Goal: Contribute content: Add original content to the website for others to see

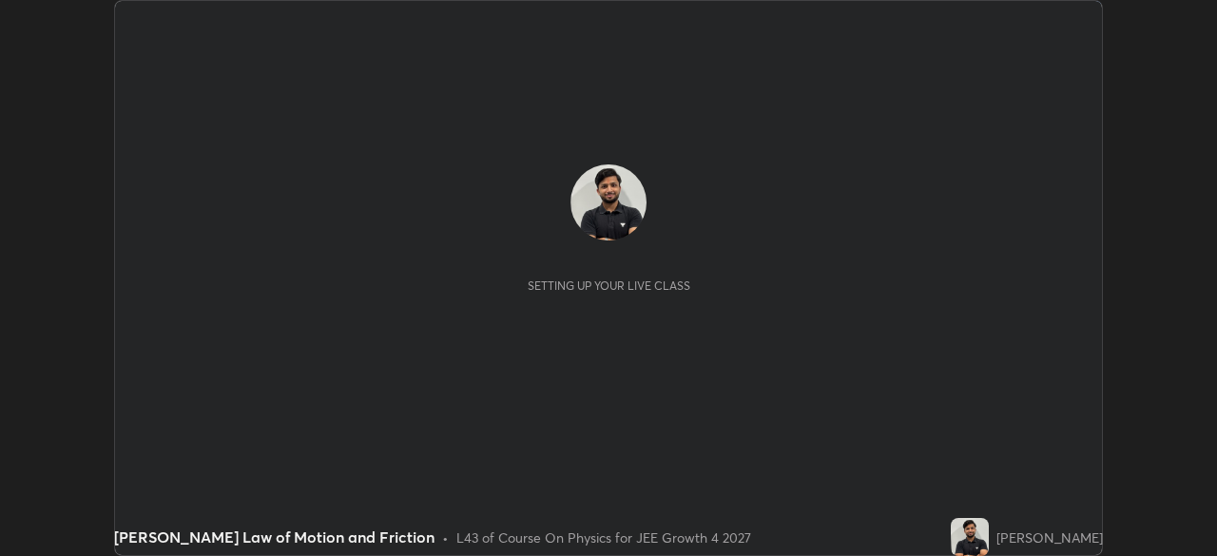
scroll to position [556, 1217]
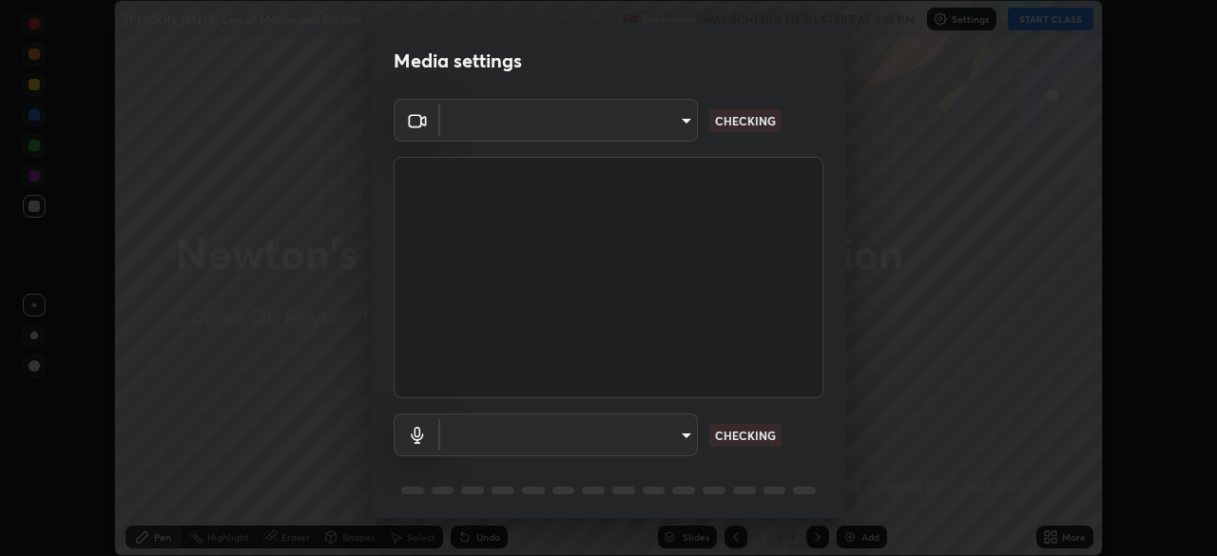
type input "36e128aea5a76c441567214939eeabbf24327133292da18f50fe7275e7648a53"
click at [645, 445] on body "Erase all [PERSON_NAME] Law of Motion and Friction Recording WAS SCHEDULED TO S…" at bounding box center [608, 278] width 1217 height 556
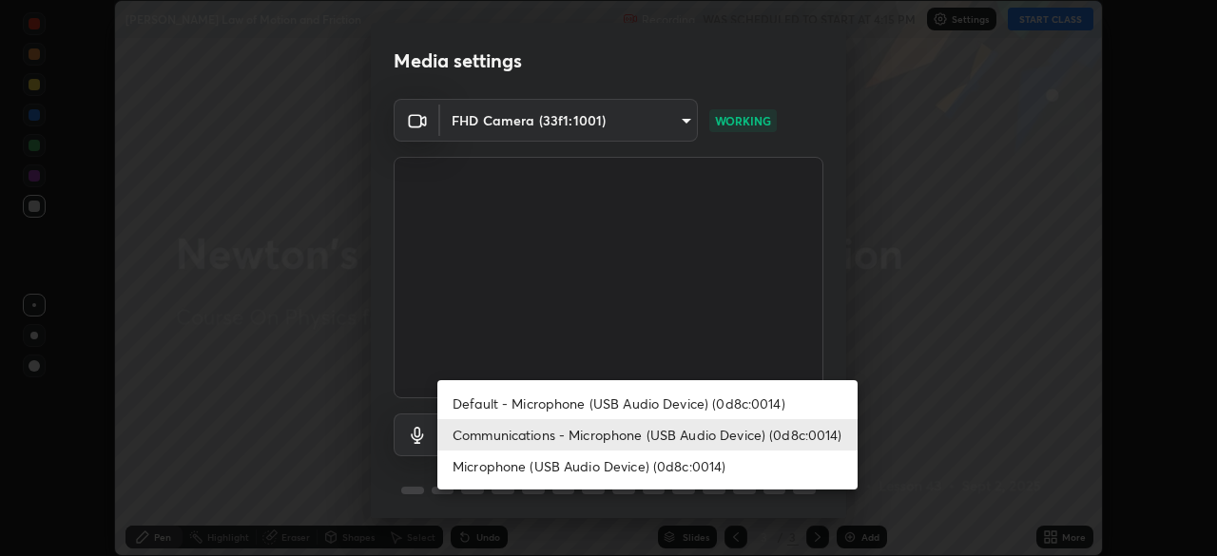
click at [606, 460] on li "Microphone (USB Audio Device) (0d8c:0014)" at bounding box center [647, 466] width 420 height 31
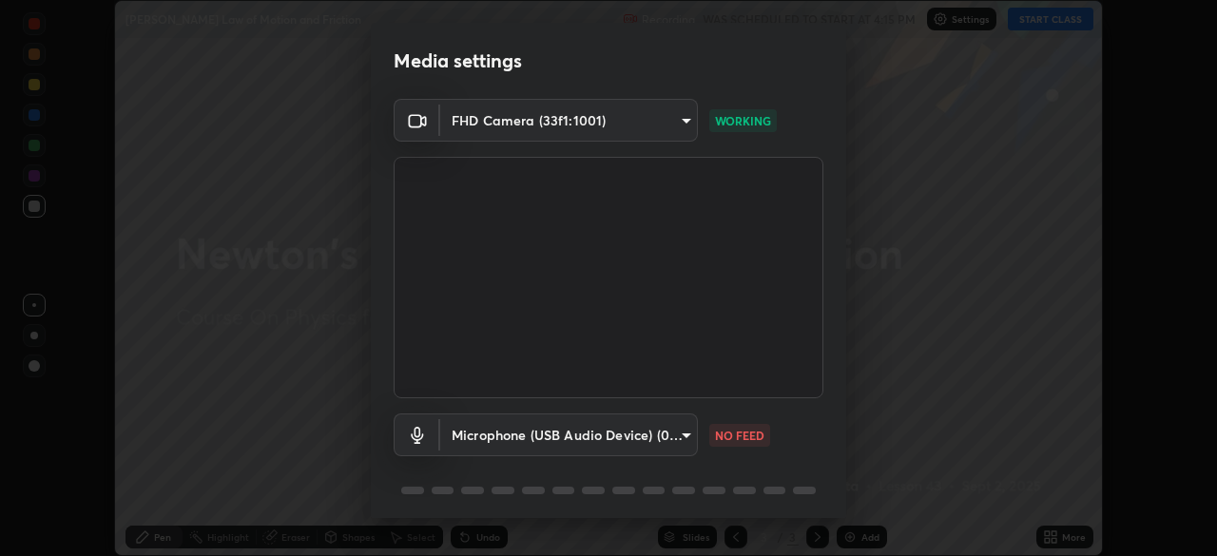
type input "8ca2c0f0633a0a5184fe7ca1f4f87687878fce9bc42e60e1ce684438bbd894ae"
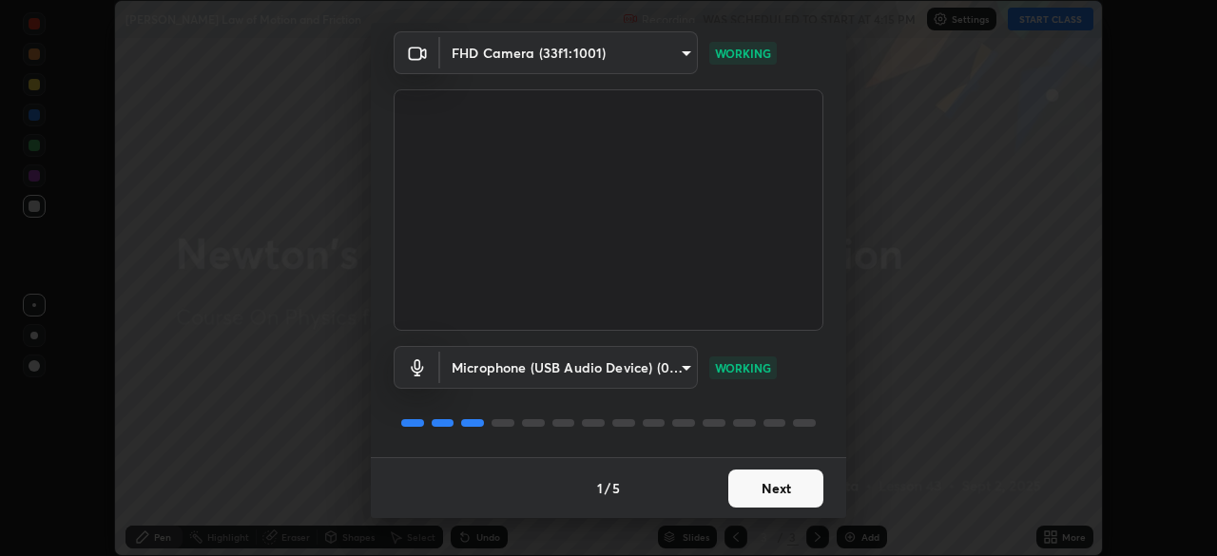
click at [775, 479] on button "Next" at bounding box center [775, 489] width 95 height 38
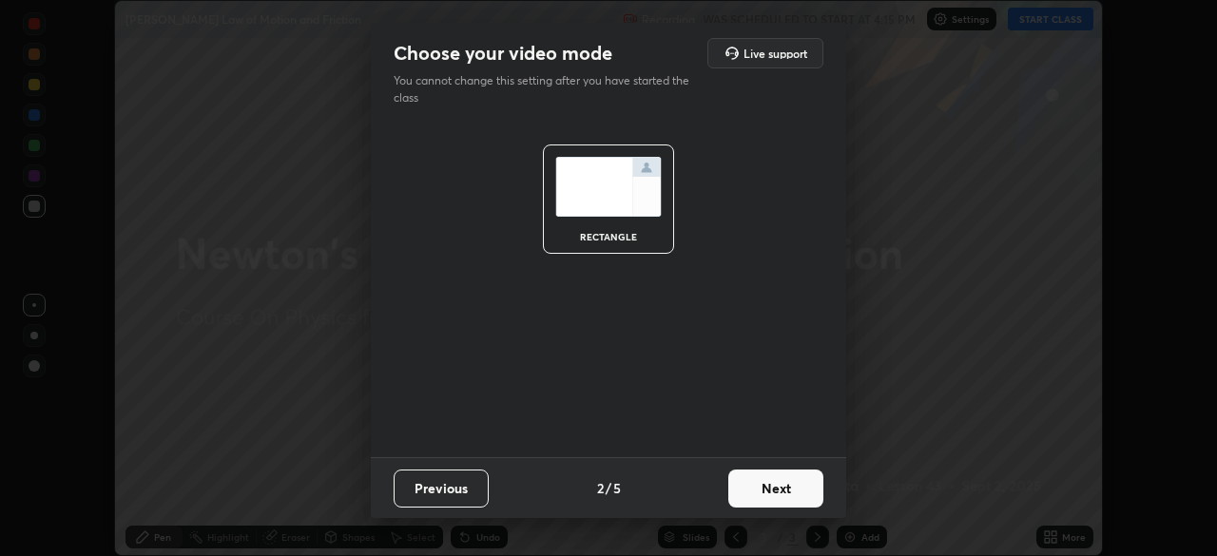
scroll to position [0, 0]
click at [775, 487] on button "Next" at bounding box center [775, 489] width 95 height 38
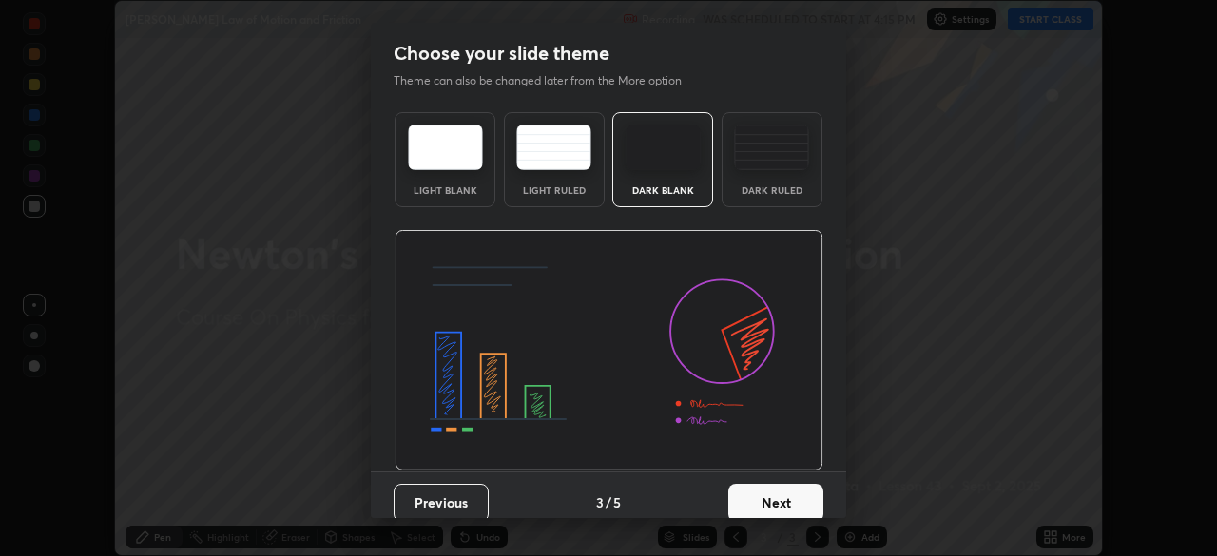
click at [775, 487] on button "Next" at bounding box center [775, 503] width 95 height 38
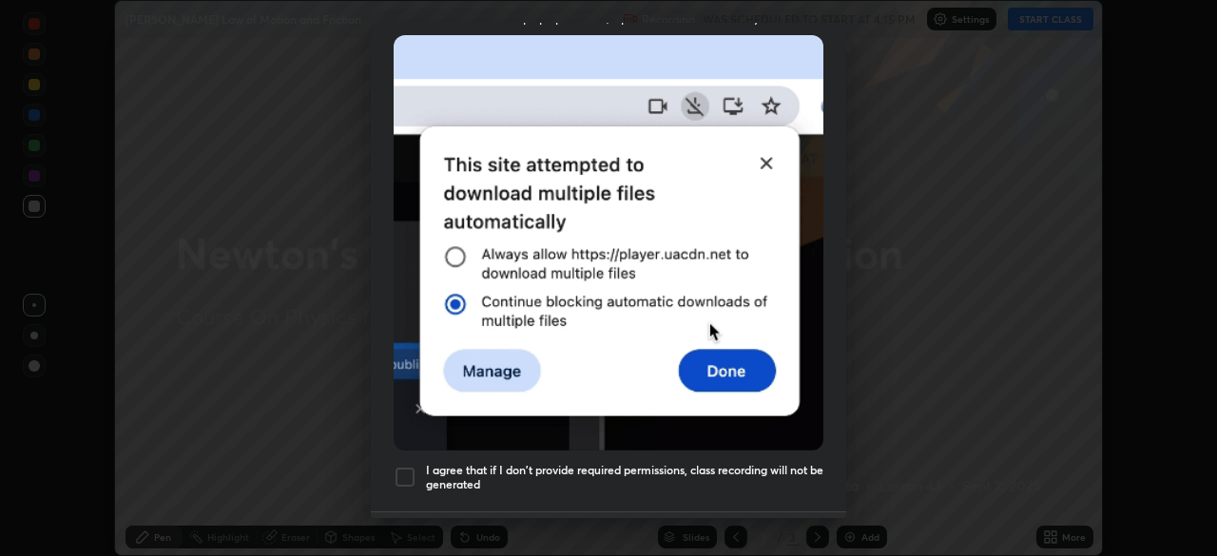
click at [765, 465] on h5 "I agree that if I don't provide required permissions, class recording will not …" at bounding box center [624, 477] width 397 height 29
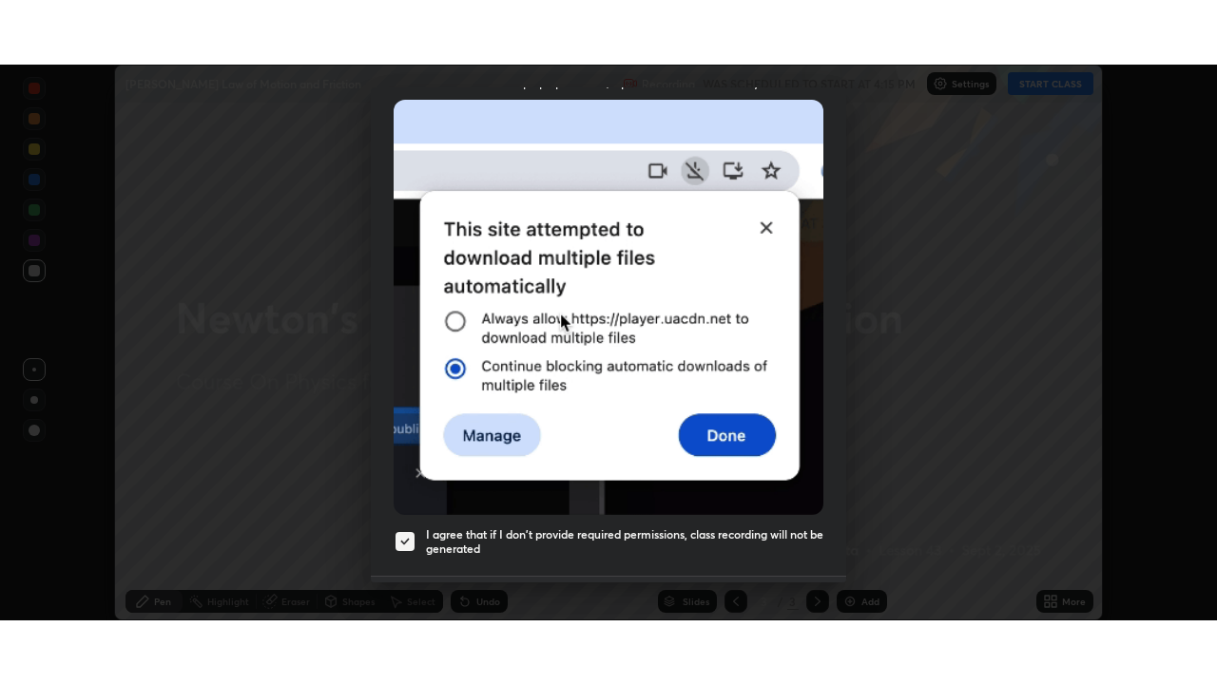
scroll to position [455, 0]
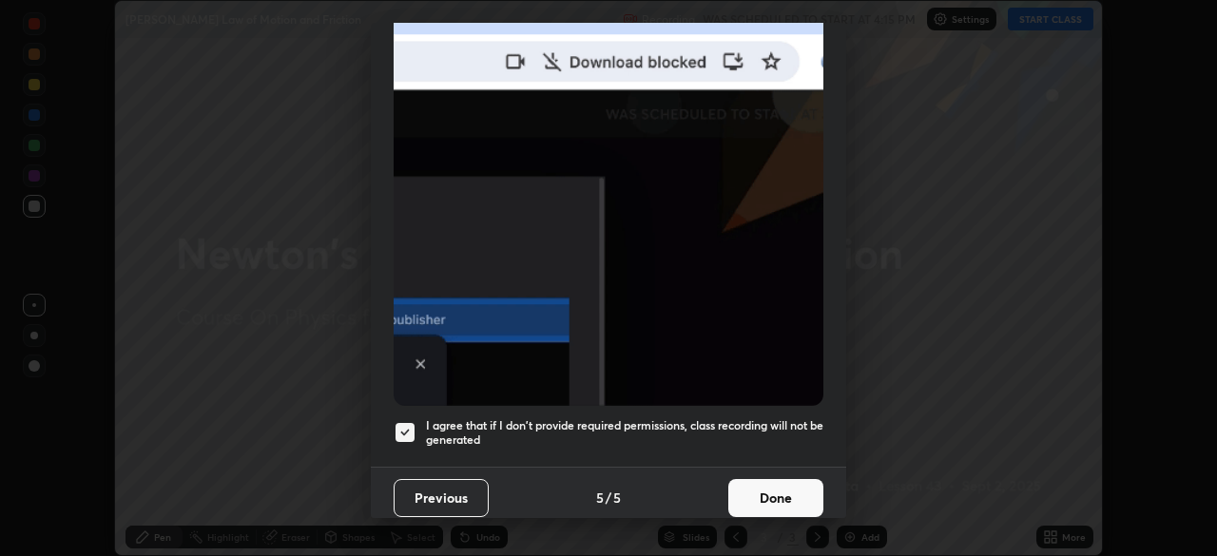
click at [773, 492] on button "Done" at bounding box center [775, 498] width 95 height 38
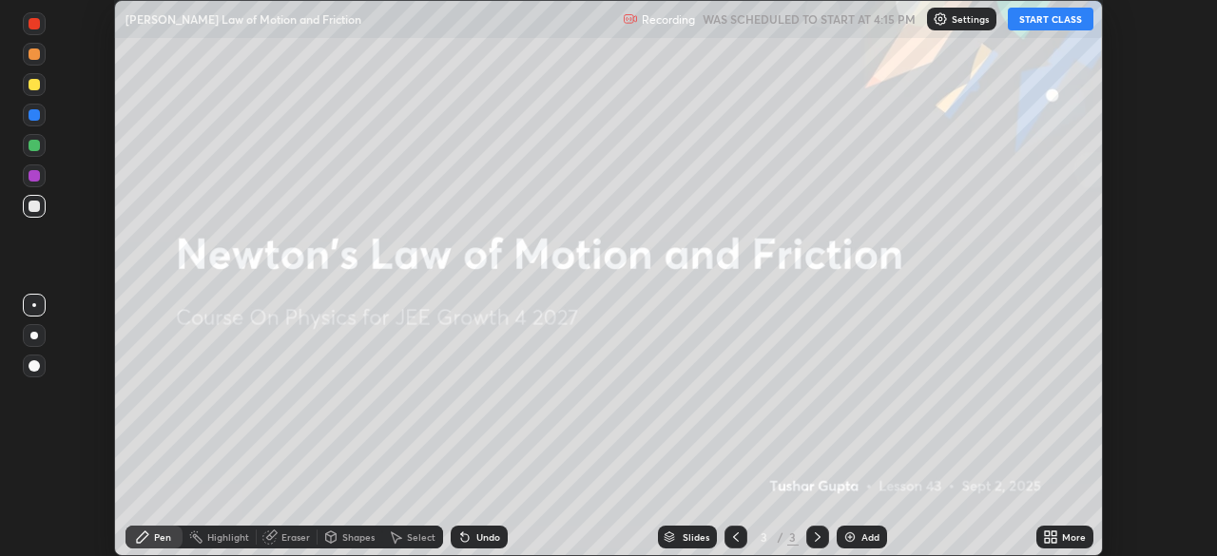
click at [1057, 535] on icon at bounding box center [1050, 537] width 15 height 15
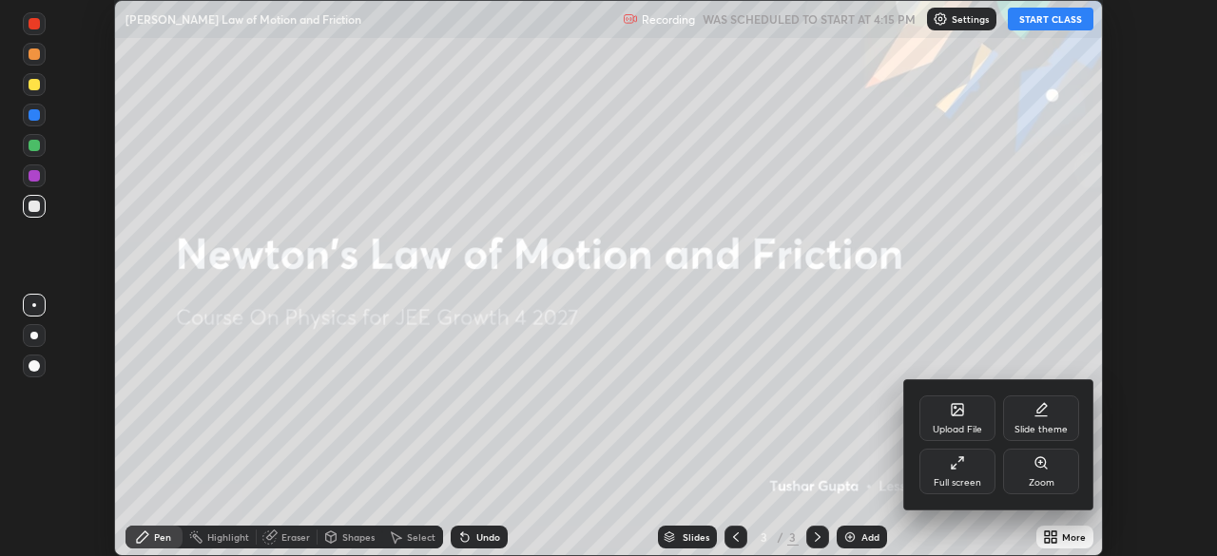
click at [971, 478] on div "Full screen" at bounding box center [958, 483] width 48 height 10
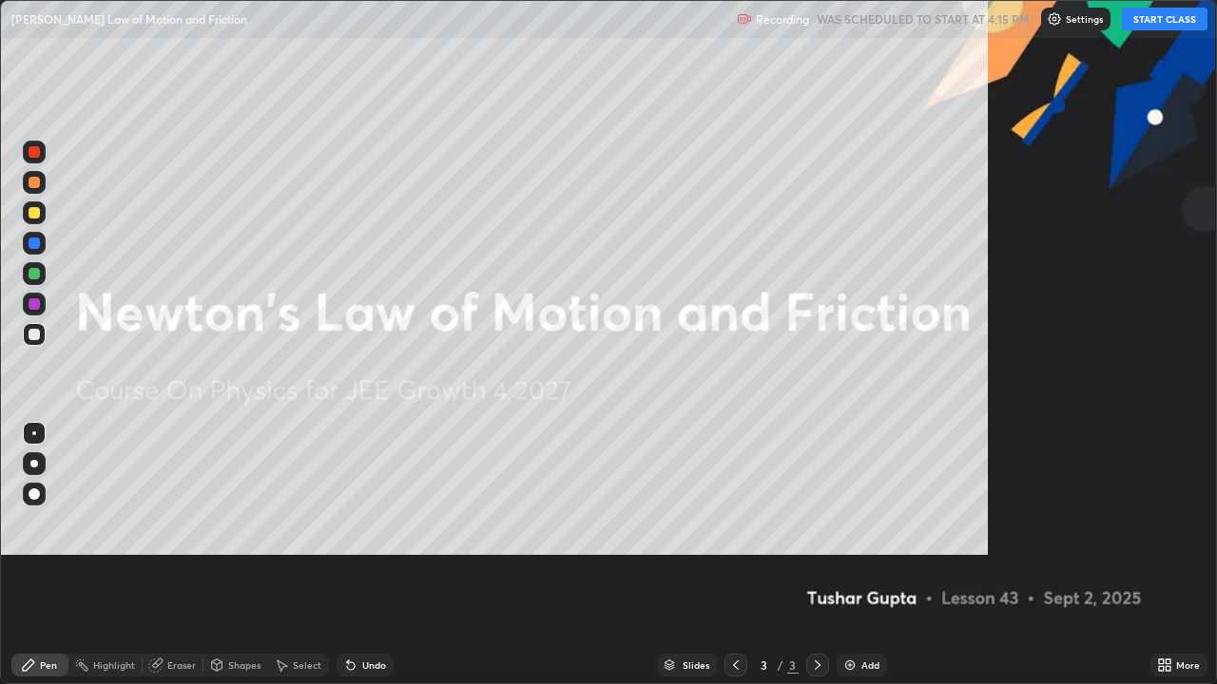
scroll to position [684, 1217]
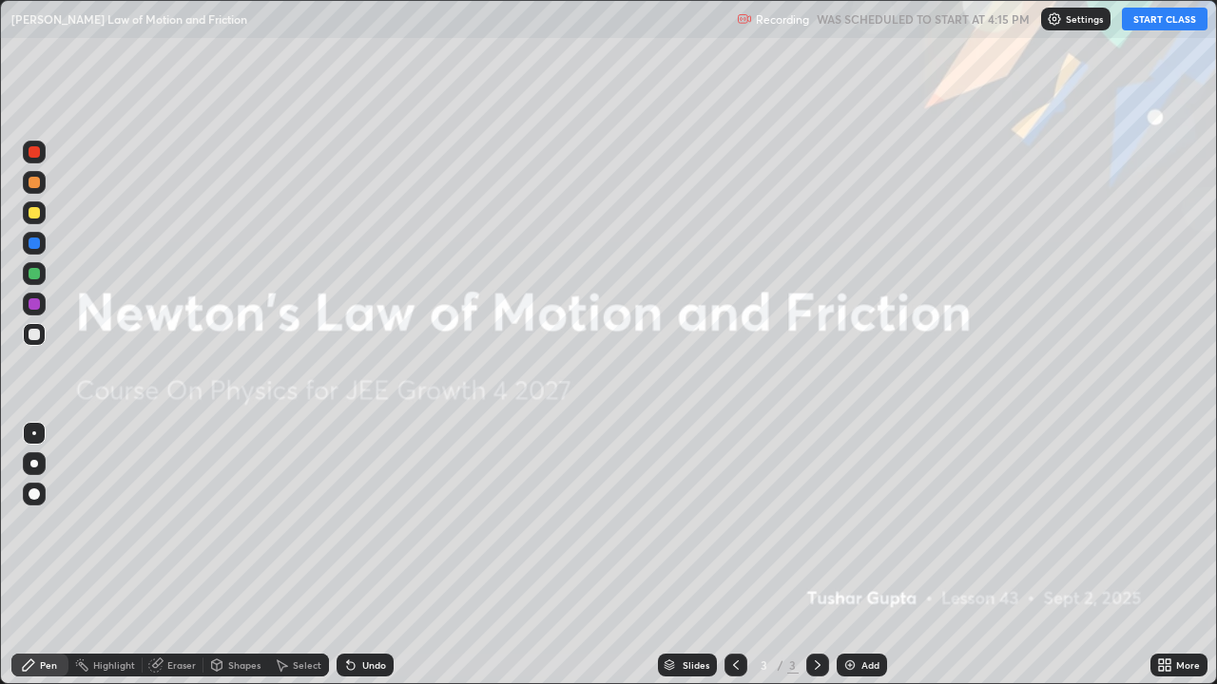
click at [1145, 20] on button "START CLASS" at bounding box center [1165, 19] width 86 height 23
click at [858, 555] on div "Add" at bounding box center [862, 665] width 50 height 23
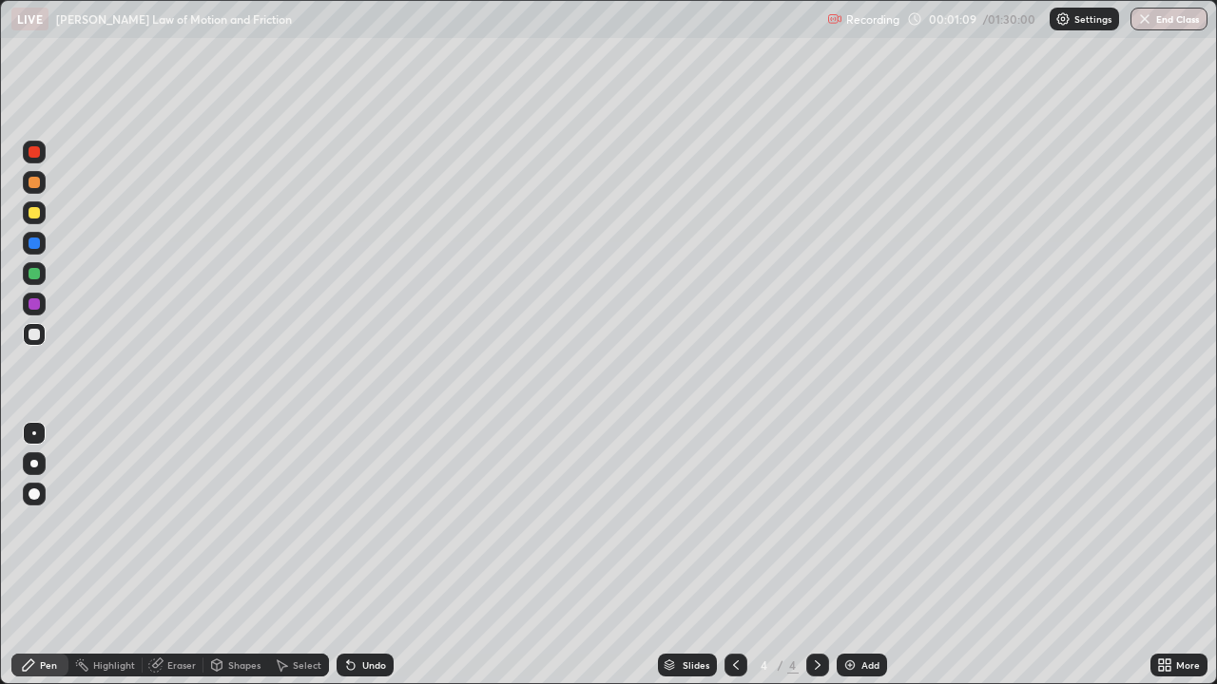
click at [44, 330] on div at bounding box center [34, 334] width 23 height 23
click at [230, 555] on div "Shapes" at bounding box center [244, 666] width 32 height 10
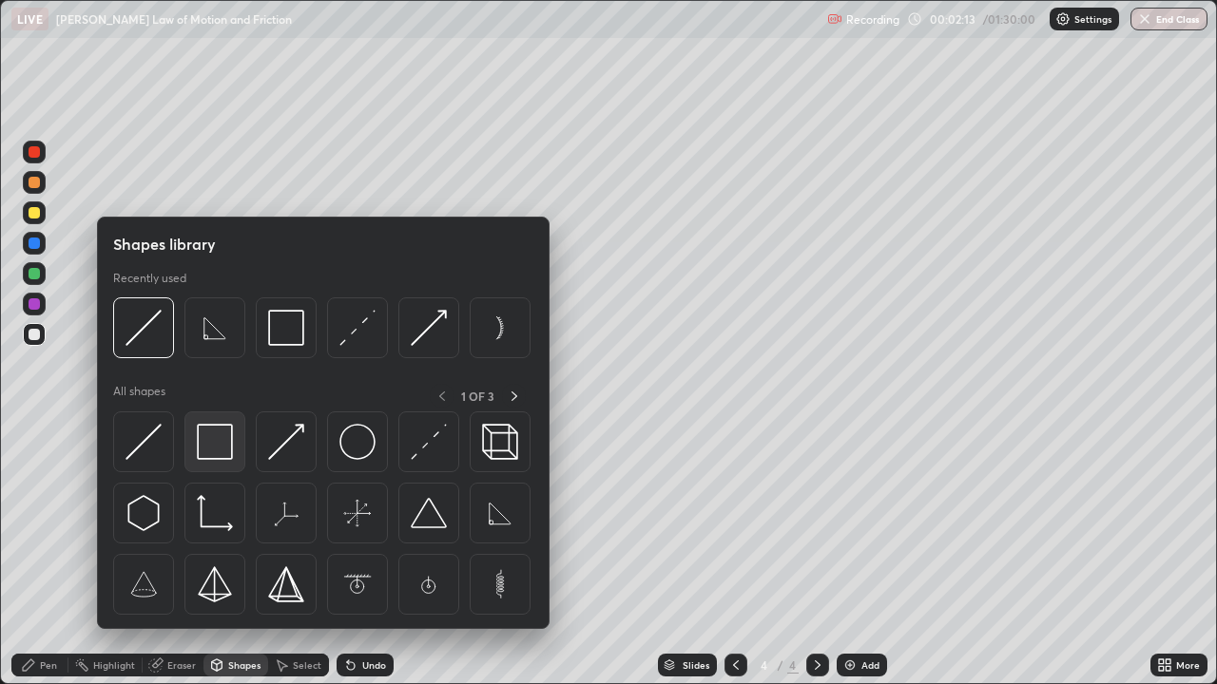
click at [230, 442] on img at bounding box center [215, 442] width 36 height 36
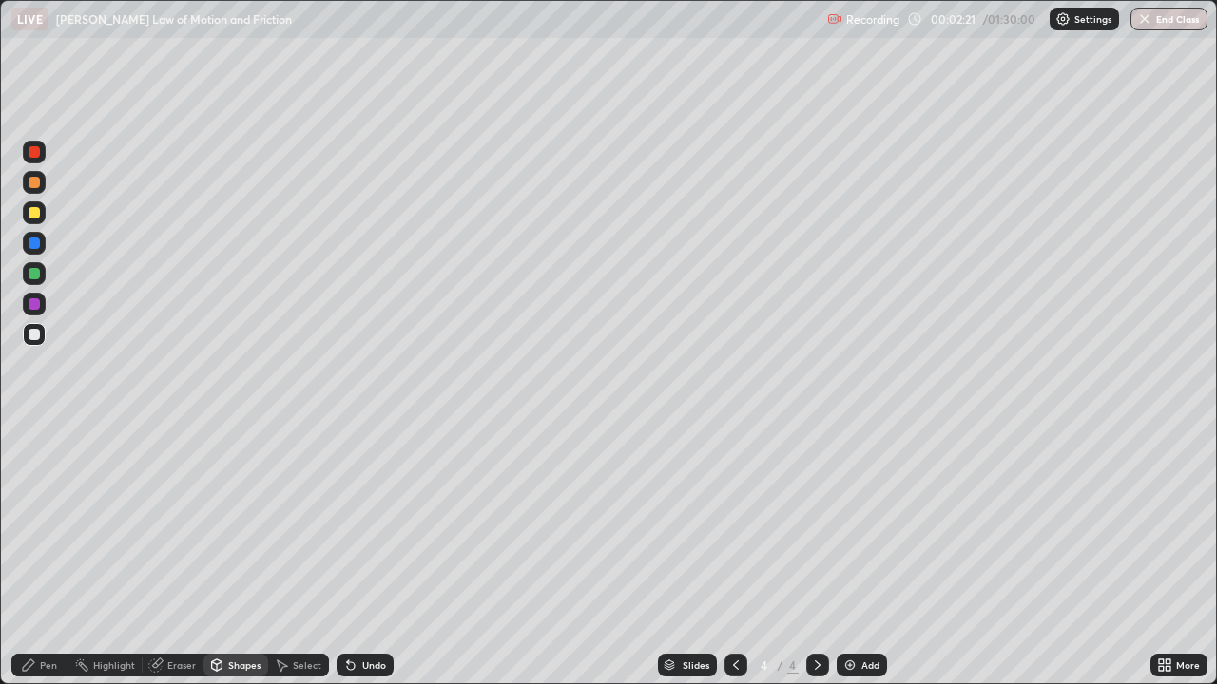
click at [47, 555] on div "Pen" at bounding box center [48, 666] width 17 height 10
click at [234, 555] on div "Shapes" at bounding box center [244, 666] width 32 height 10
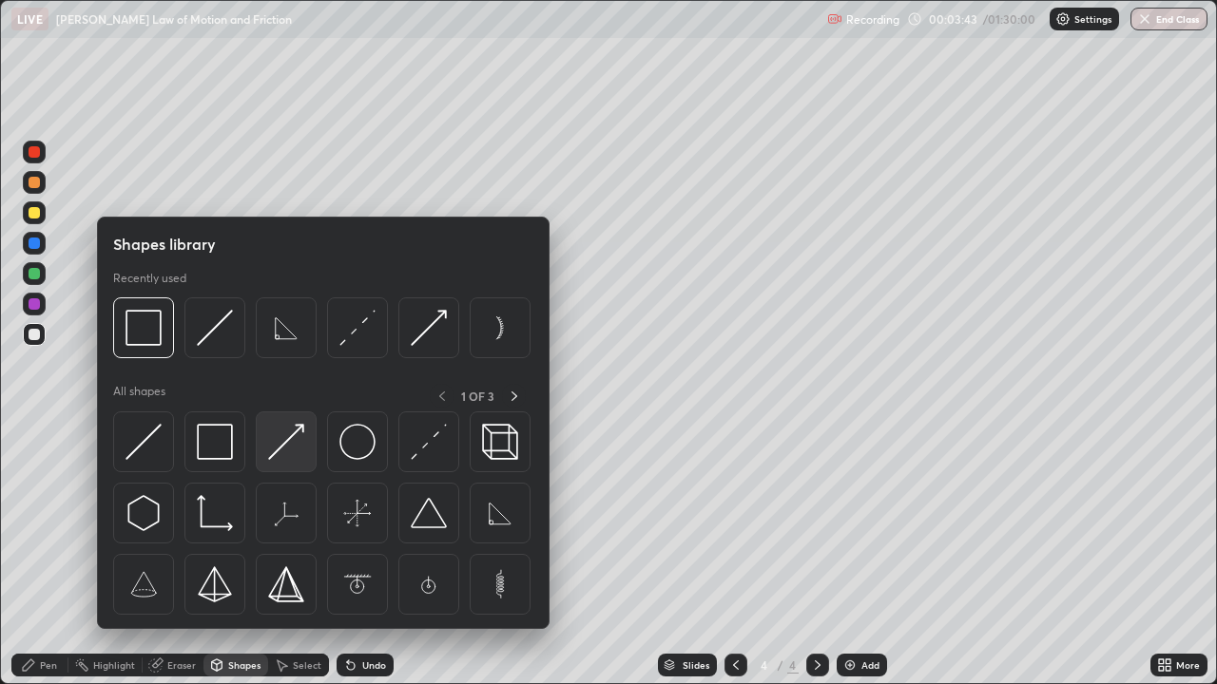
click at [309, 432] on div at bounding box center [286, 442] width 61 height 61
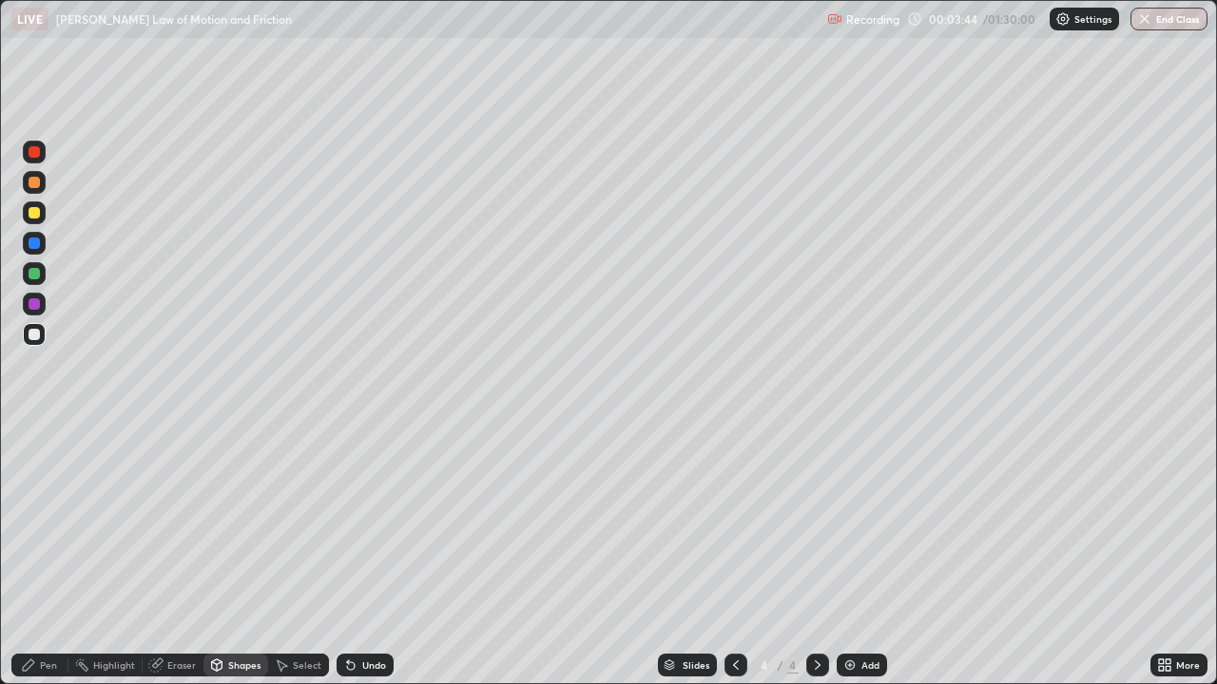
click at [37, 214] on div at bounding box center [34, 212] width 11 height 11
click at [46, 555] on div "Pen" at bounding box center [48, 666] width 17 height 10
click at [352, 555] on icon at bounding box center [351, 667] width 8 height 8
click at [226, 555] on div "Shapes" at bounding box center [235, 665] width 65 height 23
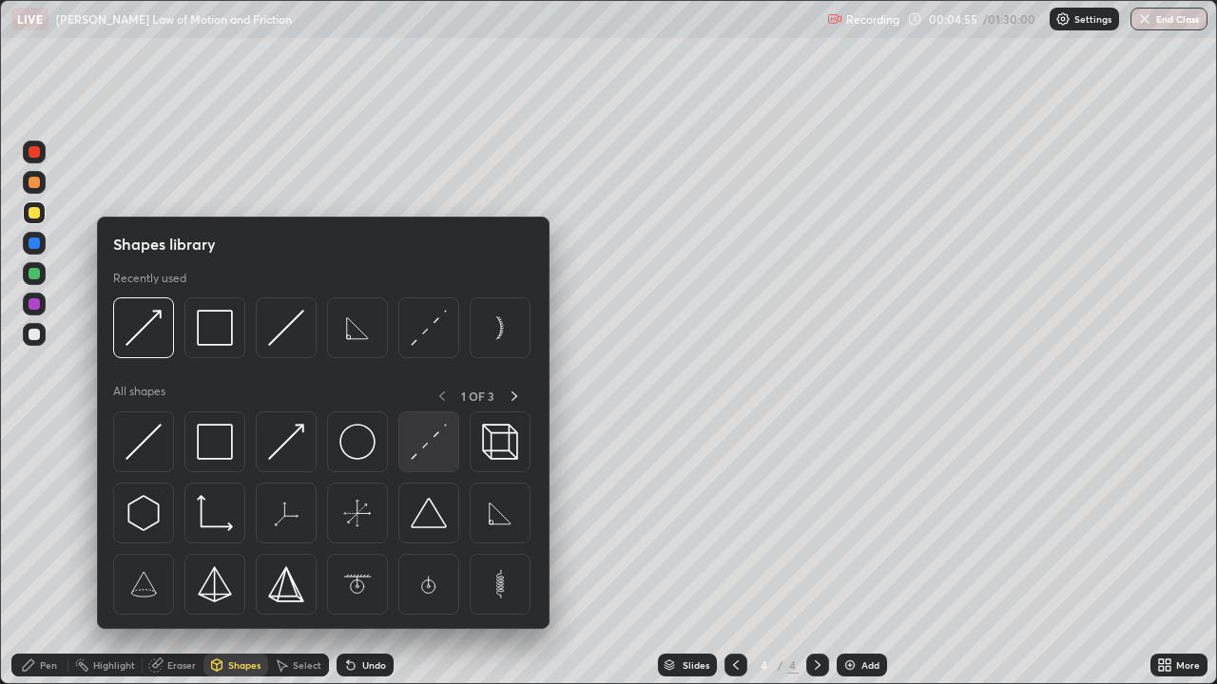
click at [433, 437] on img at bounding box center [429, 442] width 36 height 36
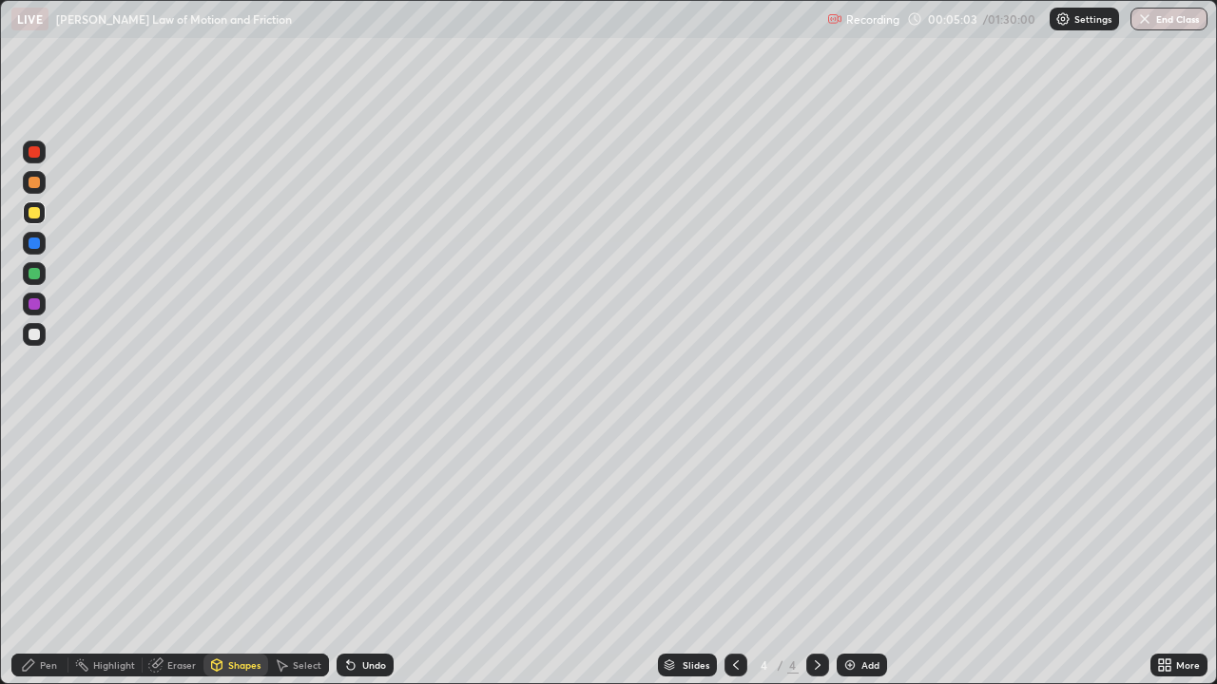
click at [227, 555] on div "Shapes" at bounding box center [235, 665] width 65 height 23
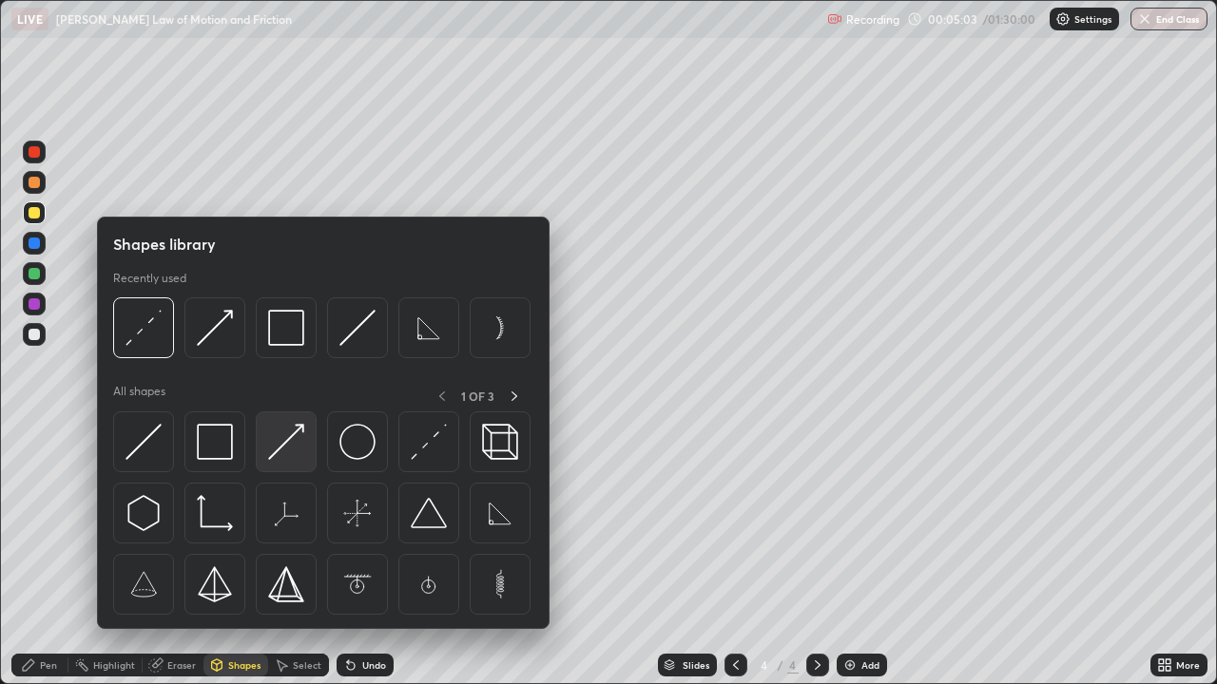
click at [293, 439] on img at bounding box center [286, 442] width 36 height 36
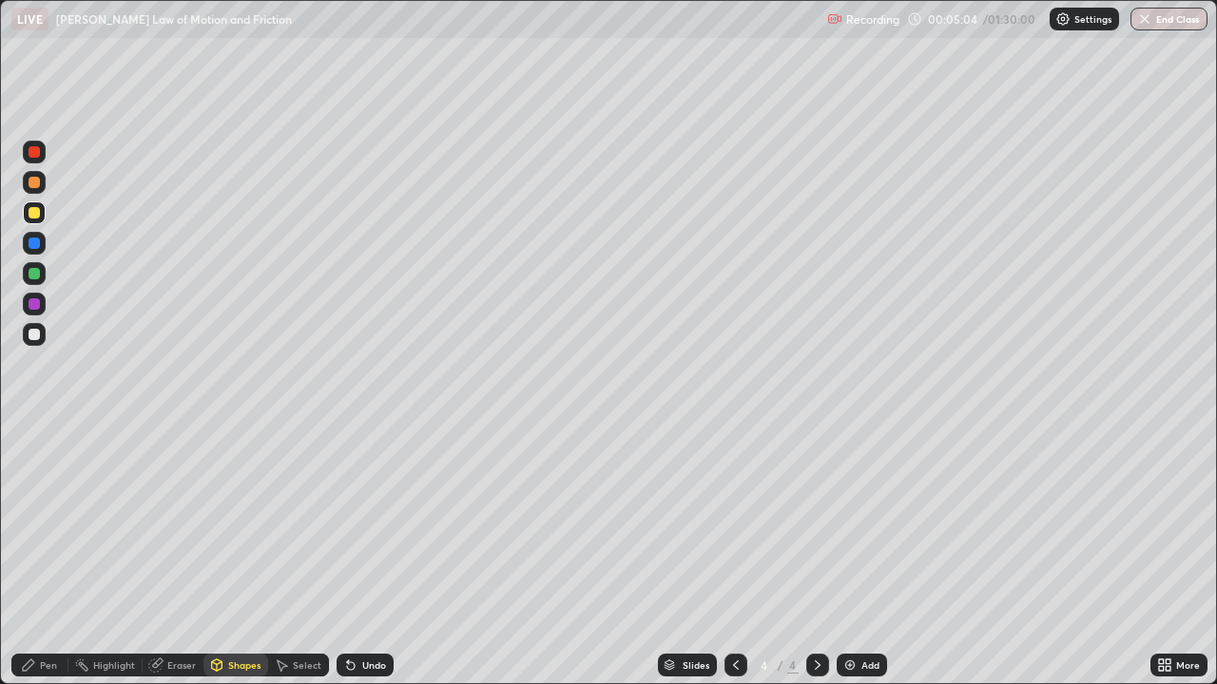
click at [39, 153] on div at bounding box center [34, 151] width 11 height 11
click at [37, 555] on div "Pen" at bounding box center [39, 665] width 57 height 23
click at [366, 555] on div "Undo" at bounding box center [365, 665] width 57 height 23
click at [360, 555] on div "Undo" at bounding box center [365, 665] width 57 height 23
click at [375, 555] on div "Undo" at bounding box center [374, 666] width 24 height 10
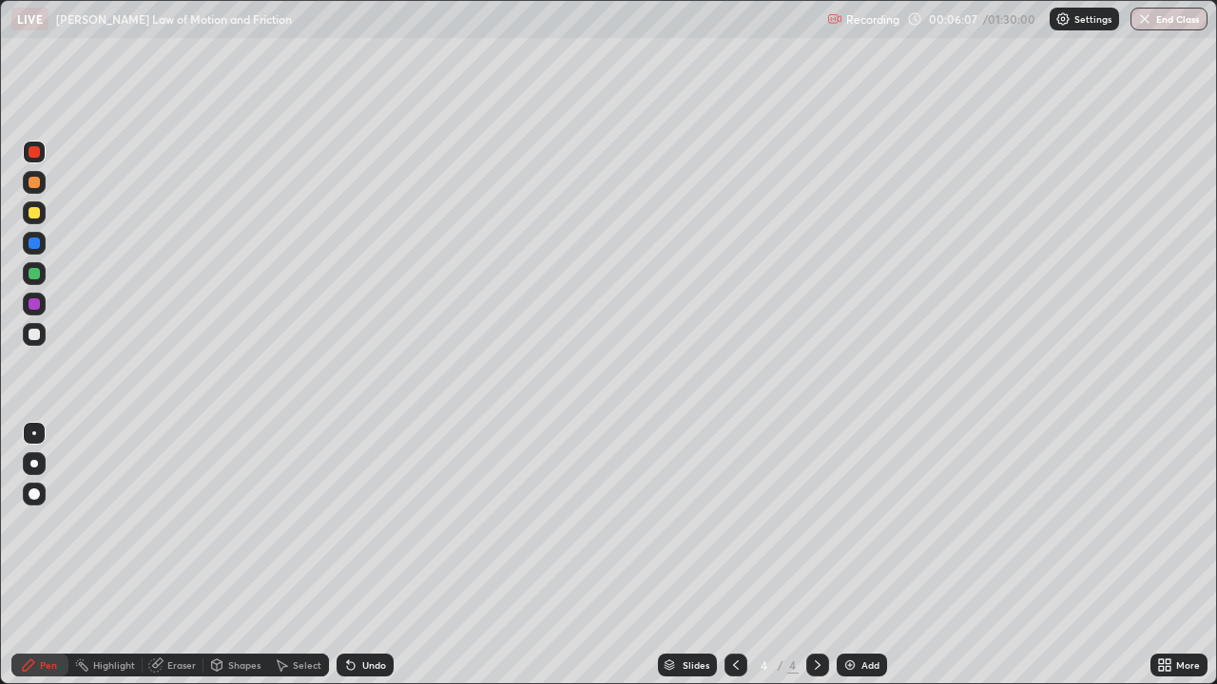
click at [865, 555] on div "Add" at bounding box center [862, 665] width 50 height 23
click at [733, 555] on icon at bounding box center [735, 665] width 15 height 15
click at [29, 339] on div at bounding box center [34, 334] width 23 height 23
click at [852, 555] on img at bounding box center [849, 665] width 15 height 15
click at [35, 335] on div at bounding box center [34, 334] width 11 height 11
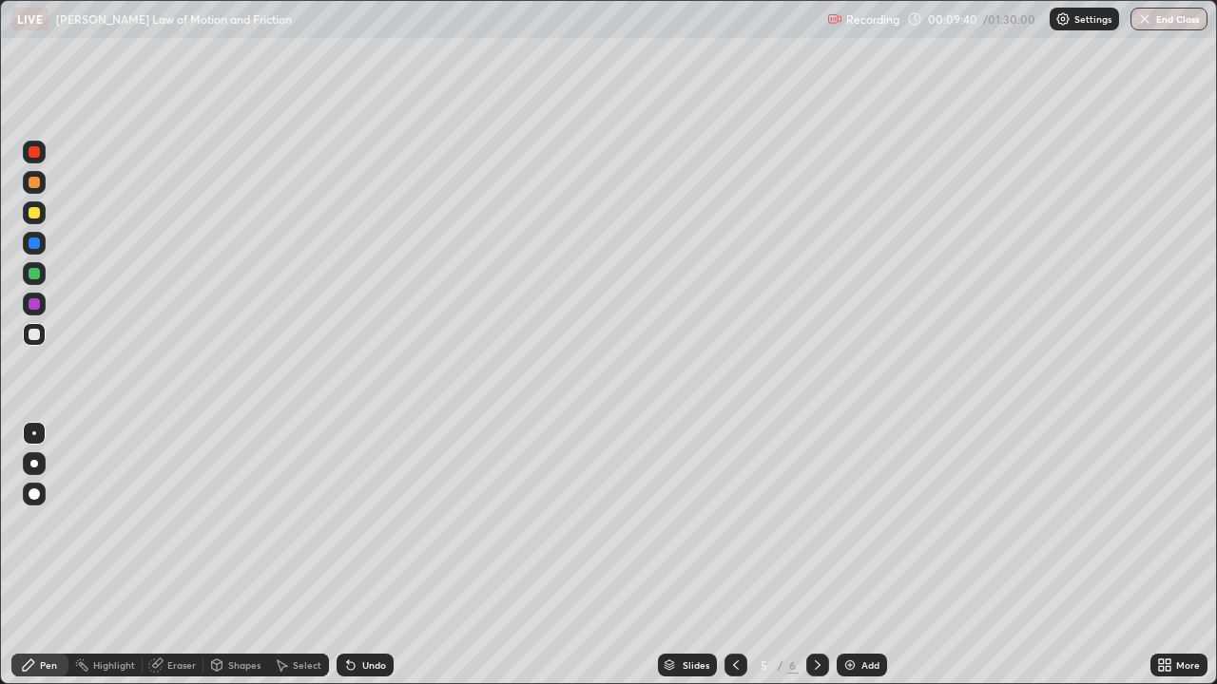
click at [233, 555] on div "Shapes" at bounding box center [244, 666] width 32 height 10
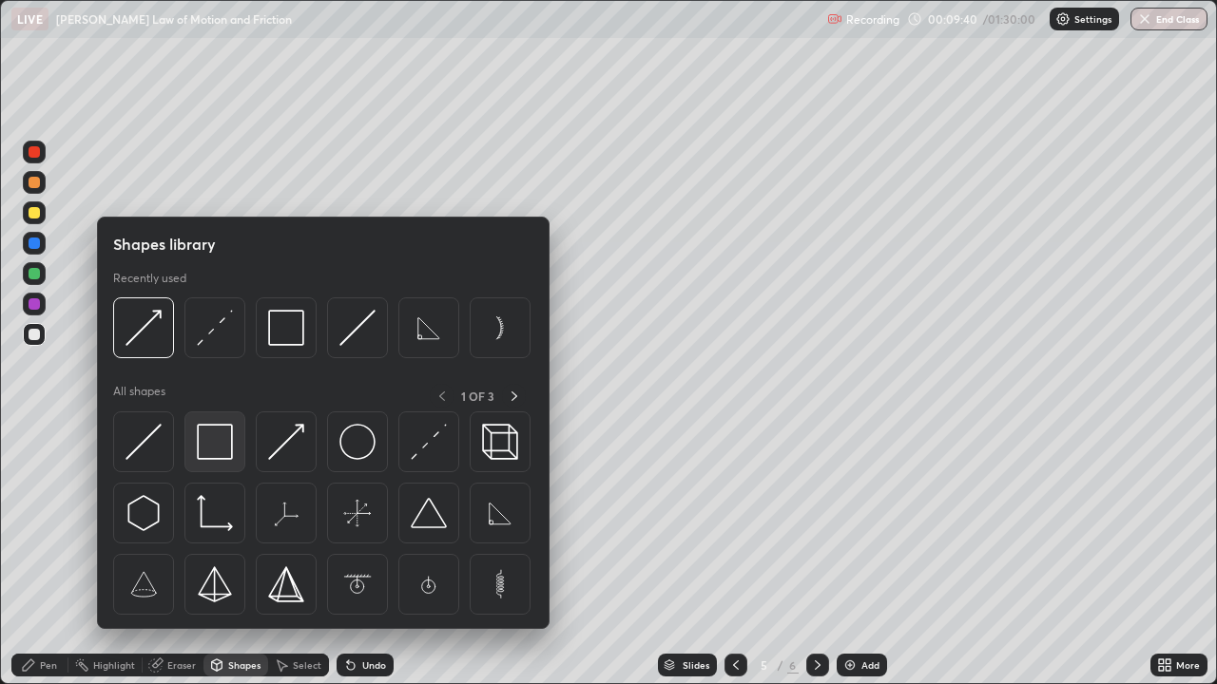
click at [224, 445] on img at bounding box center [215, 442] width 36 height 36
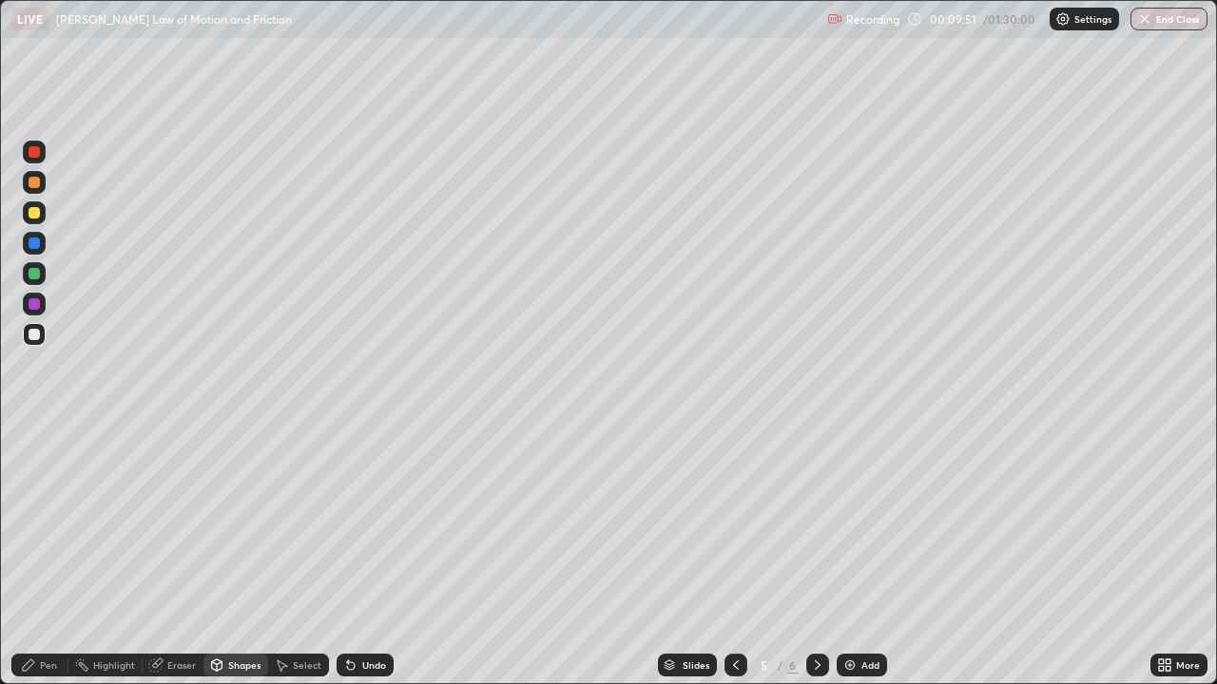
click at [42, 555] on div "Pen" at bounding box center [48, 666] width 17 height 10
click at [367, 555] on div "Undo" at bounding box center [365, 665] width 57 height 23
click at [375, 555] on div "Undo" at bounding box center [365, 665] width 57 height 23
click at [373, 555] on div "Undo" at bounding box center [365, 665] width 57 height 23
click at [376, 555] on div "Undo" at bounding box center [365, 665] width 57 height 23
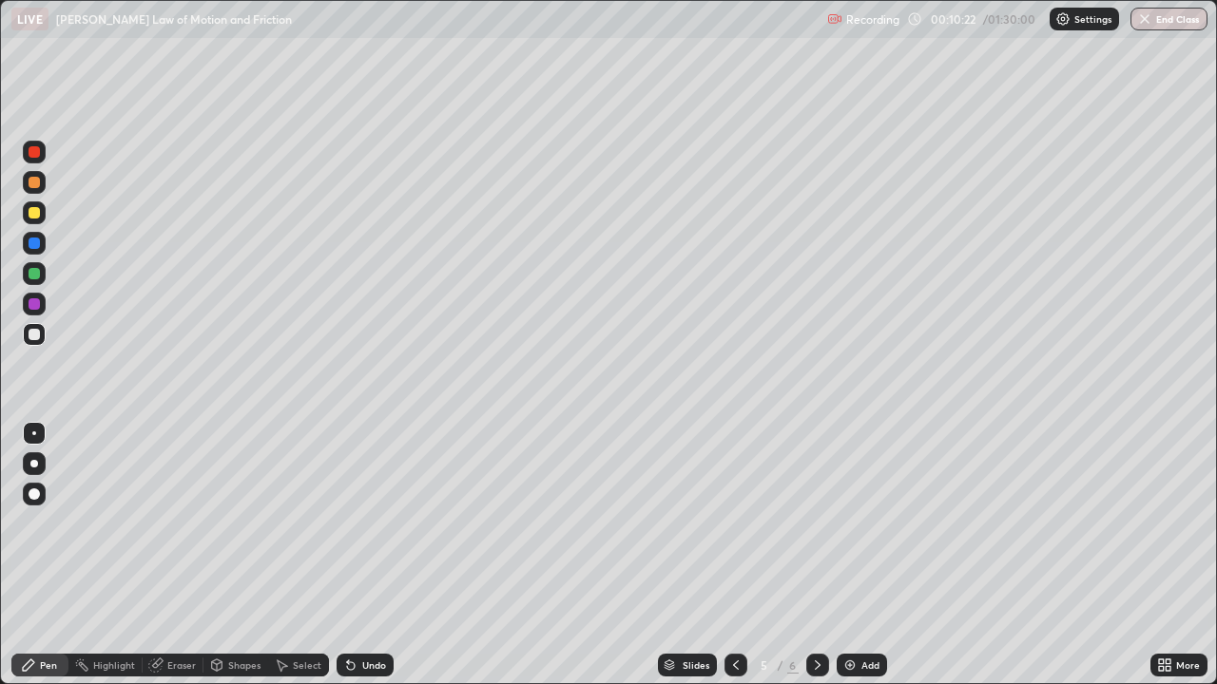
click at [380, 555] on div "Undo" at bounding box center [365, 665] width 57 height 23
click at [389, 555] on div "Undo" at bounding box center [365, 665] width 57 height 23
click at [362, 555] on div "Undo" at bounding box center [374, 666] width 24 height 10
click at [355, 555] on icon at bounding box center [350, 665] width 15 height 15
click at [354, 555] on icon at bounding box center [350, 665] width 15 height 15
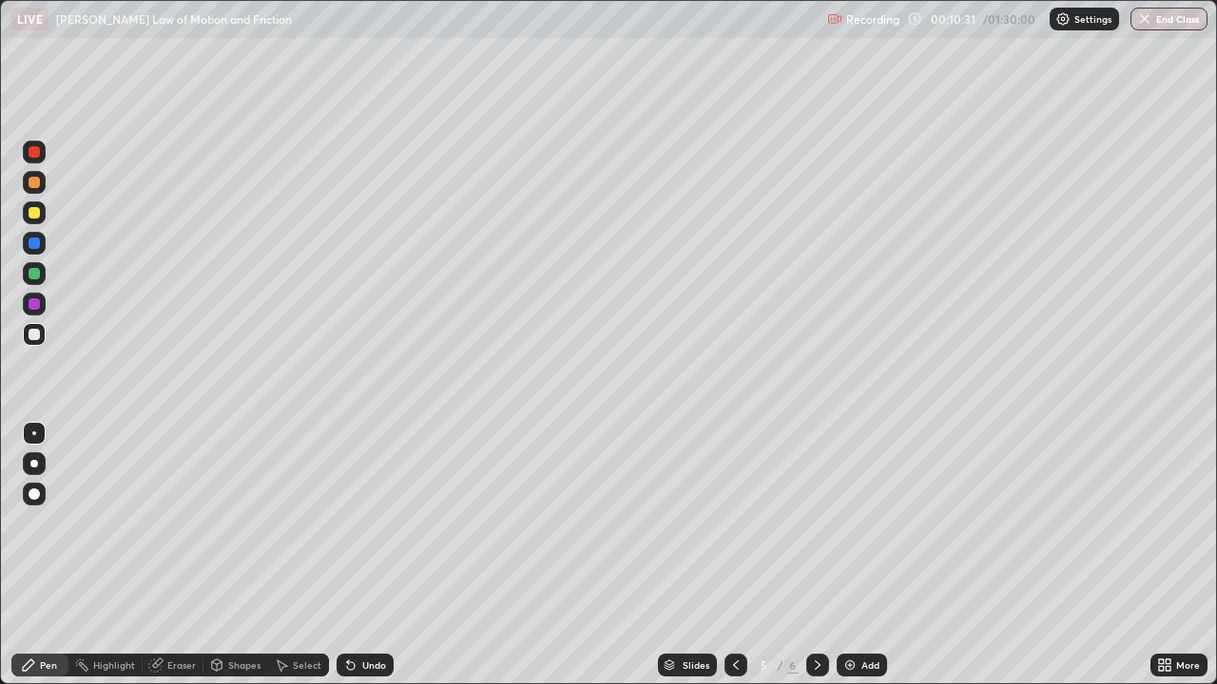
click at [358, 555] on div "Undo" at bounding box center [365, 665] width 57 height 23
click at [356, 555] on div "Undo" at bounding box center [365, 665] width 57 height 23
click at [30, 211] on div at bounding box center [34, 212] width 11 height 11
click at [370, 555] on div "Undo" at bounding box center [374, 666] width 24 height 10
click at [368, 555] on div "Undo" at bounding box center [374, 666] width 24 height 10
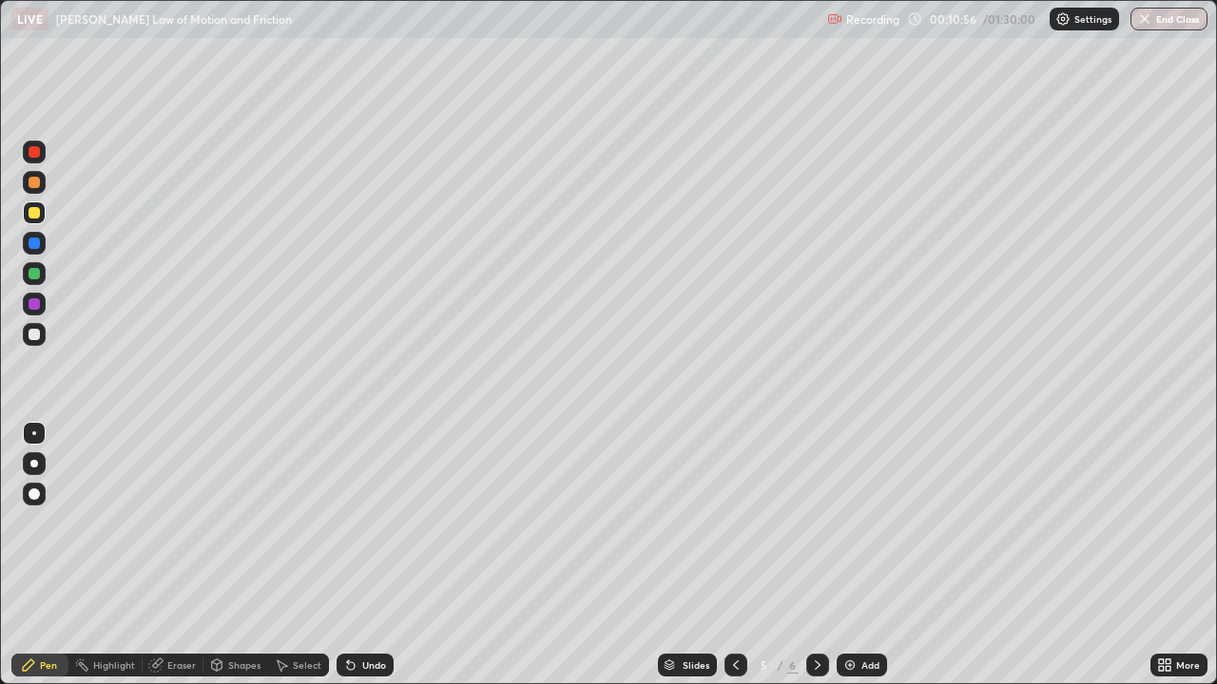
click at [366, 555] on div "Undo" at bounding box center [374, 666] width 24 height 10
click at [368, 555] on div "Undo" at bounding box center [365, 665] width 57 height 23
click at [370, 555] on div "Undo" at bounding box center [365, 665] width 57 height 23
click at [375, 555] on div "Undo" at bounding box center [374, 666] width 24 height 10
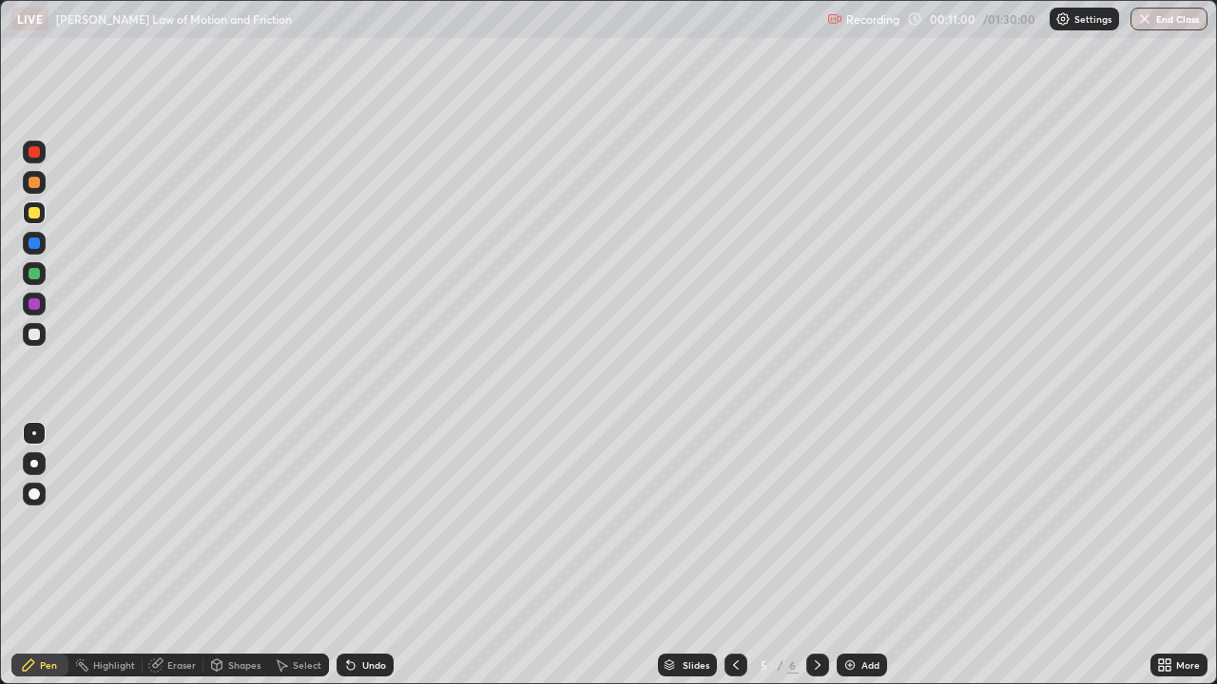
click at [364, 555] on div "Undo" at bounding box center [374, 666] width 24 height 10
click at [359, 555] on div "Undo" at bounding box center [365, 665] width 57 height 23
click at [370, 555] on div "Undo" at bounding box center [374, 666] width 24 height 10
click at [371, 555] on div "Undo" at bounding box center [374, 666] width 24 height 10
click at [370, 555] on div "Undo" at bounding box center [374, 666] width 24 height 10
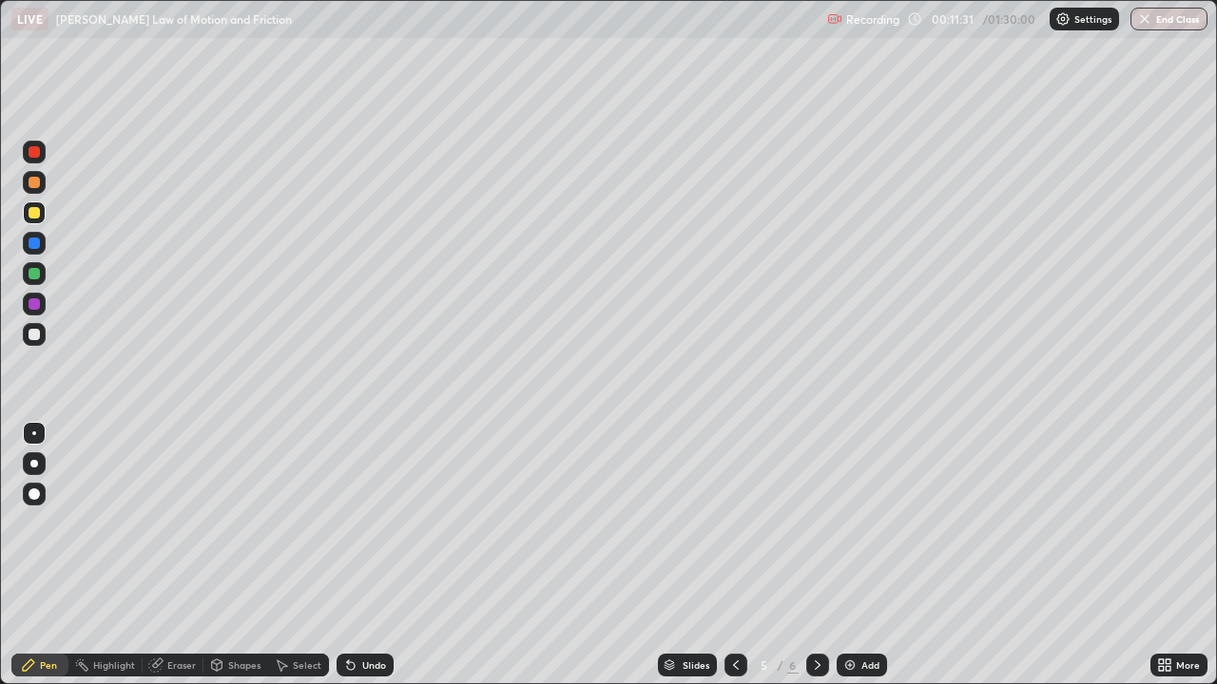
click at [376, 555] on div "Undo" at bounding box center [374, 666] width 24 height 10
click at [379, 555] on div "Undo" at bounding box center [365, 665] width 57 height 23
click at [42, 294] on div at bounding box center [34, 304] width 23 height 23
click at [32, 337] on div at bounding box center [34, 334] width 11 height 11
click at [374, 555] on div "Undo" at bounding box center [374, 666] width 24 height 10
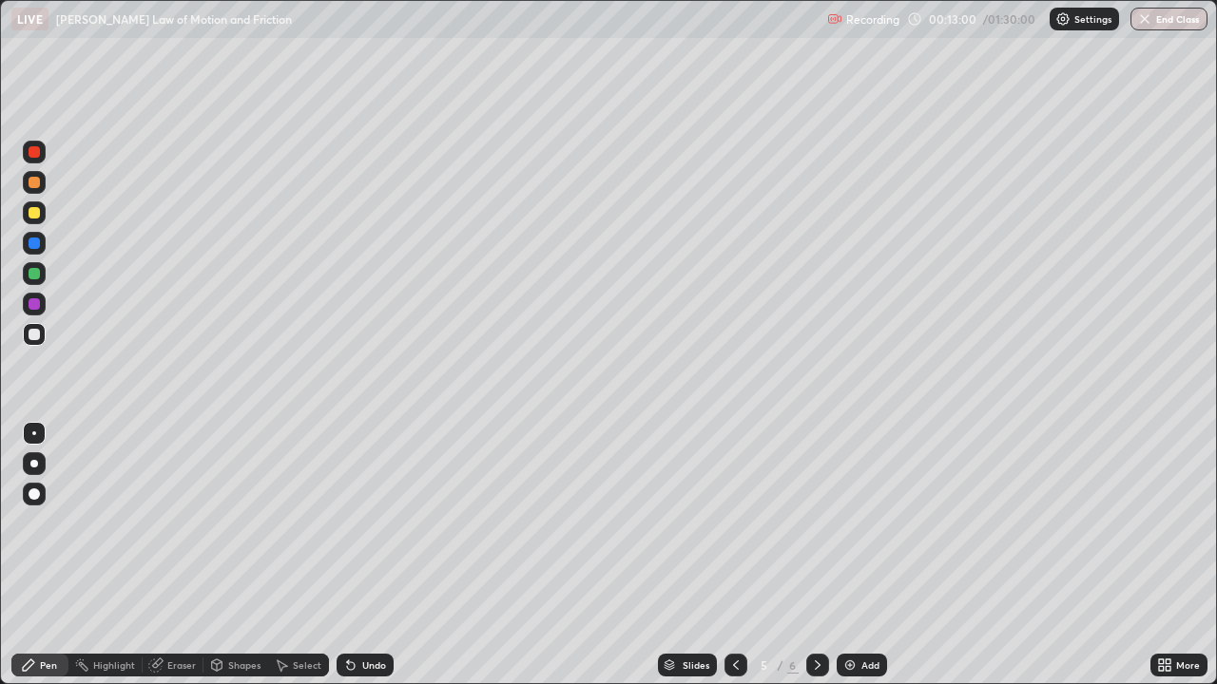
click at [375, 555] on div "Undo" at bounding box center [374, 666] width 24 height 10
click at [863, 555] on div "Add" at bounding box center [862, 665] width 50 height 23
click at [736, 555] on icon at bounding box center [735, 665] width 15 height 15
click at [32, 217] on div at bounding box center [34, 212] width 11 height 11
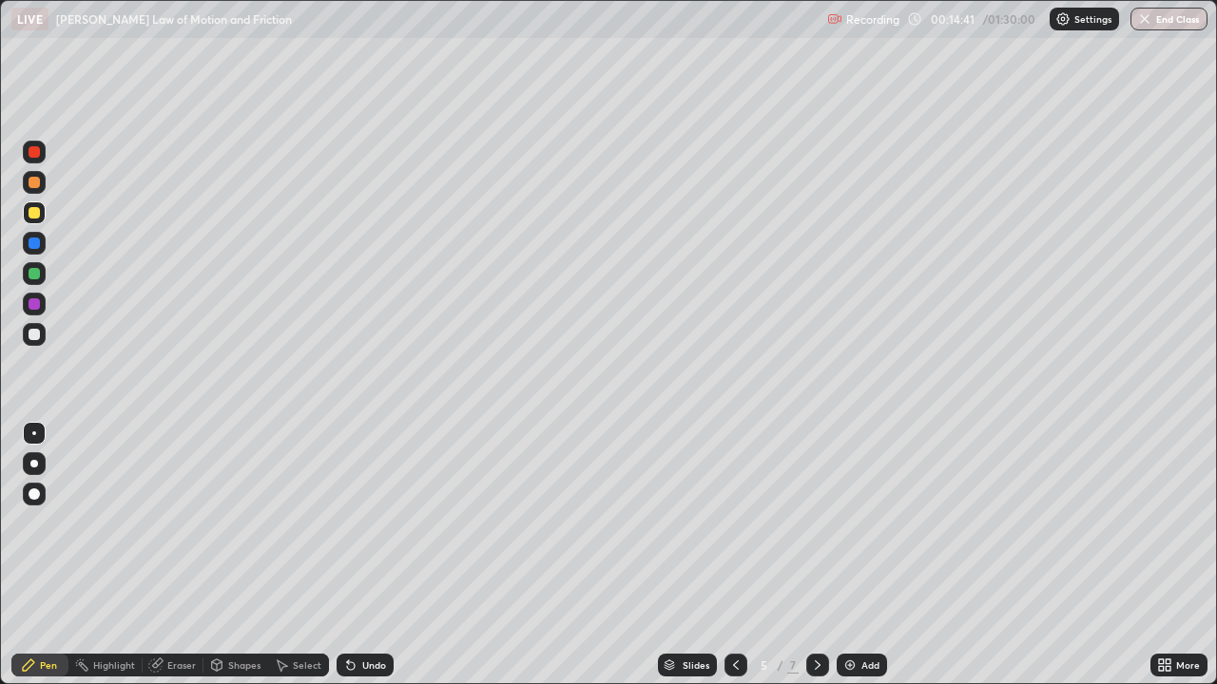
click at [816, 555] on icon at bounding box center [817, 665] width 15 height 15
click at [741, 555] on div at bounding box center [735, 665] width 23 height 23
click at [811, 555] on icon at bounding box center [817, 665] width 15 height 15
click at [731, 555] on div at bounding box center [735, 665] width 23 height 38
click at [816, 555] on div at bounding box center [817, 665] width 23 height 23
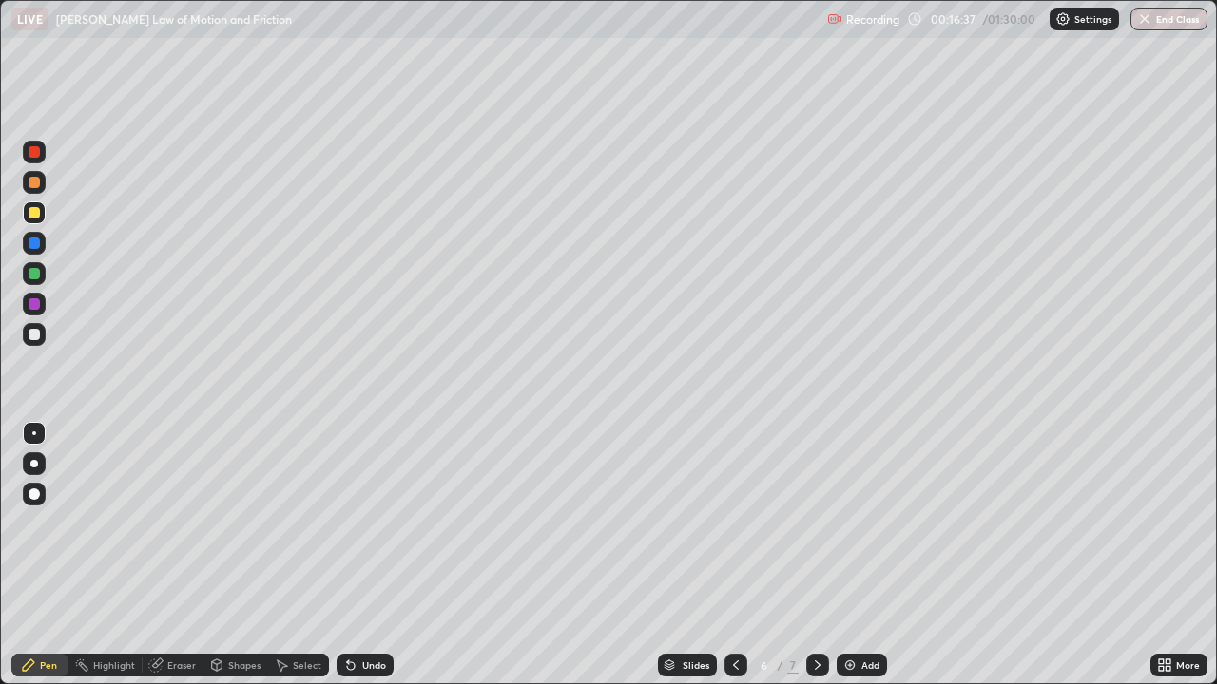
click at [33, 304] on div at bounding box center [34, 303] width 11 height 11
click at [732, 555] on div at bounding box center [735, 665] width 23 height 23
click at [380, 555] on div "Undo" at bounding box center [374, 666] width 24 height 10
click at [372, 555] on div "Undo" at bounding box center [374, 666] width 24 height 10
click at [373, 555] on div "Undo" at bounding box center [365, 665] width 57 height 23
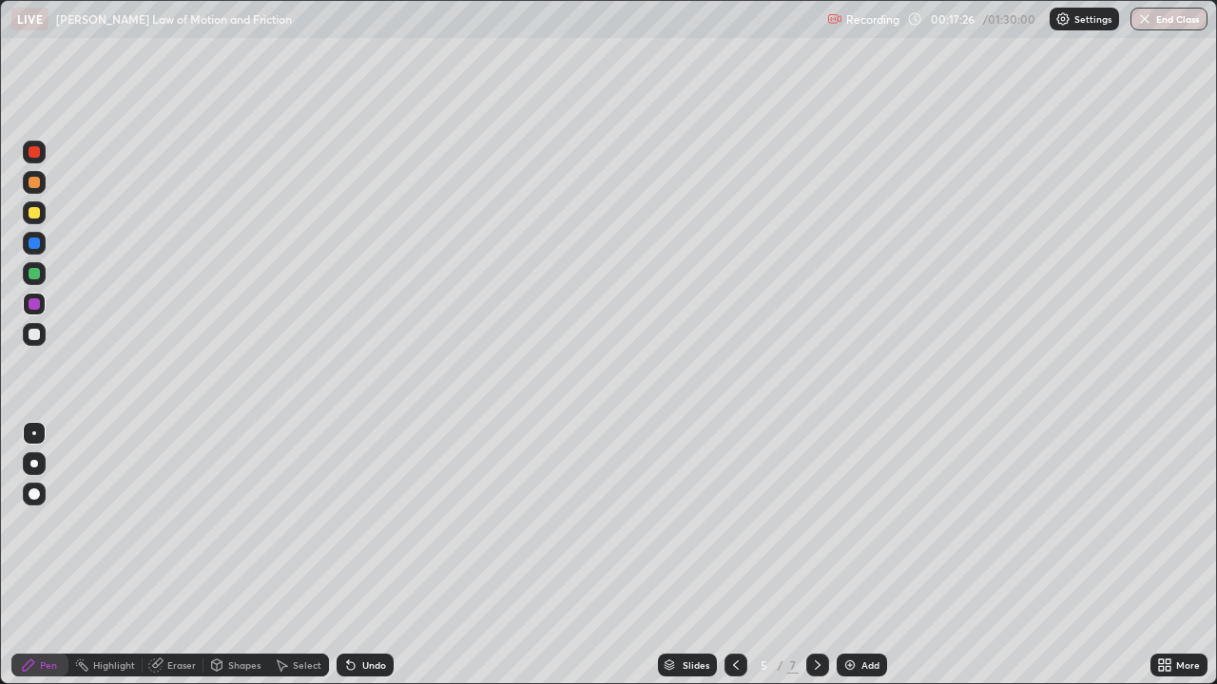
click at [364, 555] on div "Undo" at bounding box center [374, 666] width 24 height 10
click at [362, 555] on div "Undo" at bounding box center [374, 666] width 24 height 10
click at [368, 555] on div "Undo" at bounding box center [374, 666] width 24 height 10
click at [813, 555] on icon at bounding box center [817, 665] width 15 height 15
click at [741, 555] on icon at bounding box center [735, 665] width 15 height 15
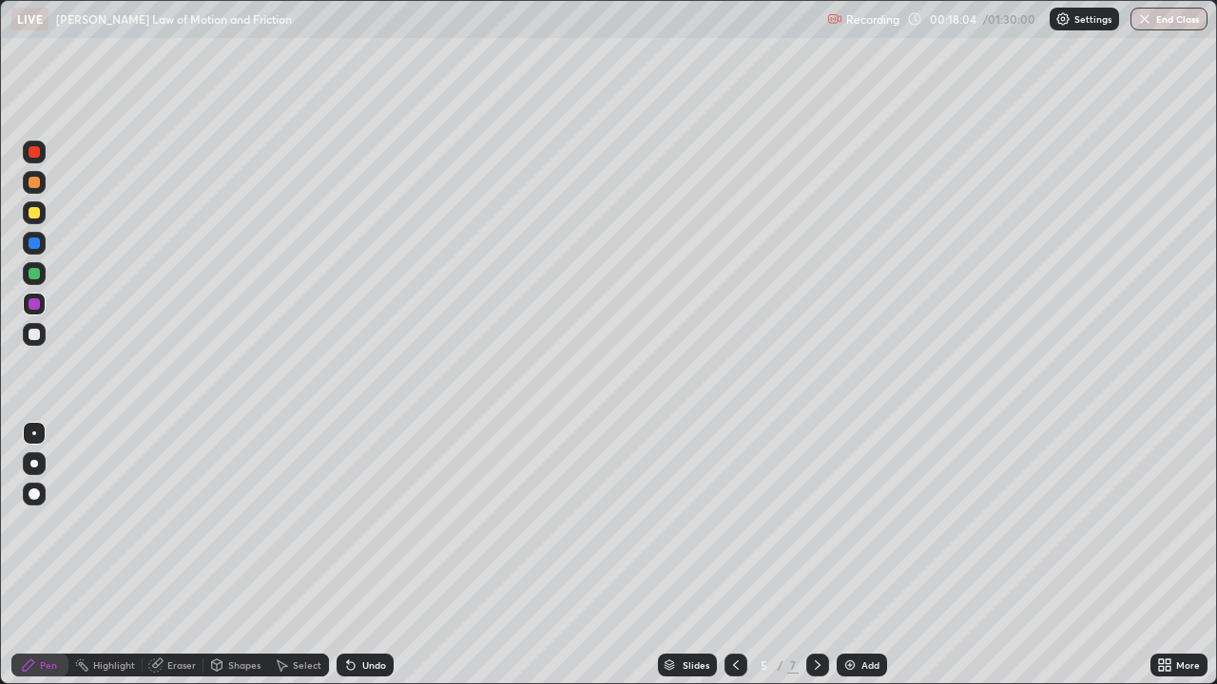
click at [815, 555] on icon at bounding box center [817, 665] width 15 height 15
click at [734, 555] on icon at bounding box center [735, 665] width 15 height 15
click at [88, 555] on icon at bounding box center [81, 665] width 15 height 15
click at [31, 214] on div at bounding box center [34, 212] width 11 height 11
click at [816, 555] on icon at bounding box center [818, 666] width 6 height 10
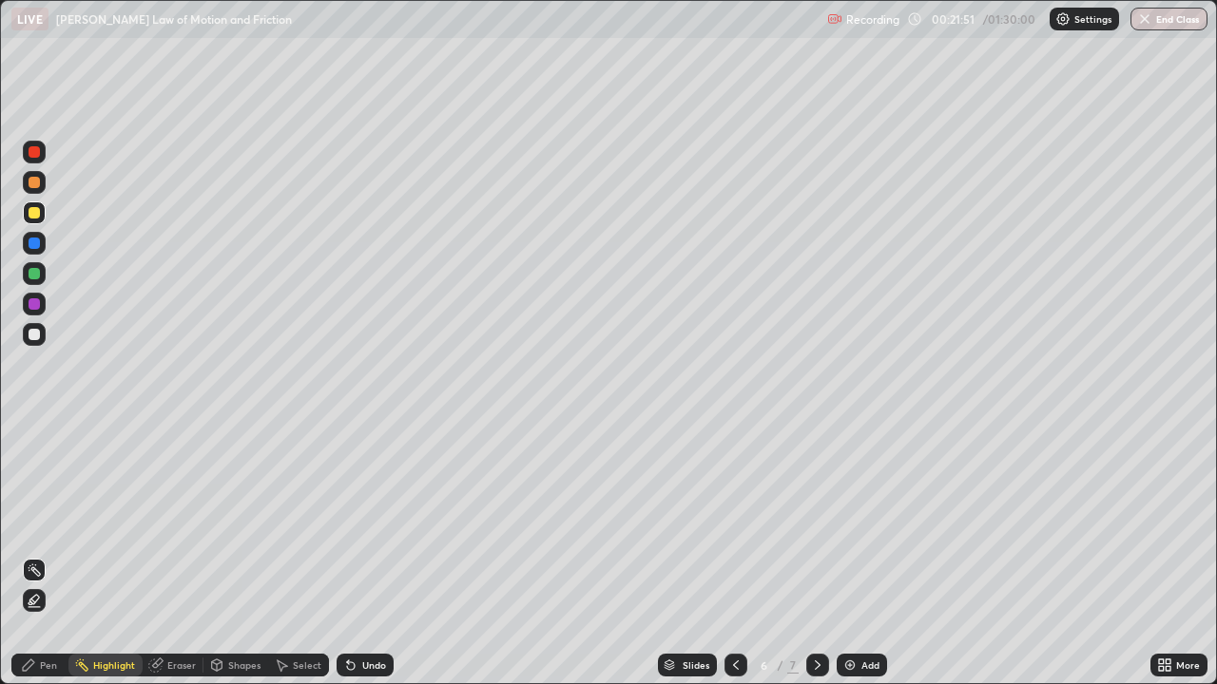
click at [724, 555] on div at bounding box center [735, 665] width 23 height 23
click at [31, 271] on div at bounding box center [34, 273] width 11 height 11
click at [818, 555] on div at bounding box center [817, 665] width 23 height 23
click at [737, 555] on div at bounding box center [735, 665] width 23 height 23
click at [810, 555] on icon at bounding box center [817, 665] width 15 height 15
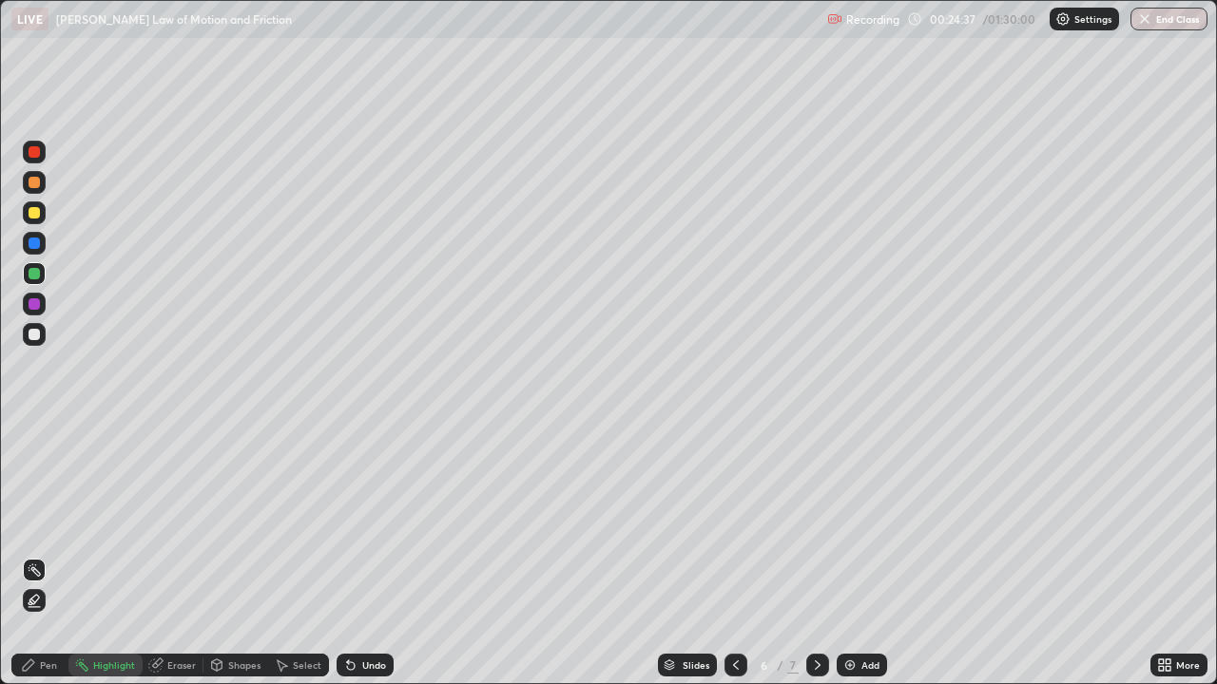
click at [733, 555] on icon at bounding box center [735, 665] width 15 height 15
click at [816, 555] on icon at bounding box center [817, 665] width 15 height 15
click at [818, 555] on icon at bounding box center [817, 665] width 15 height 15
click at [734, 555] on icon at bounding box center [735, 665] width 15 height 15
click at [857, 555] on div "Add" at bounding box center [862, 665] width 50 height 23
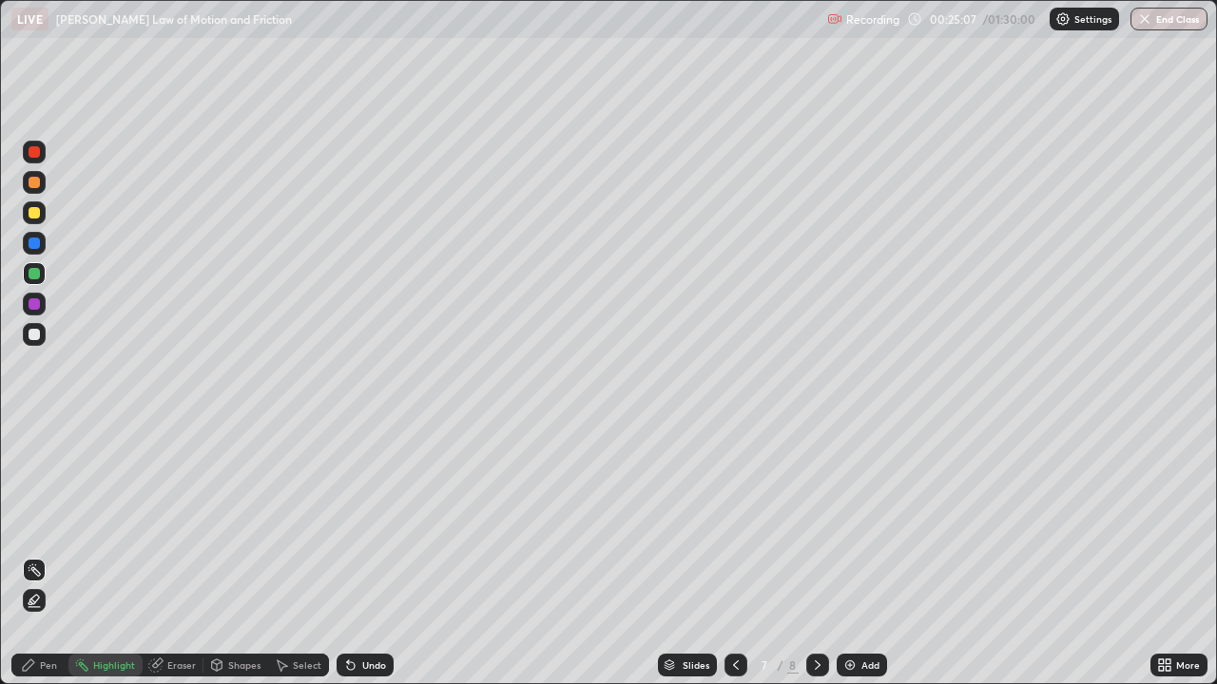
click at [34, 333] on div at bounding box center [34, 334] width 11 height 11
click at [55, 555] on div "Pen" at bounding box center [39, 665] width 57 height 23
click at [372, 555] on div "Undo" at bounding box center [374, 666] width 24 height 10
click at [370, 555] on div "Undo" at bounding box center [374, 666] width 24 height 10
click at [373, 555] on div "Undo" at bounding box center [374, 666] width 24 height 10
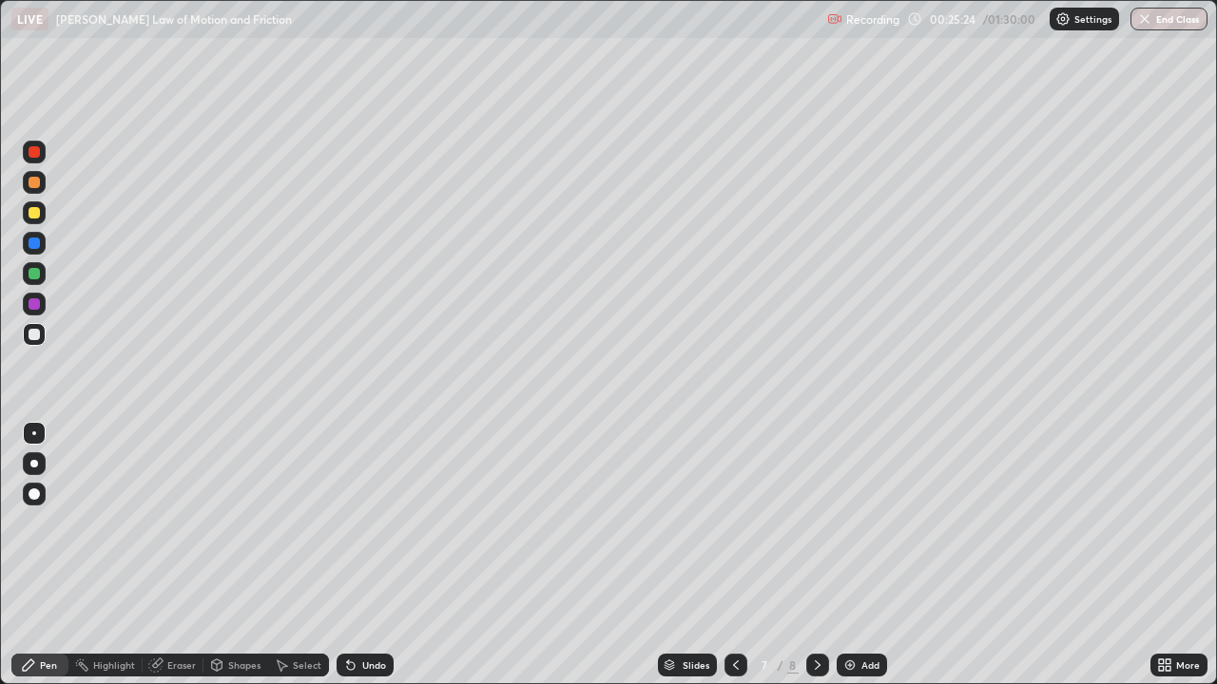
click at [369, 555] on div "Undo" at bounding box center [374, 666] width 24 height 10
click at [374, 555] on div "Undo" at bounding box center [374, 666] width 24 height 10
click at [371, 555] on div "Undo" at bounding box center [374, 666] width 24 height 10
click at [732, 555] on icon at bounding box center [735, 665] width 15 height 15
click at [734, 555] on icon at bounding box center [735, 665] width 15 height 15
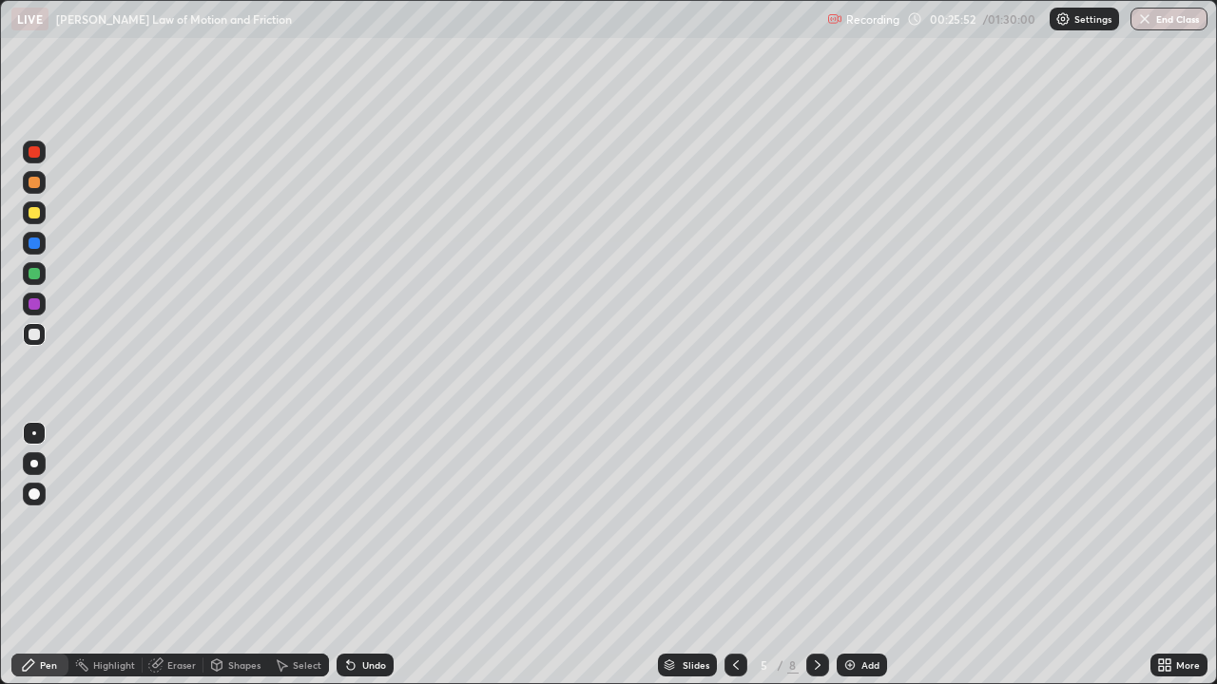
click at [816, 555] on icon at bounding box center [817, 665] width 15 height 15
click at [813, 555] on div at bounding box center [817, 665] width 23 height 23
click at [381, 555] on div "Undo" at bounding box center [365, 665] width 57 height 23
click at [736, 555] on icon at bounding box center [736, 666] width 6 height 10
click at [734, 555] on icon at bounding box center [735, 665] width 15 height 15
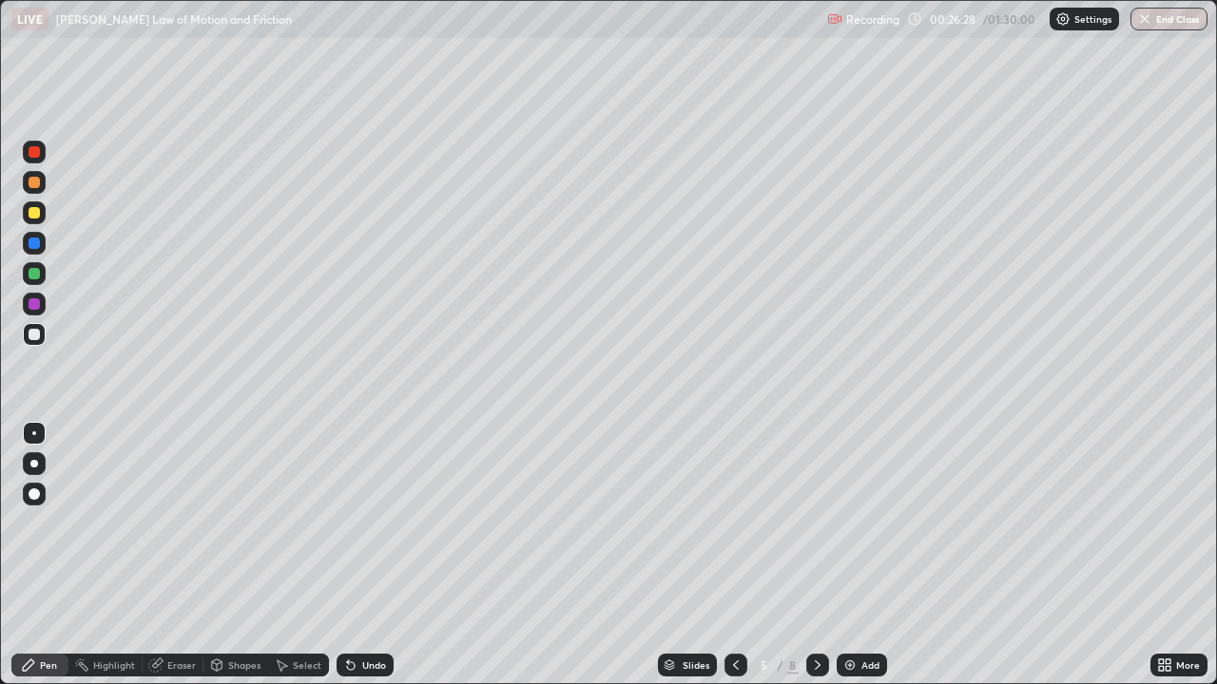
click at [816, 555] on icon at bounding box center [817, 665] width 15 height 15
click at [734, 555] on icon at bounding box center [735, 665] width 15 height 15
click at [818, 555] on icon at bounding box center [817, 665] width 15 height 15
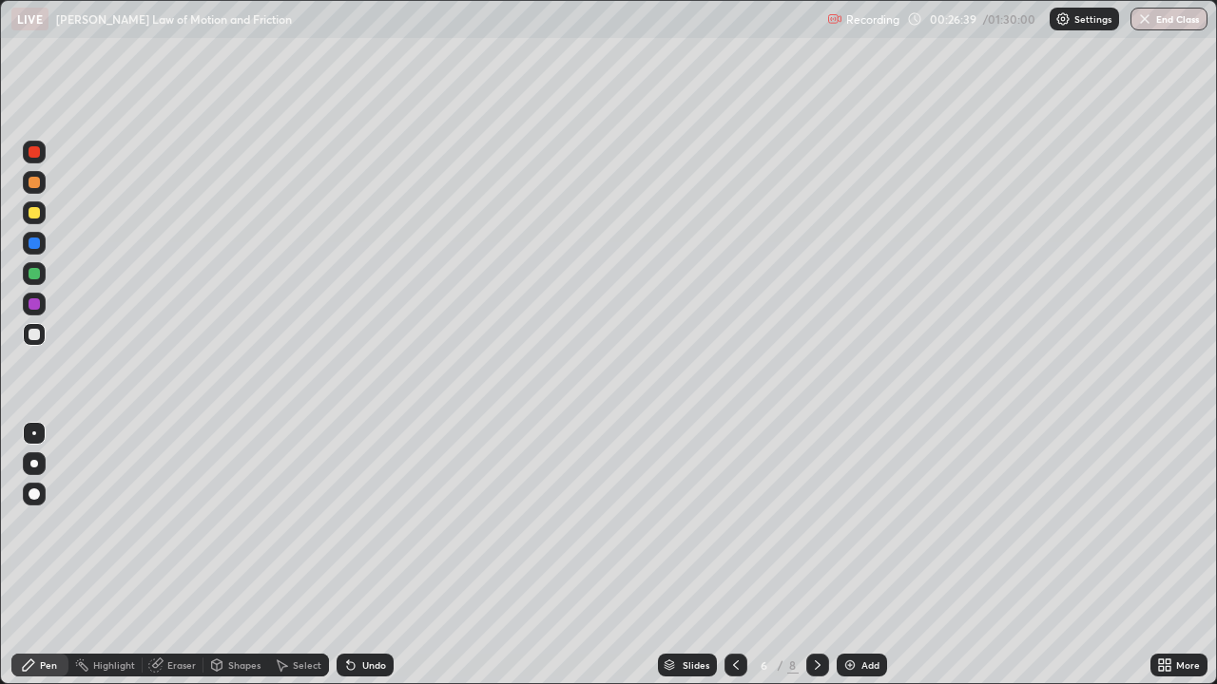
click at [816, 555] on icon at bounding box center [817, 665] width 15 height 15
click at [735, 555] on icon at bounding box center [735, 665] width 15 height 15
click at [734, 555] on icon at bounding box center [735, 665] width 15 height 15
click at [823, 555] on div at bounding box center [817, 665] width 23 height 23
click at [816, 555] on icon at bounding box center [817, 665] width 15 height 15
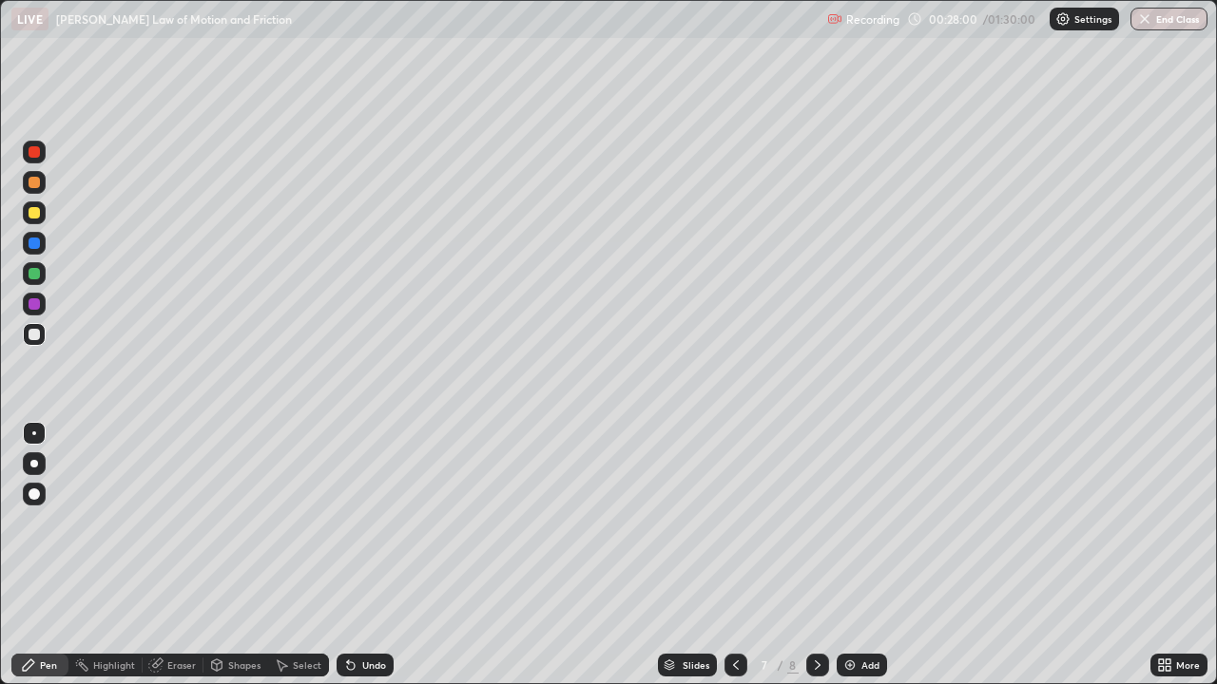
click at [375, 555] on div "Undo" at bounding box center [374, 666] width 24 height 10
click at [373, 555] on div "Undo" at bounding box center [365, 665] width 57 height 23
click at [164, 555] on div "Eraser" at bounding box center [173, 665] width 61 height 23
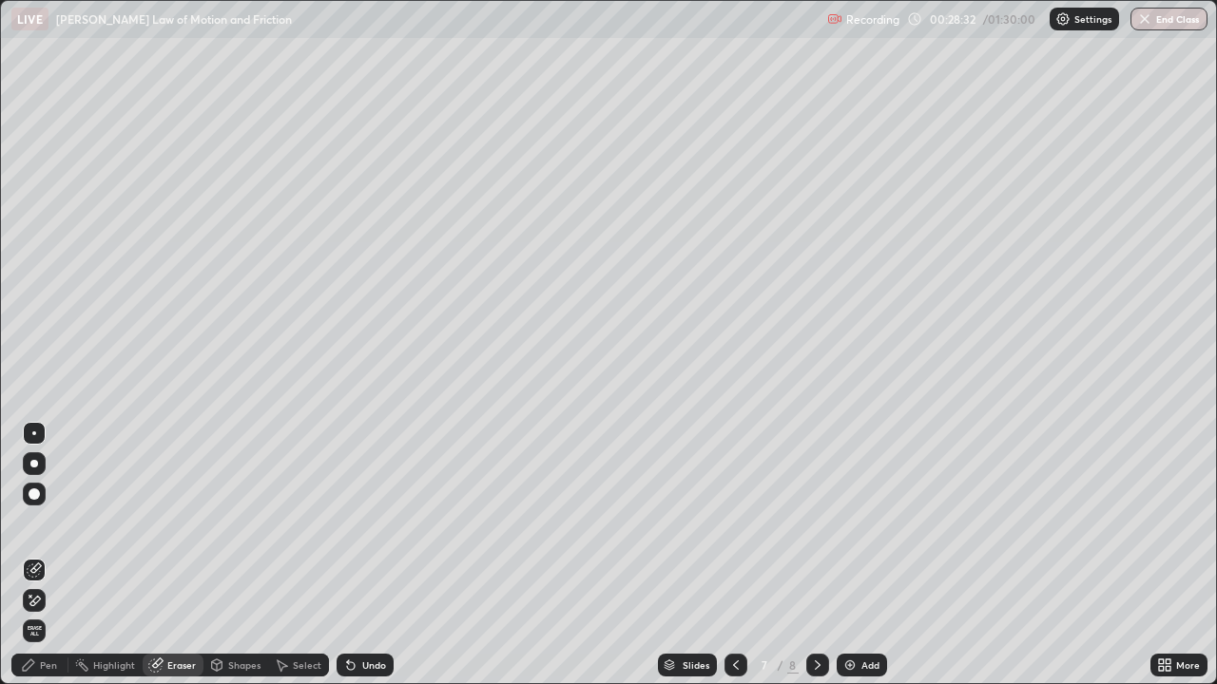
click at [37, 555] on icon at bounding box center [34, 601] width 15 height 16
click at [45, 555] on div "Pen" at bounding box center [39, 665] width 57 height 23
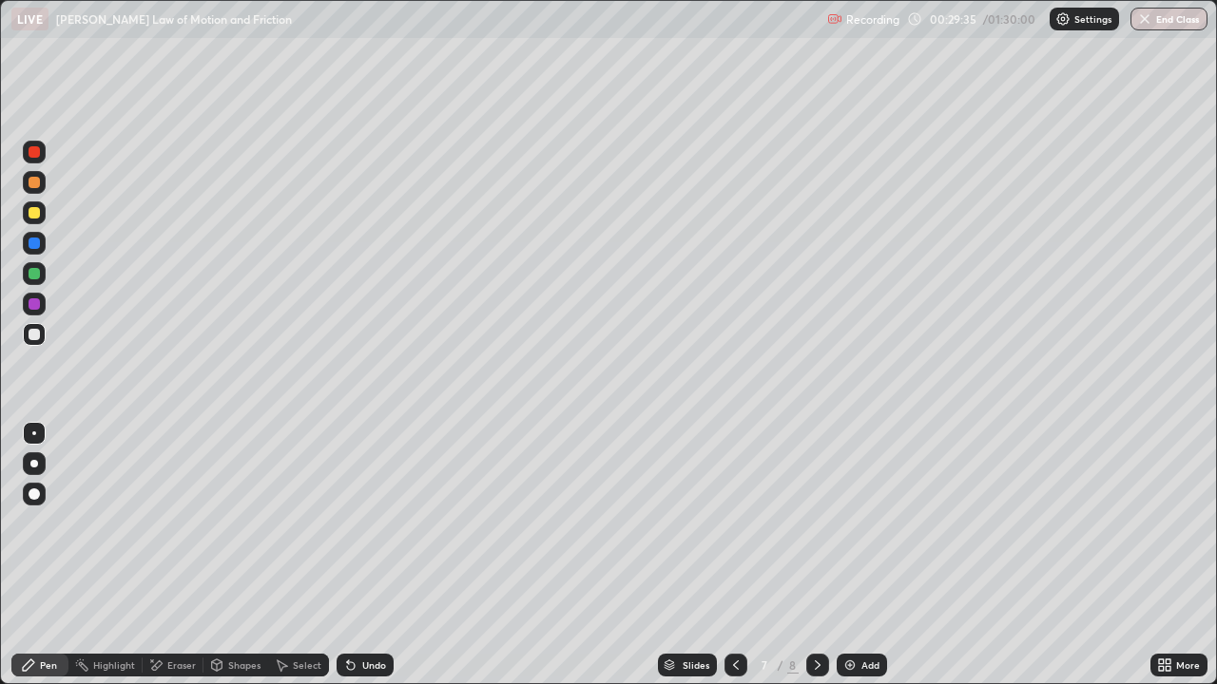
click at [816, 555] on icon at bounding box center [817, 665] width 15 height 15
click at [732, 555] on icon at bounding box center [735, 665] width 15 height 15
click at [816, 555] on icon at bounding box center [817, 665] width 15 height 15
click at [852, 555] on img at bounding box center [849, 665] width 15 height 15
click at [223, 555] on div "Shapes" at bounding box center [235, 665] width 65 height 23
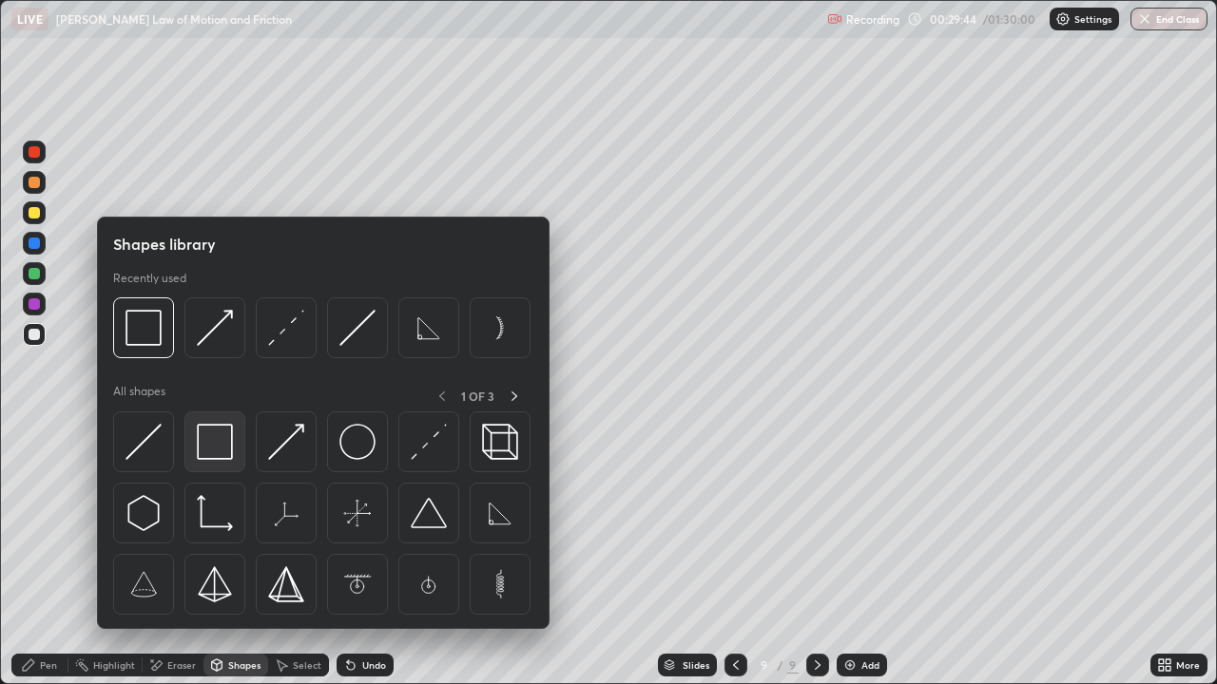
click at [216, 452] on img at bounding box center [215, 442] width 36 height 36
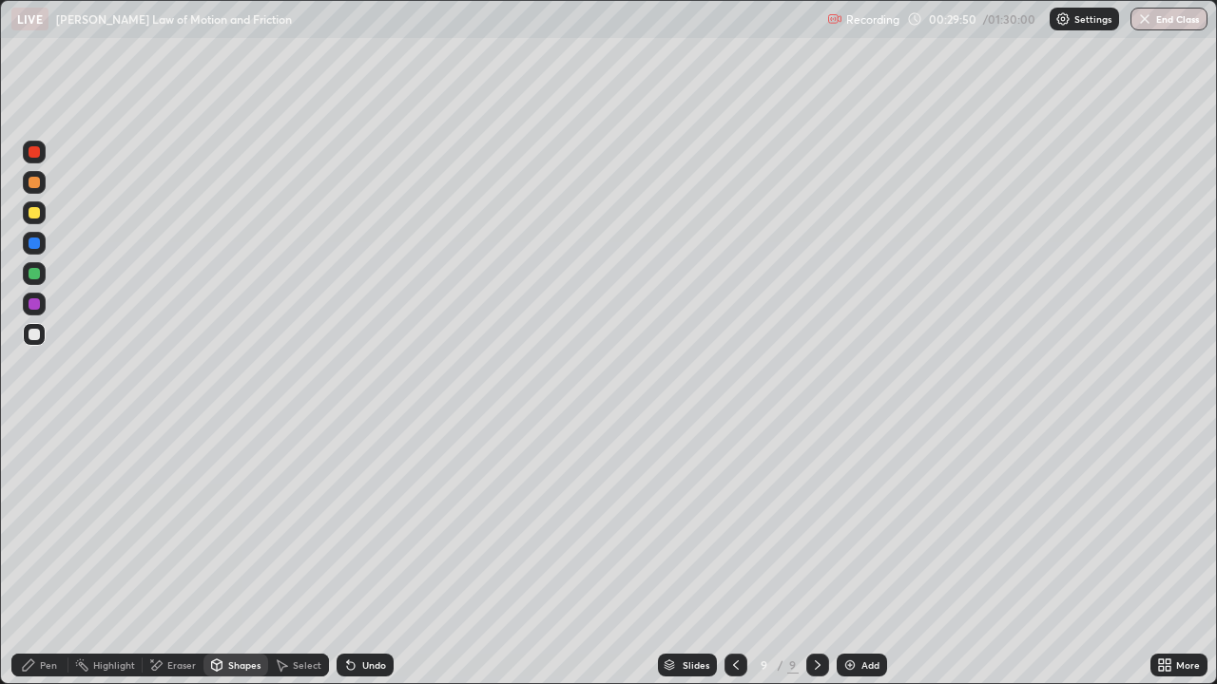
click at [41, 555] on div "Pen" at bounding box center [48, 666] width 17 height 10
click at [381, 555] on div "Undo" at bounding box center [374, 666] width 24 height 10
click at [368, 555] on div "Undo" at bounding box center [365, 665] width 57 height 23
click at [358, 555] on div "Undo" at bounding box center [365, 665] width 57 height 23
click at [41, 212] on div at bounding box center [34, 213] width 23 height 23
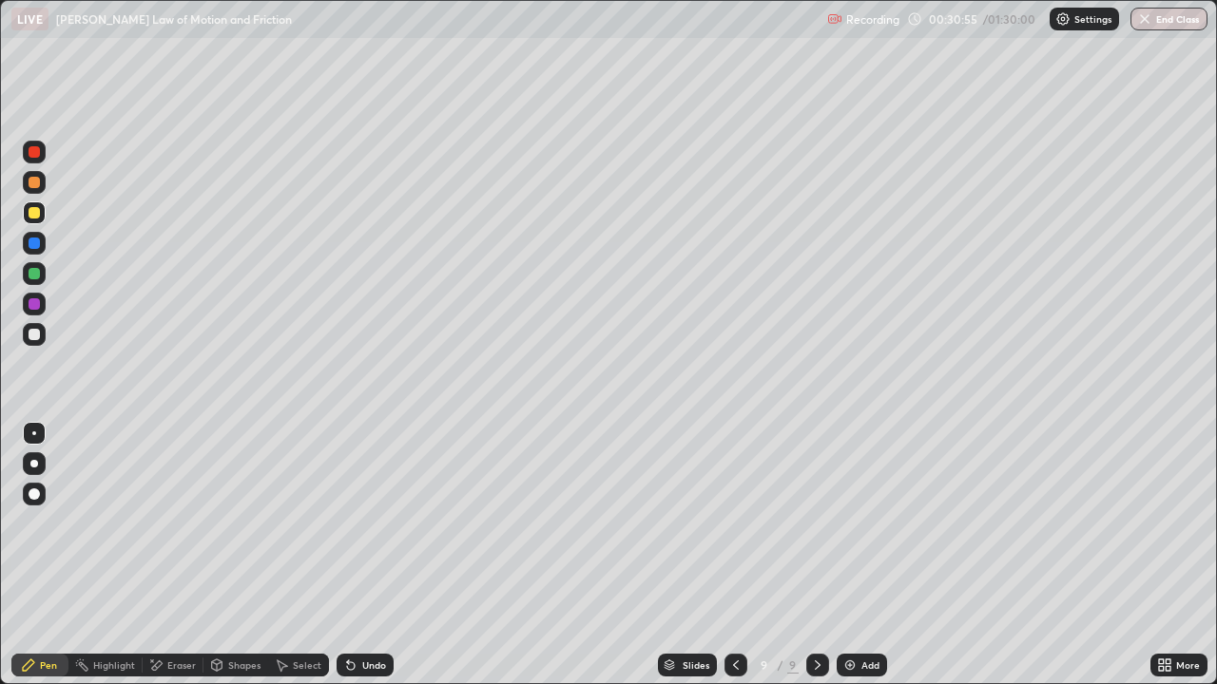
click at [379, 555] on div "Undo" at bounding box center [374, 666] width 24 height 10
click at [373, 555] on div "Undo" at bounding box center [374, 666] width 24 height 10
click at [369, 555] on div "Undo" at bounding box center [374, 666] width 24 height 10
click at [376, 555] on div "Undo" at bounding box center [365, 665] width 57 height 23
click at [373, 555] on div "Undo" at bounding box center [365, 665] width 57 height 23
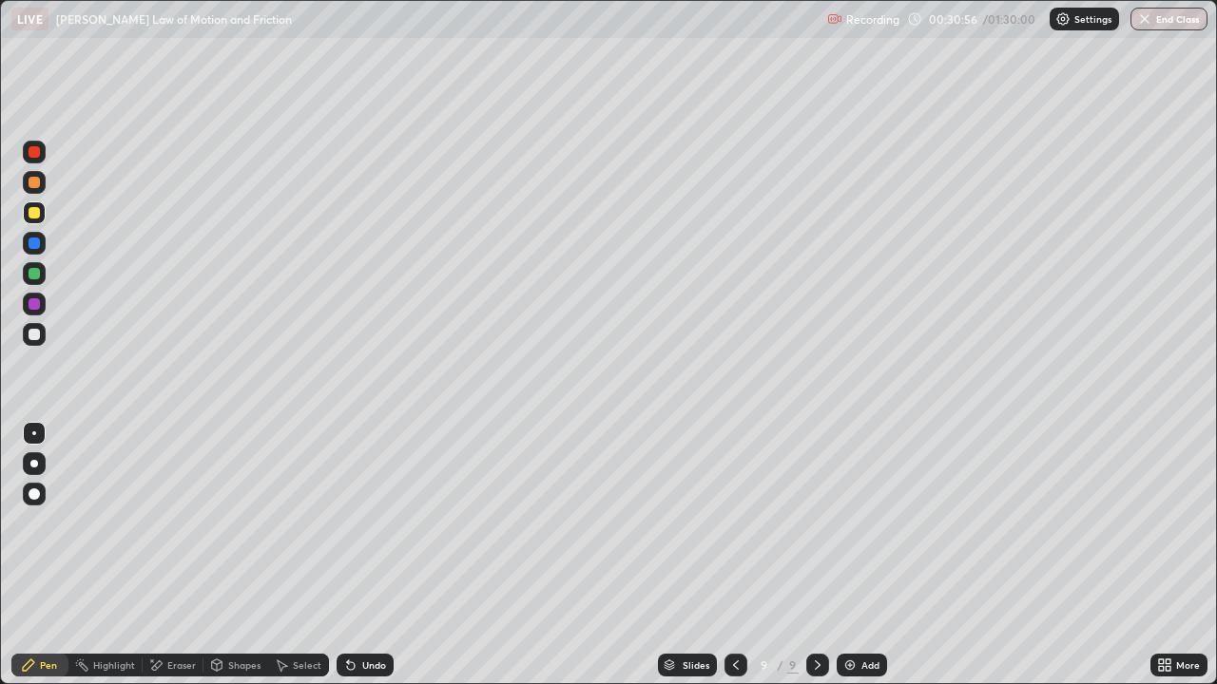
click at [374, 555] on div "Undo" at bounding box center [365, 665] width 57 height 23
click at [178, 555] on div "Eraser" at bounding box center [181, 666] width 29 height 10
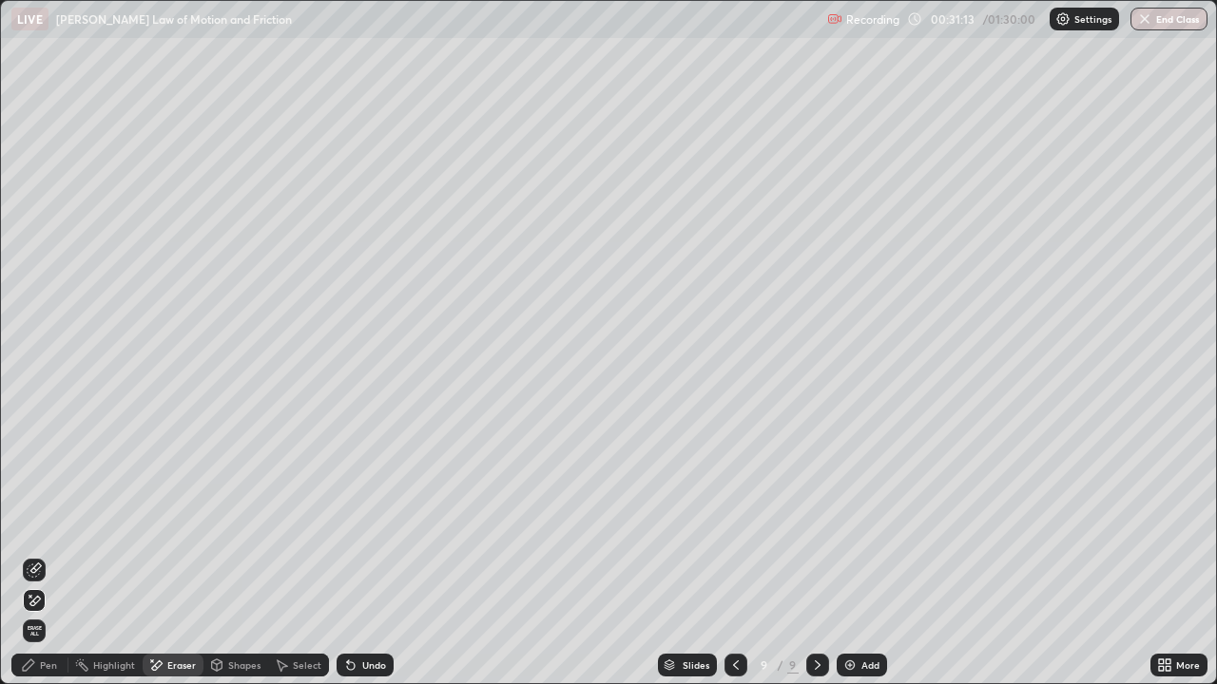
click at [56, 555] on div "Pen" at bounding box center [48, 666] width 17 height 10
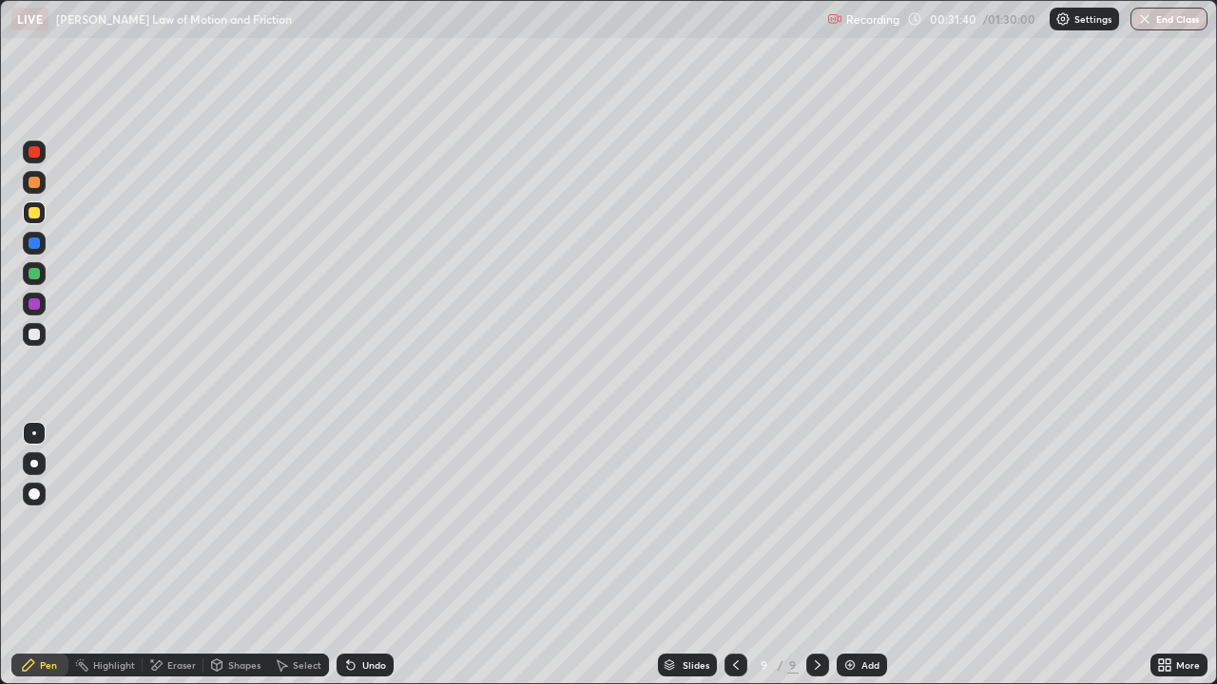
click at [742, 555] on div at bounding box center [735, 665] width 23 height 23
click at [744, 555] on div at bounding box center [735, 665] width 23 height 23
click at [741, 555] on div at bounding box center [735, 665] width 23 height 38
click at [816, 555] on icon at bounding box center [817, 665] width 15 height 15
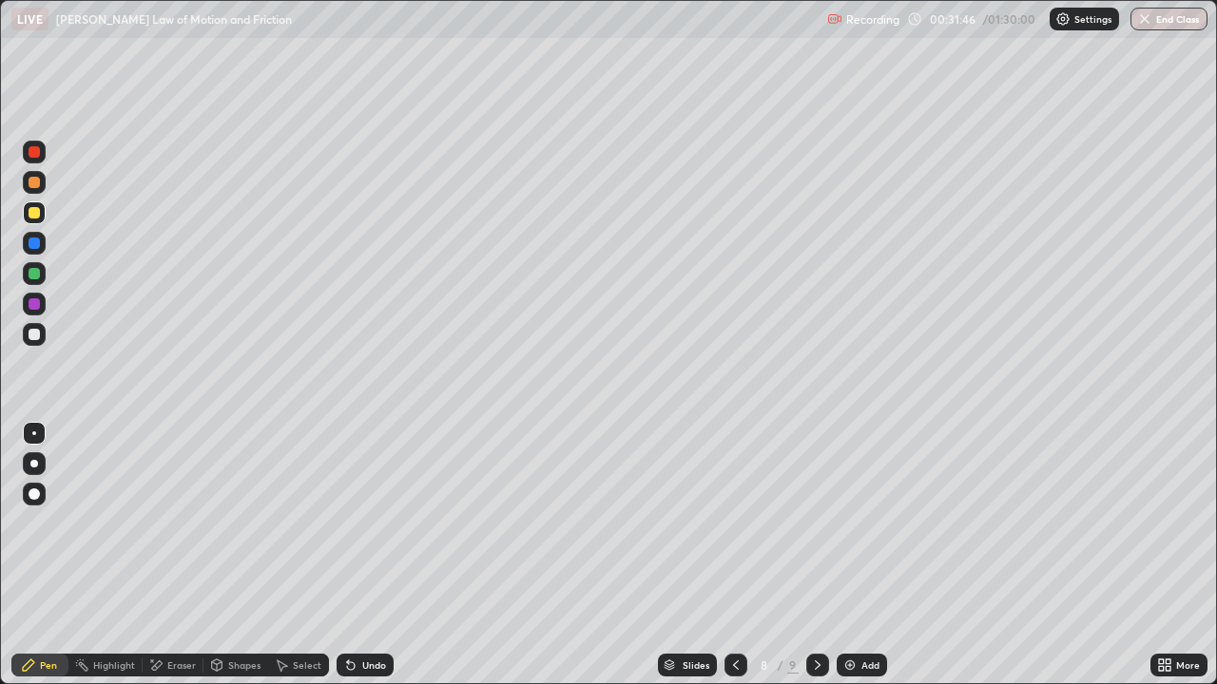
click at [816, 555] on div at bounding box center [817, 665] width 23 height 38
click at [43, 299] on div at bounding box center [34, 304] width 23 height 23
click at [856, 555] on div "Add" at bounding box center [862, 665] width 50 height 23
click at [45, 340] on div at bounding box center [34, 334] width 23 height 23
click at [741, 555] on div at bounding box center [734, 665] width 23 height 23
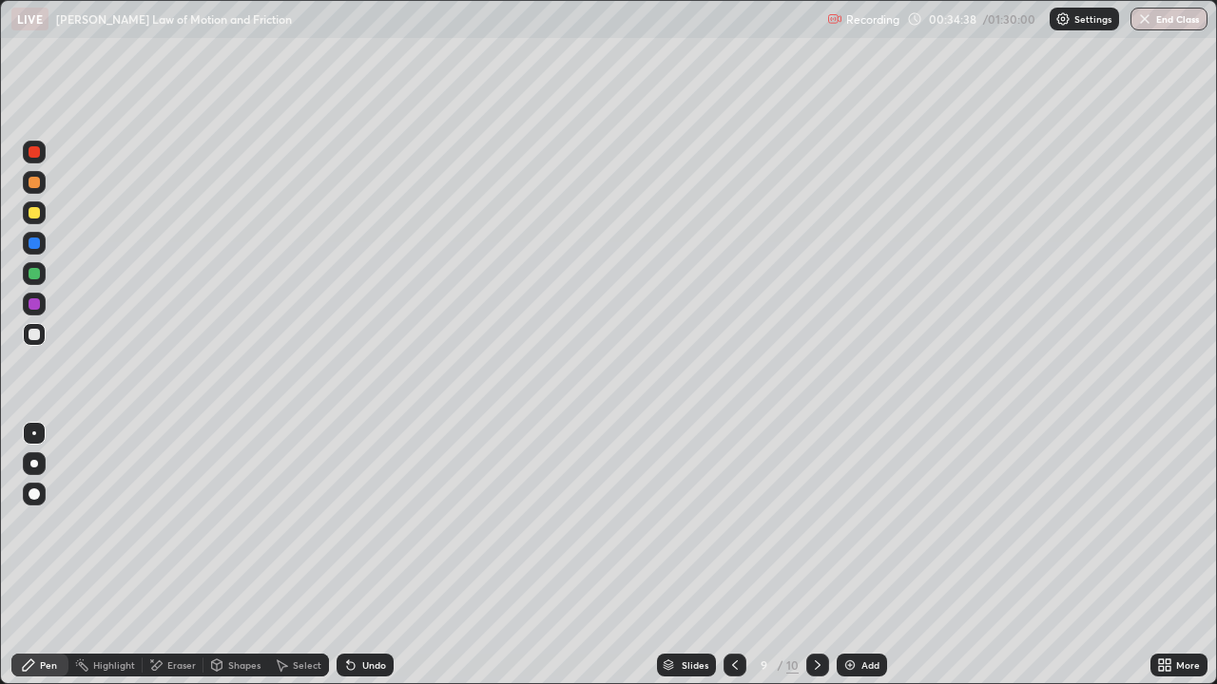
click at [806, 555] on div at bounding box center [817, 665] width 23 height 38
click at [727, 555] on icon at bounding box center [734, 665] width 15 height 15
click at [817, 555] on icon at bounding box center [817, 665] width 15 height 15
click at [734, 555] on icon at bounding box center [734, 665] width 15 height 15
click at [816, 555] on icon at bounding box center [817, 665] width 15 height 15
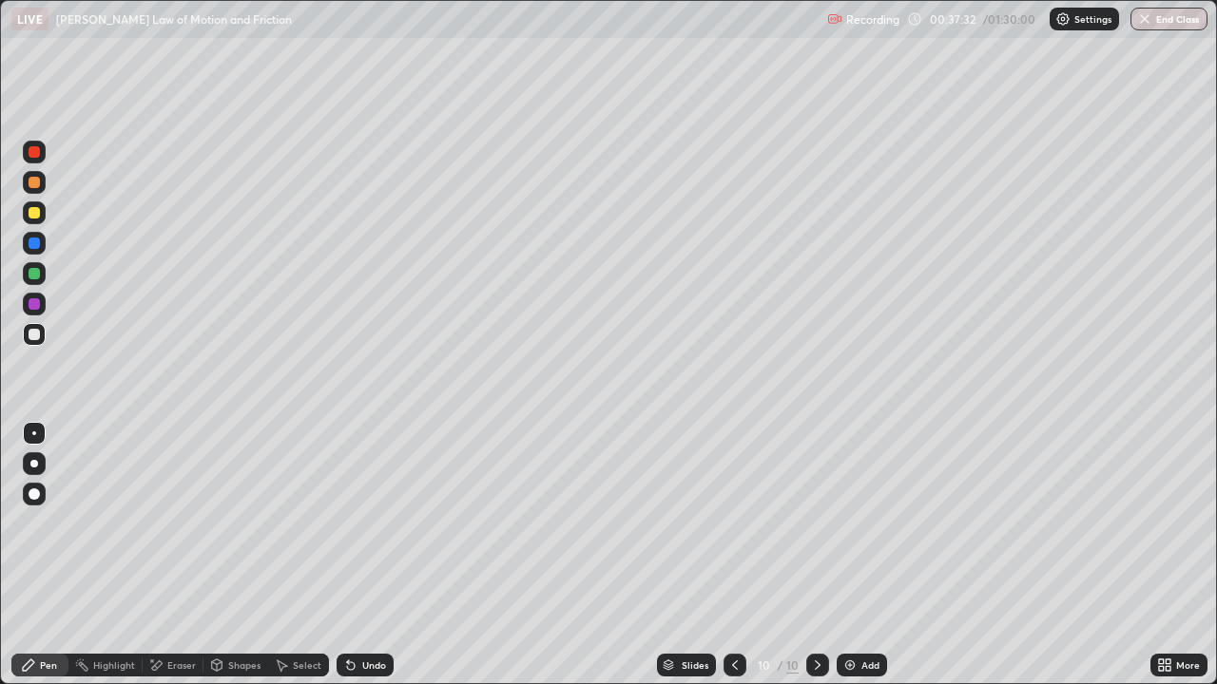
click at [733, 555] on icon at bounding box center [734, 665] width 15 height 15
click at [816, 555] on icon at bounding box center [817, 665] width 15 height 15
click at [734, 555] on icon at bounding box center [734, 665] width 15 height 15
click at [815, 555] on icon at bounding box center [818, 666] width 6 height 10
click at [815, 555] on icon at bounding box center [817, 665] width 15 height 15
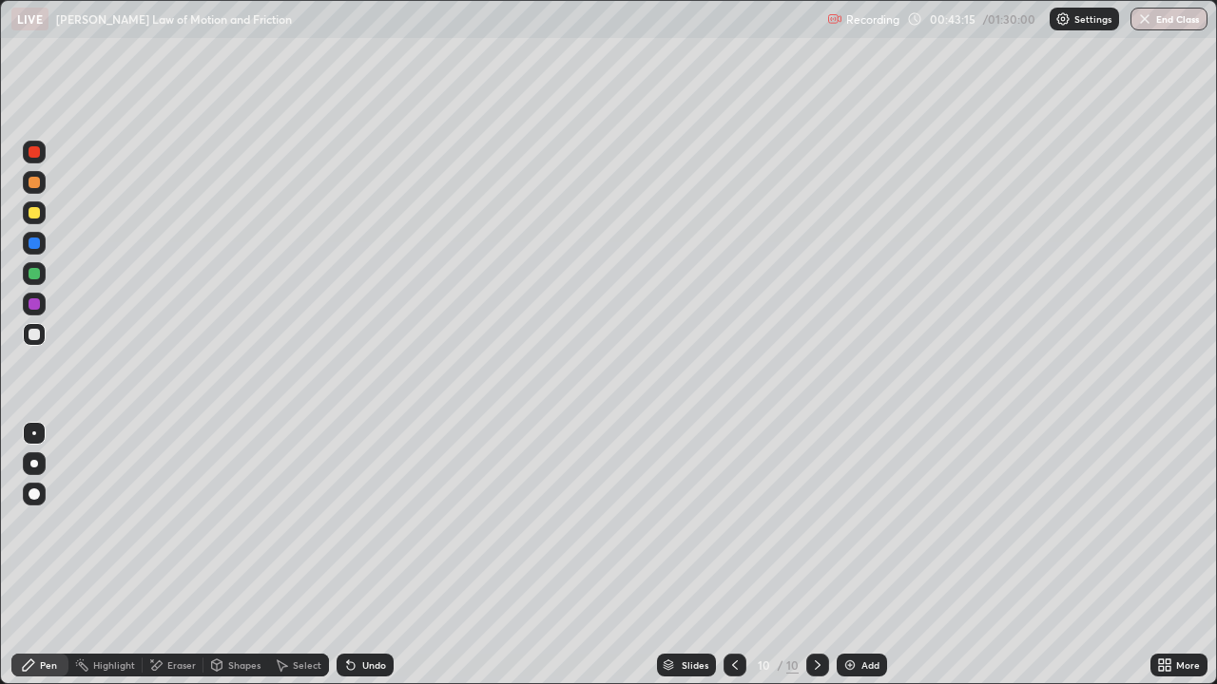
click at [850, 555] on img at bounding box center [849, 665] width 15 height 15
click at [34, 211] on div at bounding box center [34, 212] width 11 height 11
click at [224, 555] on div "Shapes" at bounding box center [235, 665] width 65 height 23
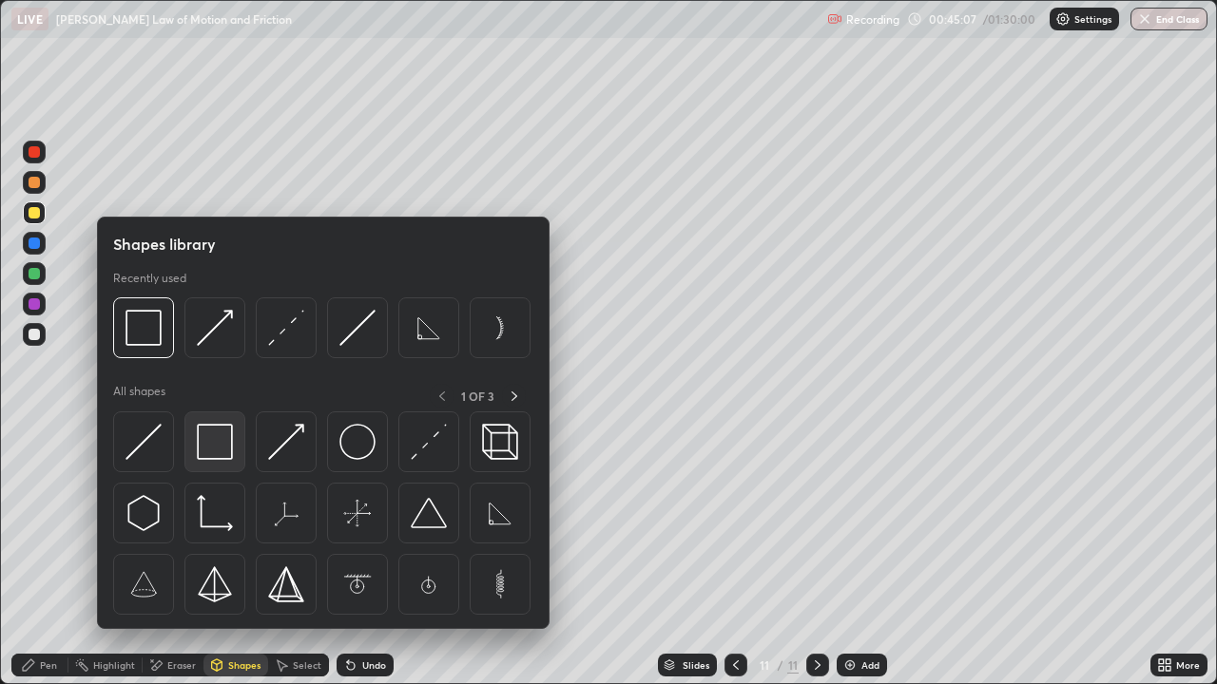
click at [220, 442] on img at bounding box center [215, 442] width 36 height 36
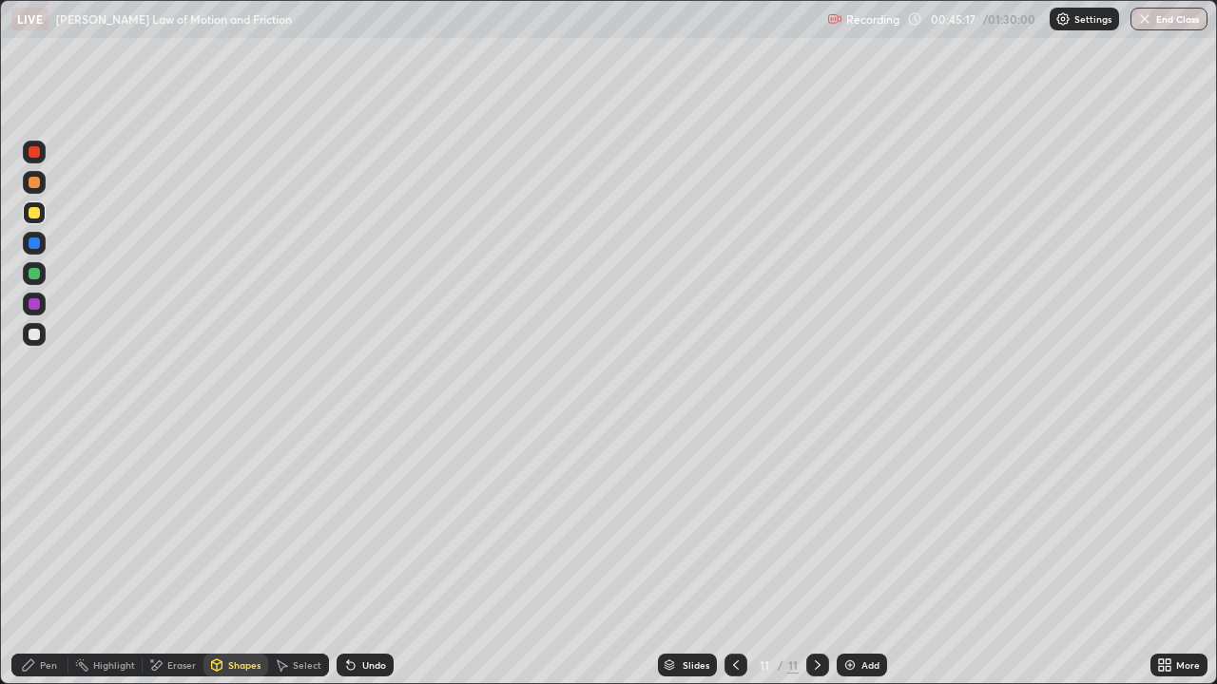
click at [42, 555] on div "Pen" at bounding box center [39, 665] width 57 height 23
click at [853, 555] on img at bounding box center [849, 665] width 15 height 15
click at [35, 335] on div at bounding box center [34, 334] width 11 height 11
click at [385, 555] on div "Undo" at bounding box center [365, 665] width 57 height 23
click at [373, 555] on div "Undo" at bounding box center [374, 666] width 24 height 10
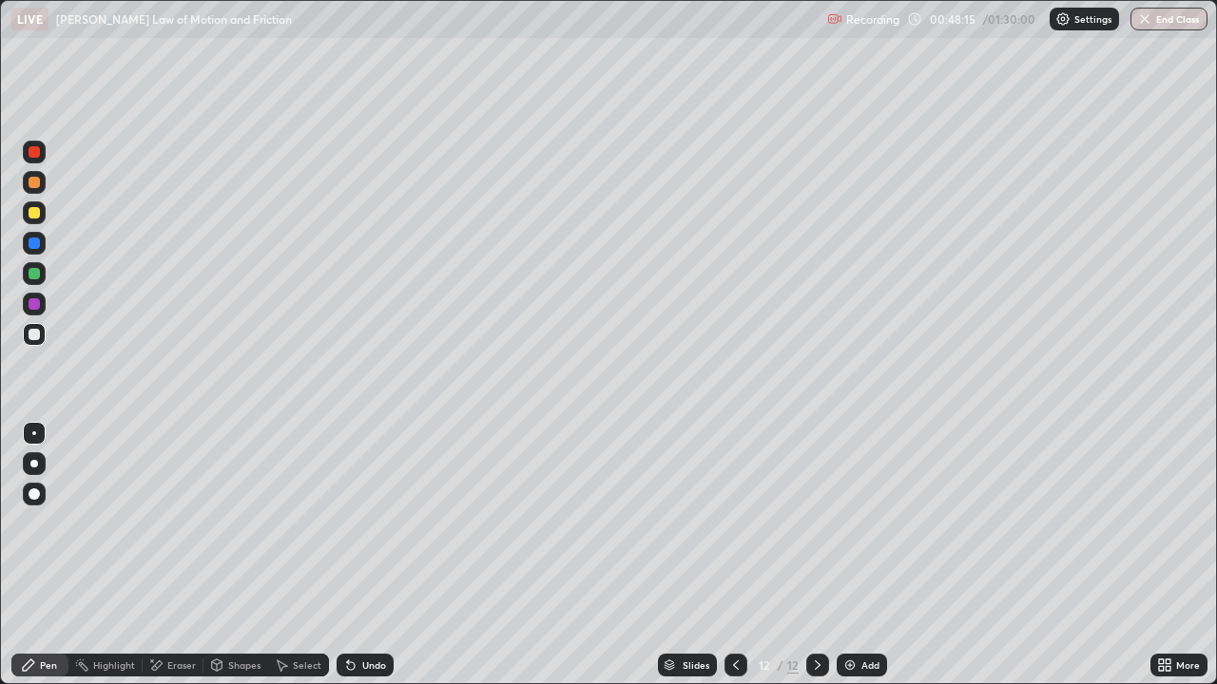
click at [377, 555] on div "Undo" at bounding box center [374, 666] width 24 height 10
click at [379, 555] on div "Undo" at bounding box center [374, 666] width 24 height 10
click at [385, 555] on div "Undo" at bounding box center [365, 665] width 57 height 23
click at [861, 555] on div "Add" at bounding box center [870, 666] width 18 height 10
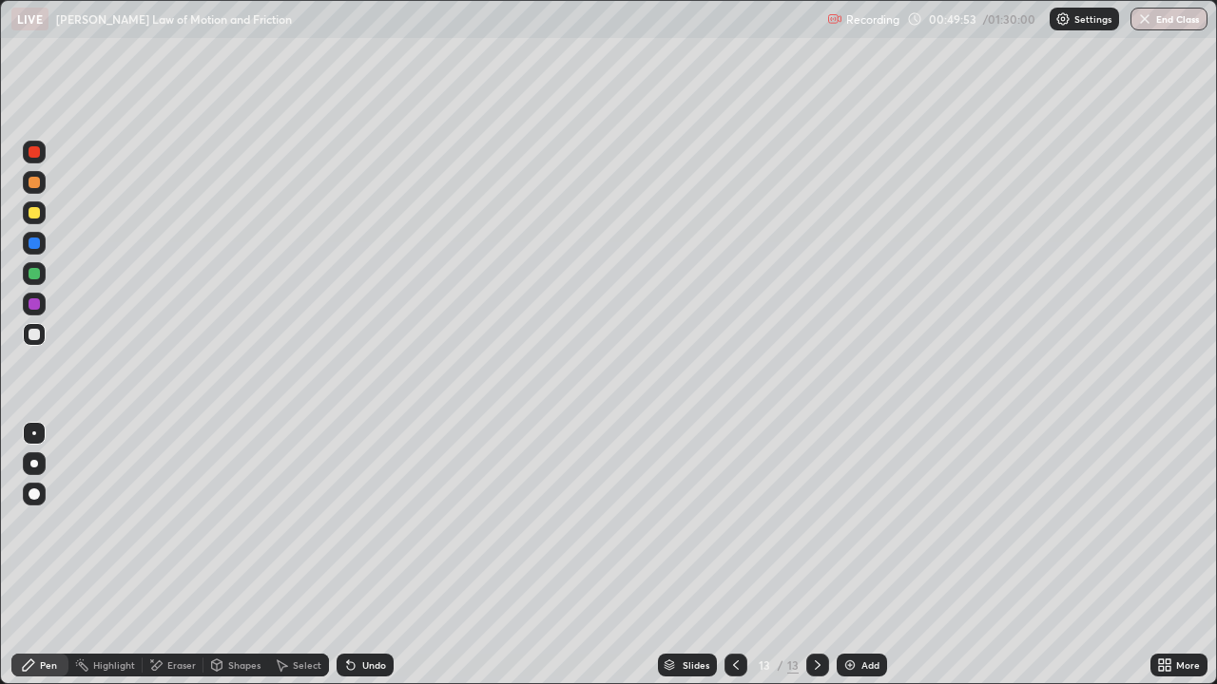
click at [741, 555] on div at bounding box center [735, 665] width 23 height 23
click at [734, 555] on icon at bounding box center [735, 665] width 15 height 15
click at [42, 210] on div at bounding box center [34, 213] width 23 height 23
click at [36, 342] on div at bounding box center [34, 334] width 23 height 23
click at [375, 555] on div "Undo" at bounding box center [374, 666] width 24 height 10
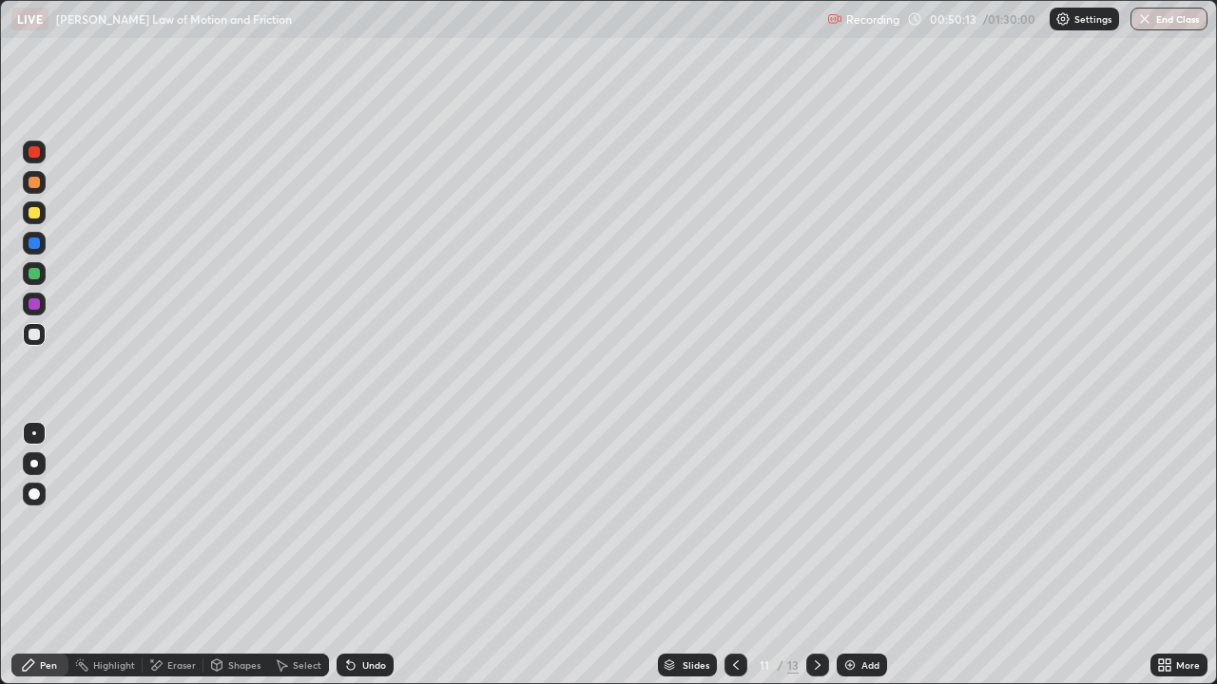
click at [358, 555] on div "Undo" at bounding box center [365, 665] width 57 height 23
click at [173, 555] on div "Eraser" at bounding box center [181, 666] width 29 height 10
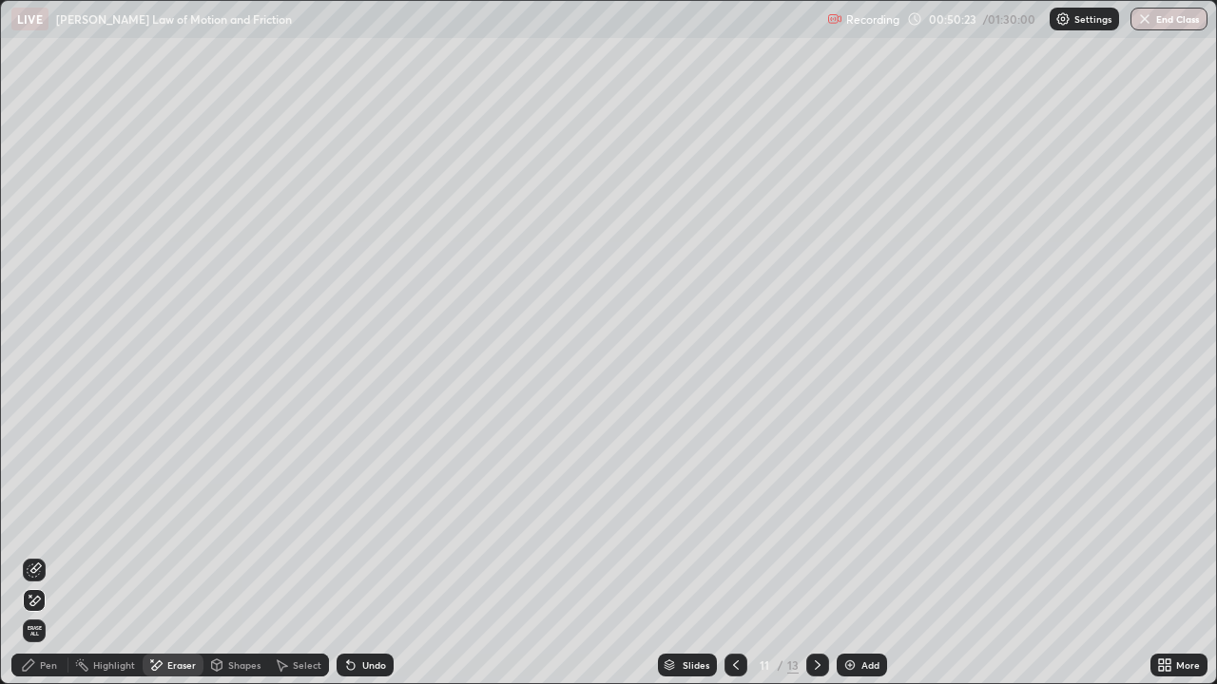
click at [57, 555] on div "Pen" at bounding box center [39, 665] width 57 height 23
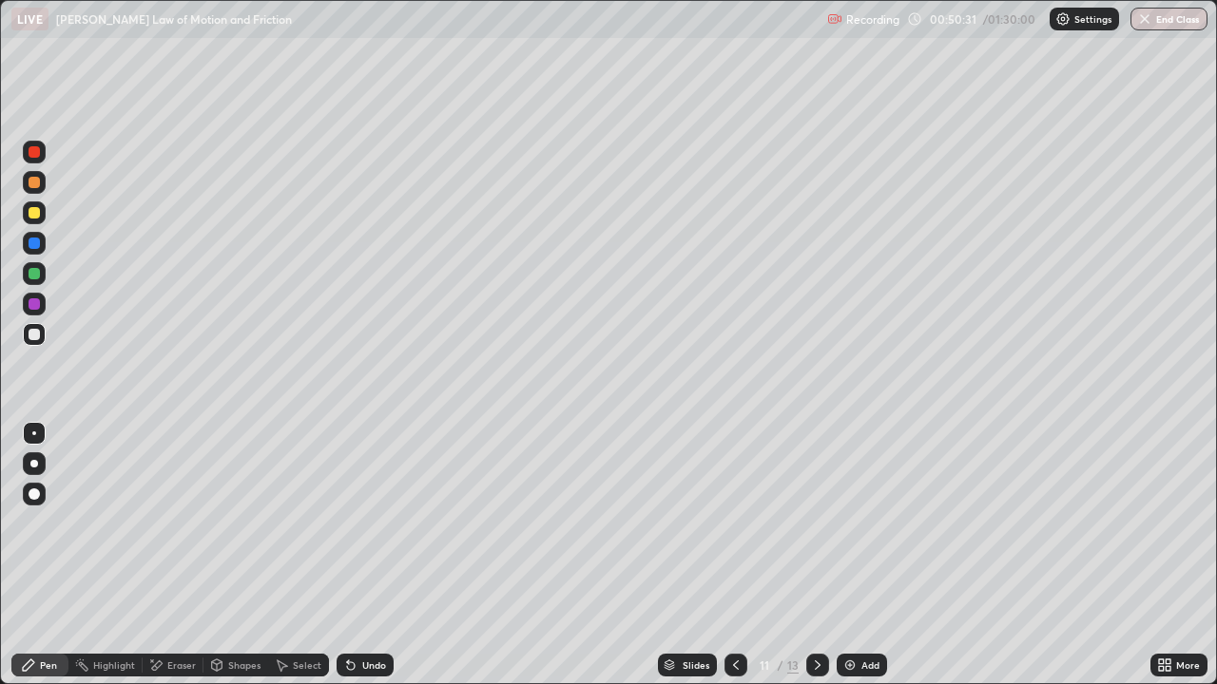
click at [374, 555] on div "Undo" at bounding box center [365, 665] width 57 height 23
click at [363, 555] on div "Undo" at bounding box center [374, 666] width 24 height 10
click at [362, 555] on div "Undo" at bounding box center [374, 666] width 24 height 10
click at [358, 555] on div "Undo" at bounding box center [365, 665] width 57 height 23
click at [823, 555] on div at bounding box center [817, 665] width 23 height 38
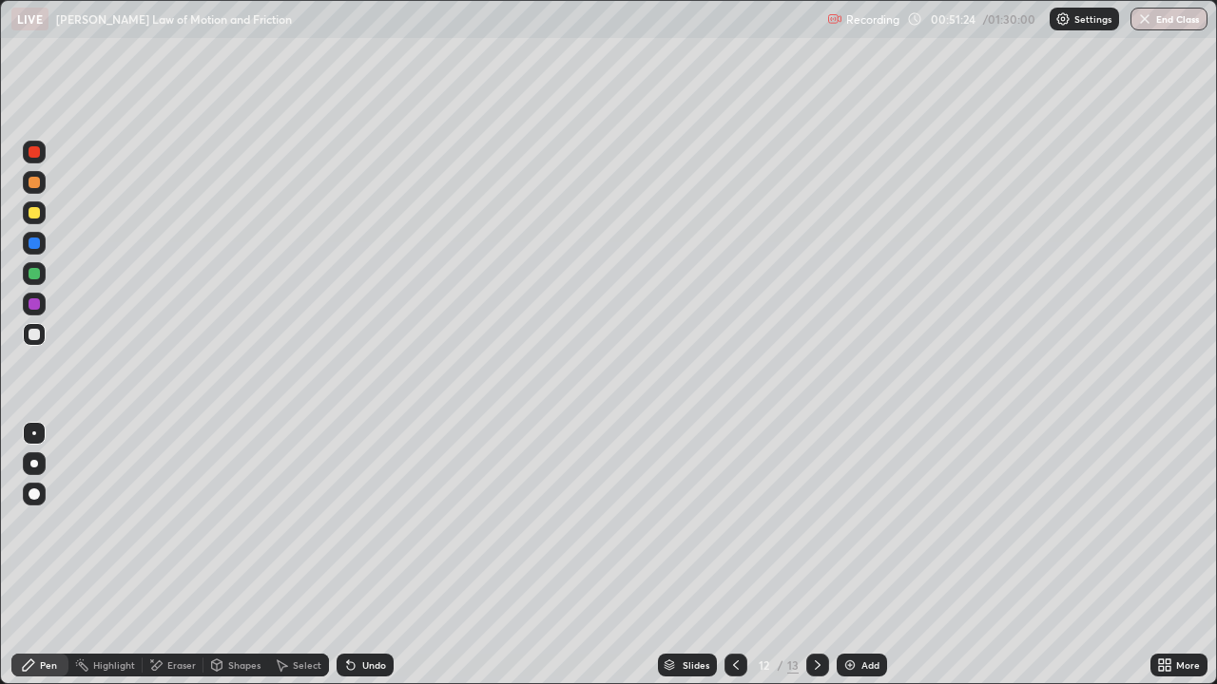
click at [812, 555] on div at bounding box center [817, 665] width 23 height 38
click at [734, 555] on icon at bounding box center [735, 665] width 15 height 15
click at [869, 555] on div "Add" at bounding box center [870, 666] width 18 height 10
click at [727, 555] on div at bounding box center [735, 665] width 23 height 38
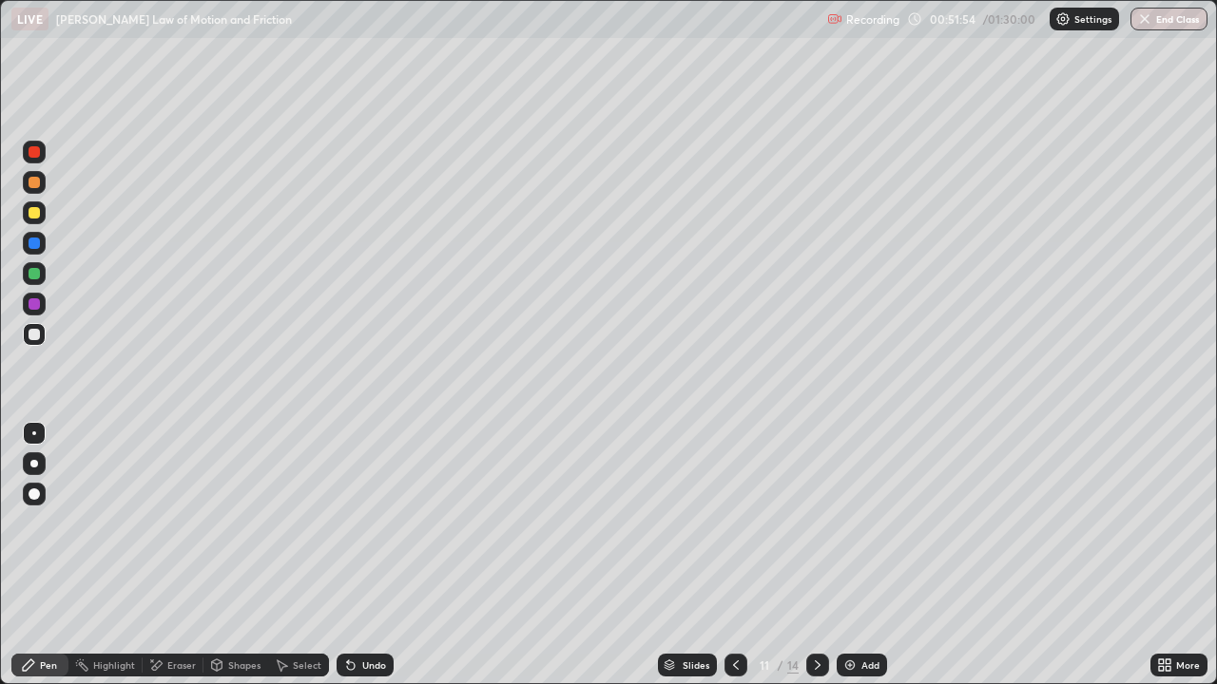
click at [817, 555] on div at bounding box center [817, 665] width 23 height 38
click at [41, 211] on div at bounding box center [34, 213] width 23 height 23
click at [733, 555] on icon at bounding box center [736, 666] width 6 height 10
click at [813, 555] on icon at bounding box center [817, 665] width 15 height 15
click at [737, 555] on icon at bounding box center [735, 665] width 15 height 15
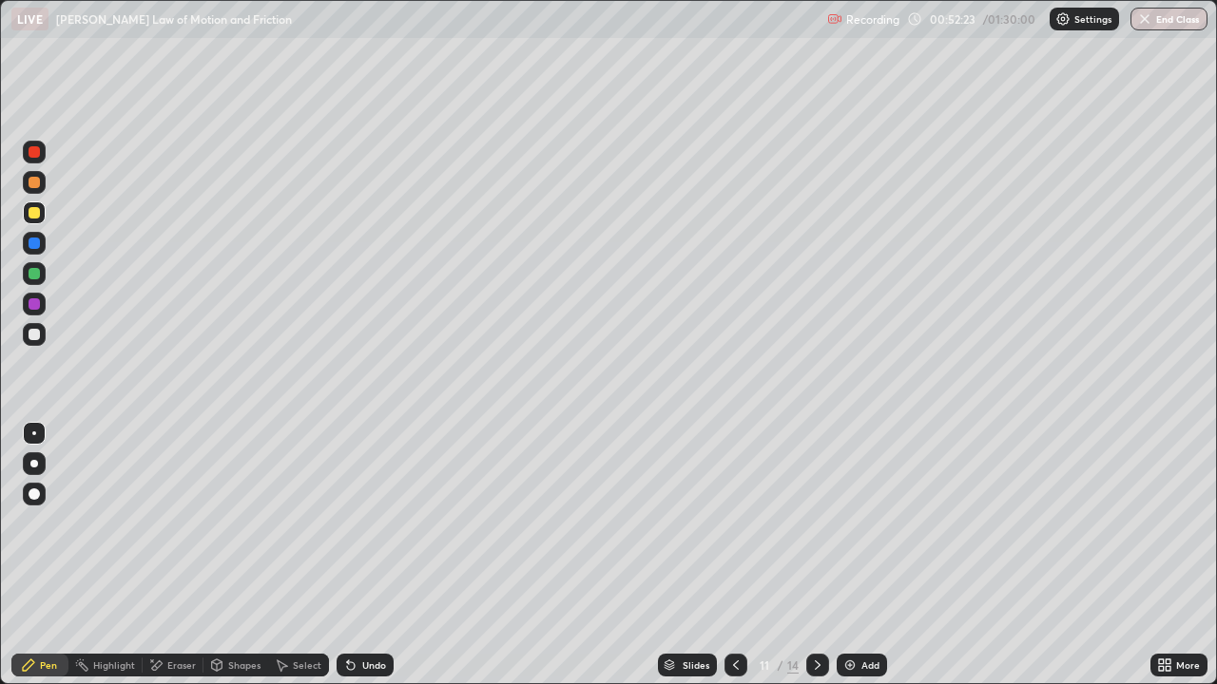
click at [816, 555] on icon at bounding box center [817, 665] width 15 height 15
click at [374, 555] on div "Undo" at bounding box center [374, 666] width 24 height 10
click at [362, 555] on div "Undo" at bounding box center [374, 666] width 24 height 10
click at [367, 555] on div "Undo" at bounding box center [374, 666] width 24 height 10
click at [365, 555] on div "Undo" at bounding box center [374, 666] width 24 height 10
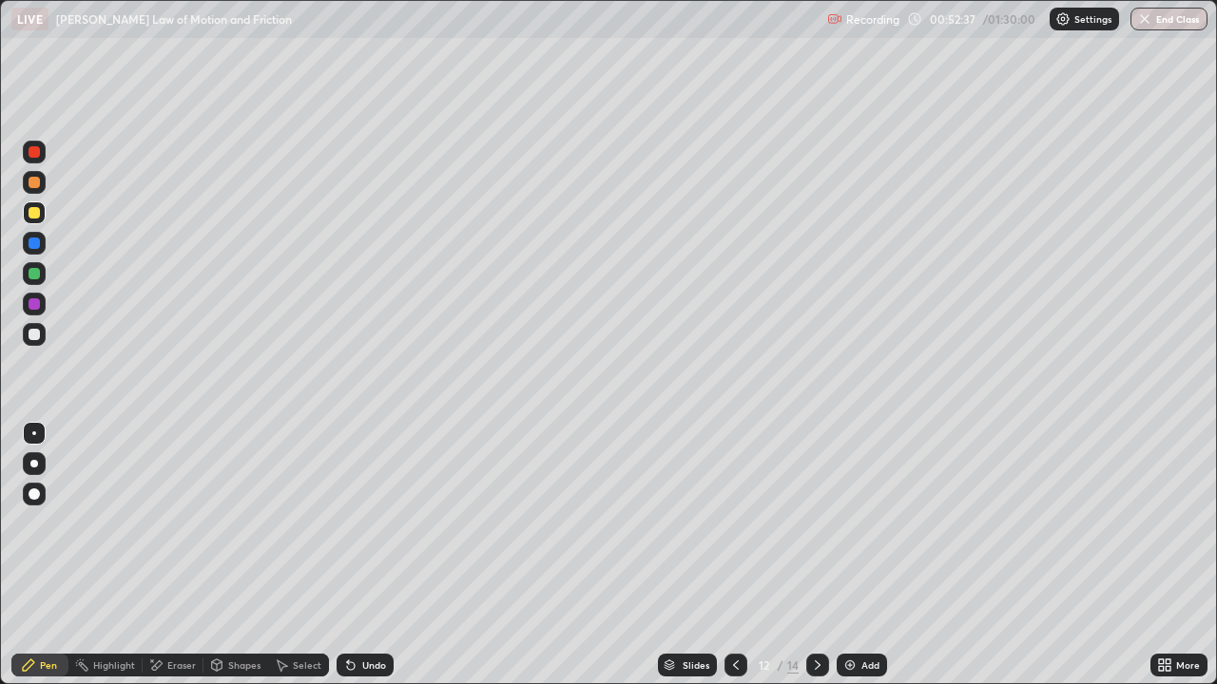
click at [371, 555] on div "Undo" at bounding box center [365, 665] width 57 height 23
click at [373, 555] on div "Undo" at bounding box center [374, 666] width 24 height 10
click at [732, 555] on div at bounding box center [735, 665] width 23 height 23
click at [816, 555] on icon at bounding box center [817, 665] width 15 height 15
click at [734, 555] on icon at bounding box center [735, 665] width 15 height 15
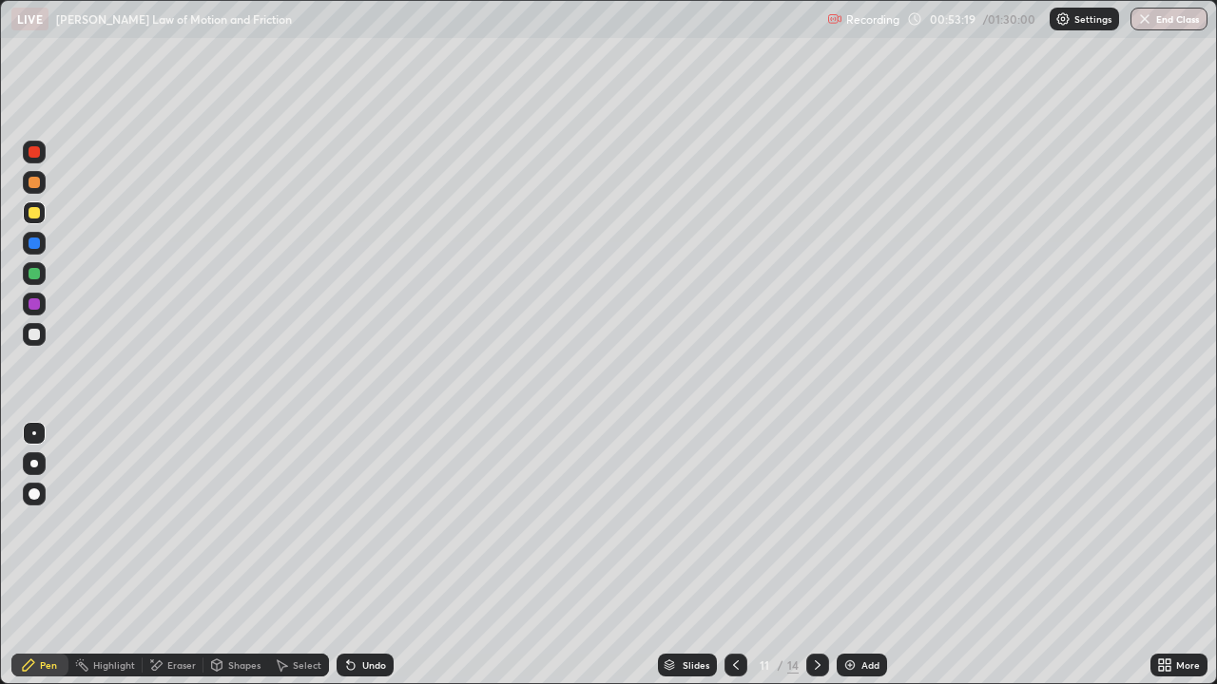
click at [818, 555] on icon at bounding box center [817, 665] width 15 height 15
click at [47, 555] on div "Pen" at bounding box center [48, 666] width 17 height 10
click at [33, 338] on div at bounding box center [34, 334] width 11 height 11
click at [41, 276] on div at bounding box center [34, 273] width 23 height 23
click at [732, 555] on icon at bounding box center [735, 665] width 15 height 15
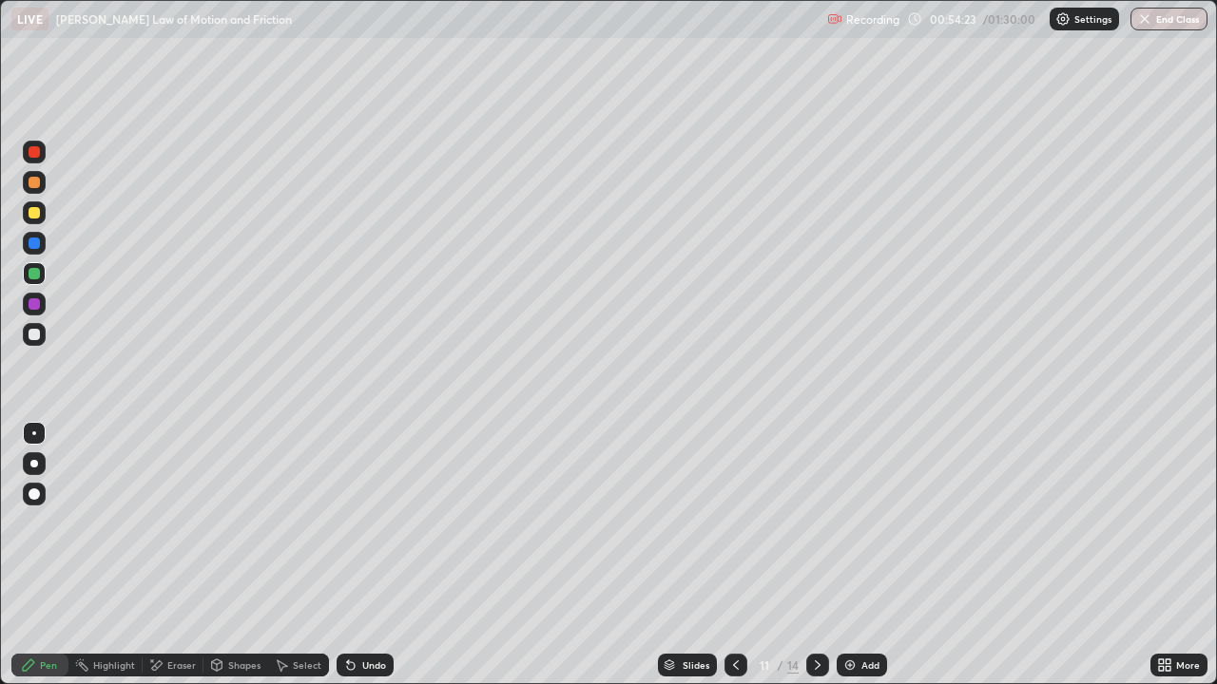
click at [818, 555] on icon at bounding box center [817, 665] width 15 height 15
click at [871, 555] on div "Add" at bounding box center [870, 666] width 18 height 10
click at [734, 555] on icon at bounding box center [735, 665] width 15 height 15
click at [816, 555] on icon at bounding box center [817, 665] width 15 height 15
click at [728, 555] on icon at bounding box center [735, 665] width 15 height 15
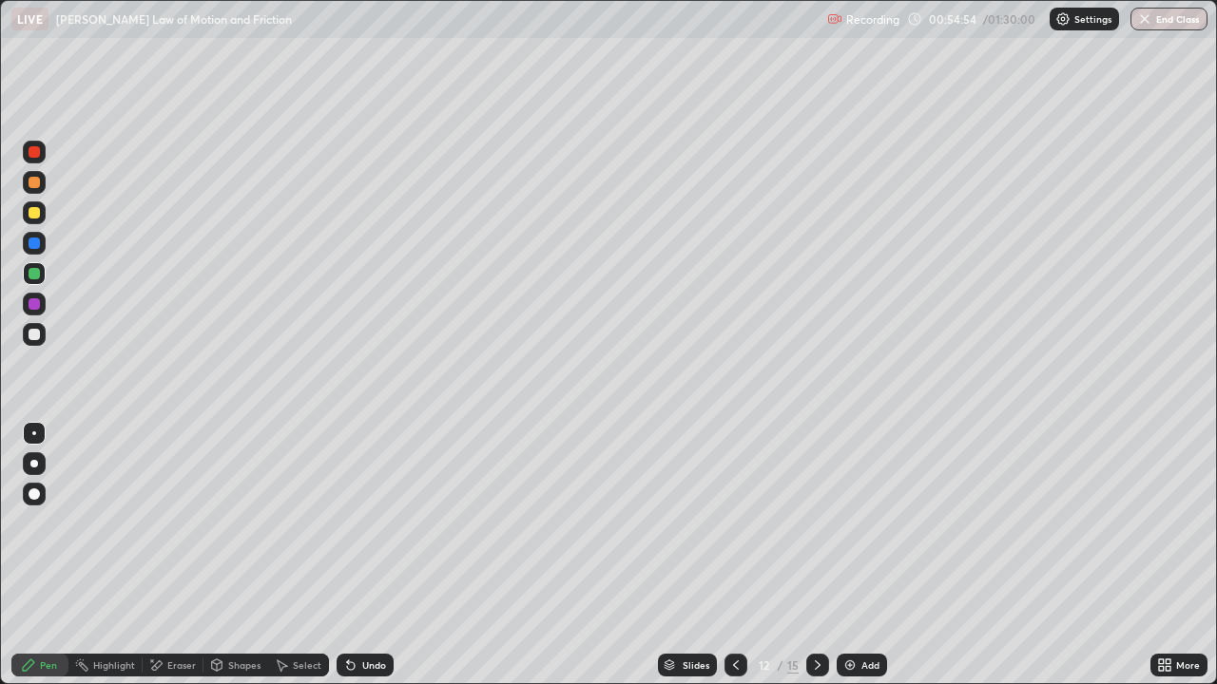
click at [816, 555] on icon at bounding box center [817, 665] width 15 height 15
click at [364, 555] on div "Undo" at bounding box center [374, 666] width 24 height 10
click at [374, 555] on div "Undo" at bounding box center [374, 666] width 24 height 10
click at [375, 555] on div "Undo" at bounding box center [365, 665] width 57 height 23
click at [369, 555] on div "Undo" at bounding box center [374, 666] width 24 height 10
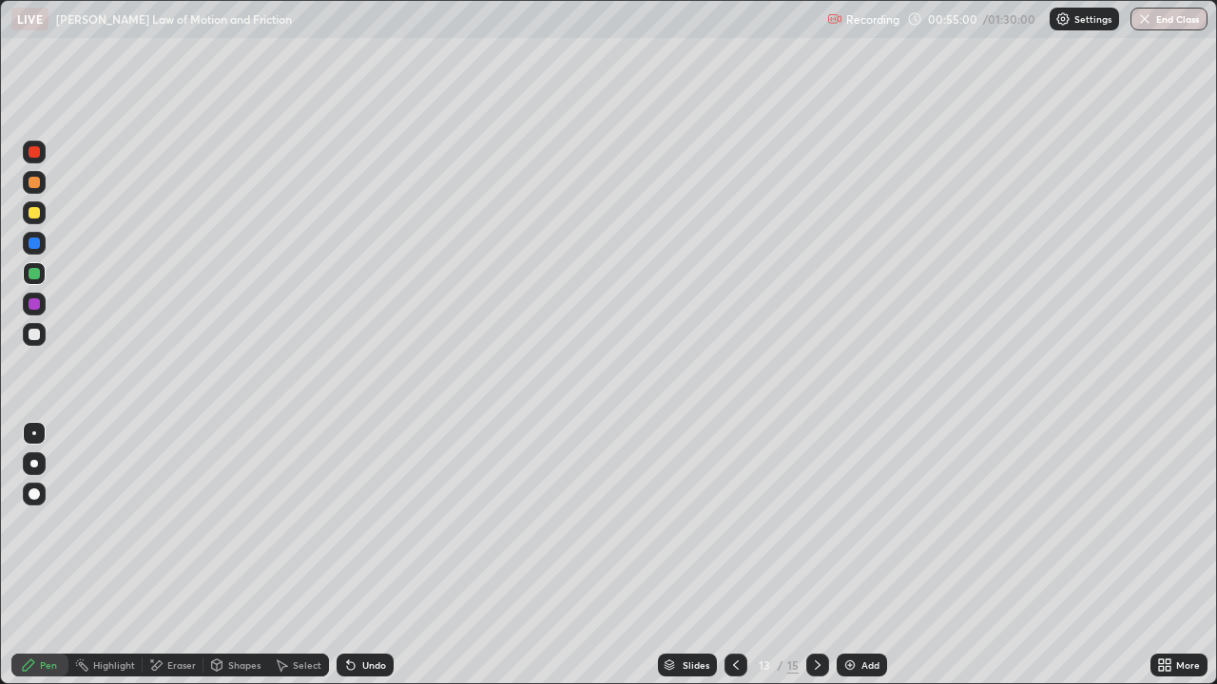
click at [364, 555] on div "Undo" at bounding box center [374, 666] width 24 height 10
click at [741, 555] on div at bounding box center [735, 665] width 23 height 23
click at [733, 555] on icon at bounding box center [735, 665] width 15 height 15
click at [816, 555] on div at bounding box center [817, 665] width 23 height 23
click at [734, 555] on icon at bounding box center [735, 665] width 15 height 15
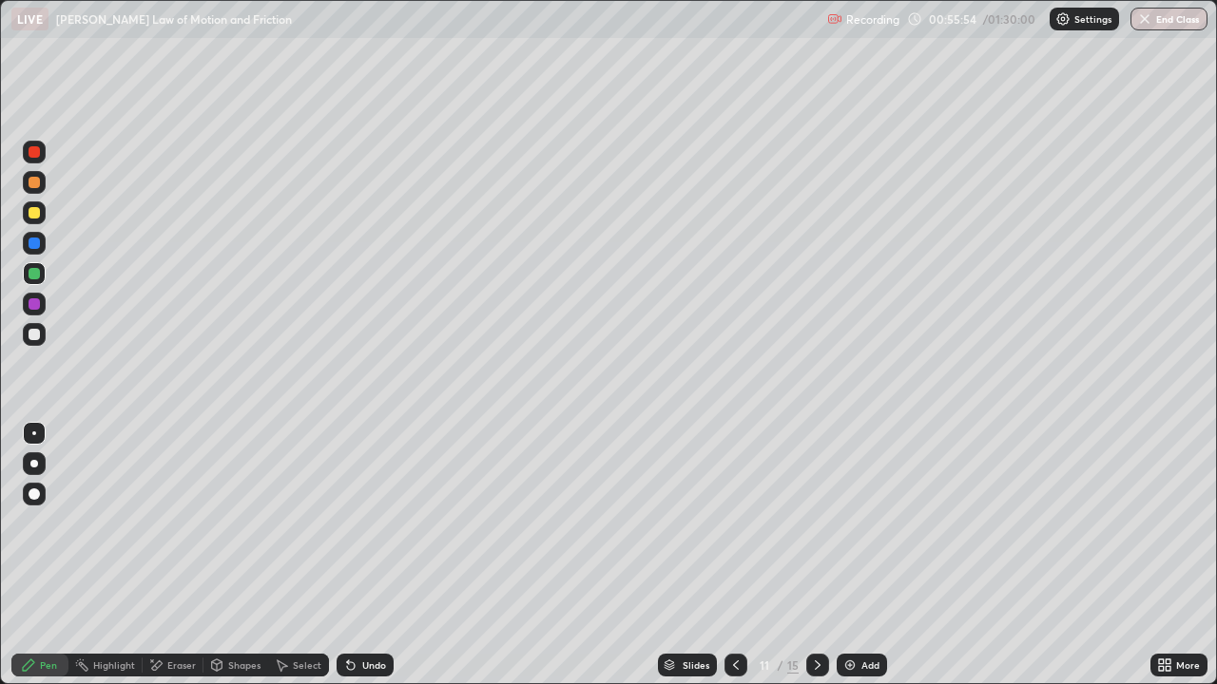
click at [818, 555] on div at bounding box center [817, 665] width 23 height 23
click at [812, 555] on div at bounding box center [817, 665] width 23 height 23
click at [817, 555] on div at bounding box center [817, 665] width 23 height 23
click at [169, 555] on div "Eraser" at bounding box center [181, 666] width 29 height 10
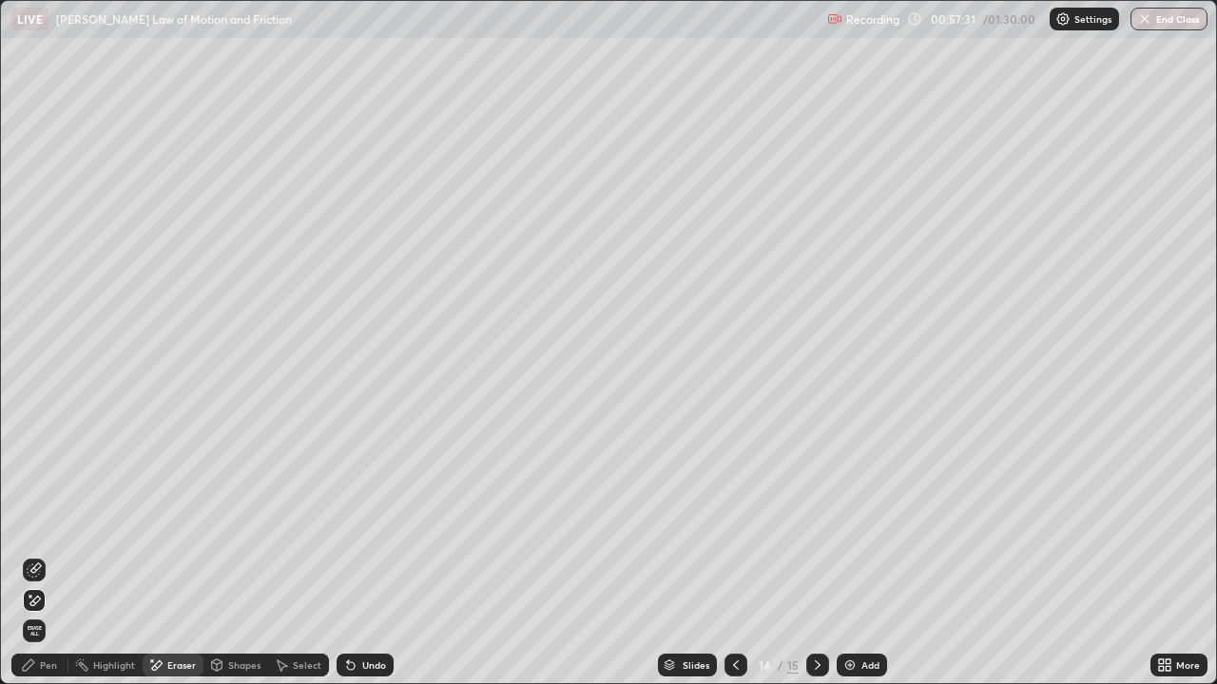
click at [365, 555] on div "Undo" at bounding box center [374, 666] width 24 height 10
click at [43, 555] on div "Pen" at bounding box center [48, 666] width 17 height 10
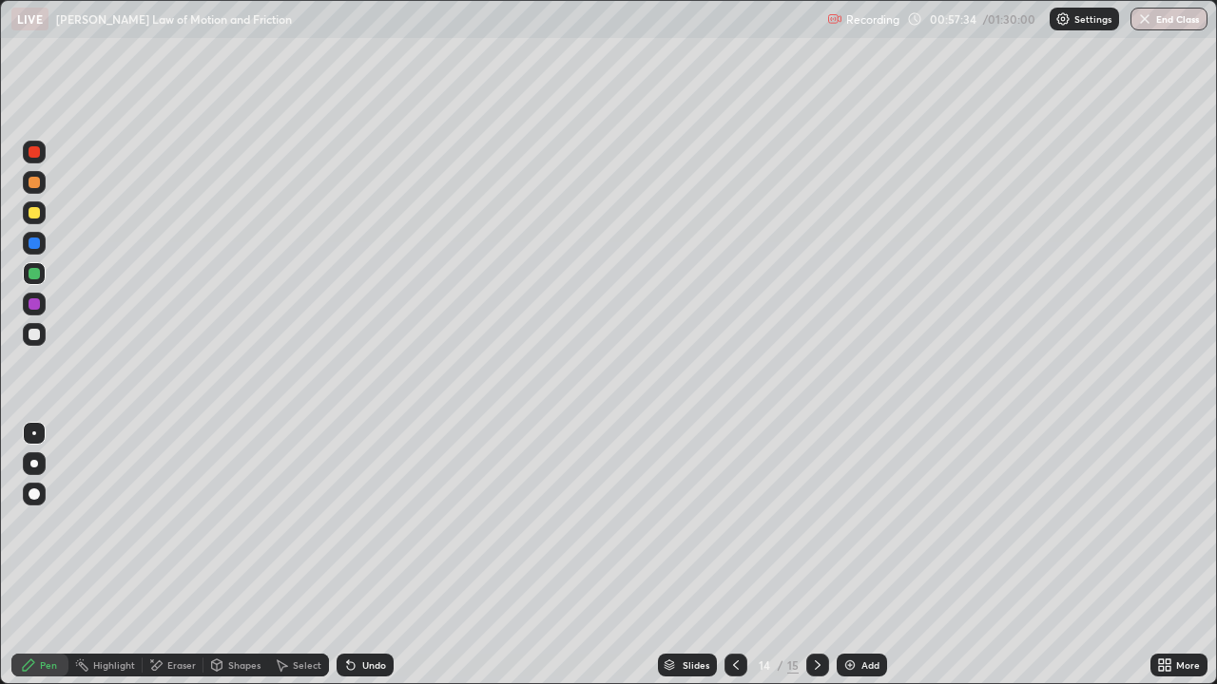
click at [39, 337] on div at bounding box center [34, 334] width 11 height 11
click at [816, 555] on icon at bounding box center [817, 665] width 15 height 15
click at [732, 555] on div at bounding box center [735, 665] width 23 height 23
click at [736, 555] on icon at bounding box center [735, 665] width 15 height 15
click at [737, 555] on icon at bounding box center [735, 665] width 15 height 15
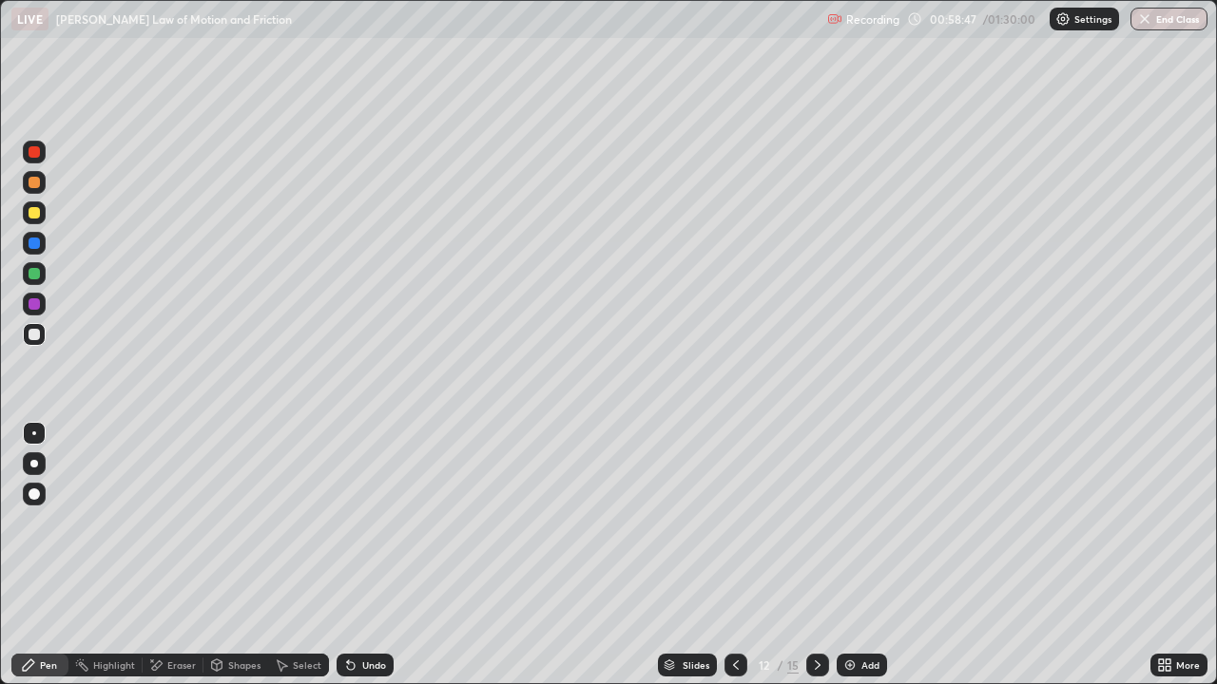
click at [727, 555] on div at bounding box center [735, 665] width 23 height 38
click at [816, 555] on icon at bounding box center [817, 665] width 15 height 15
click at [29, 275] on div at bounding box center [34, 273] width 11 height 11
click at [816, 555] on icon at bounding box center [817, 665] width 15 height 15
click at [730, 555] on div at bounding box center [735, 665] width 23 height 38
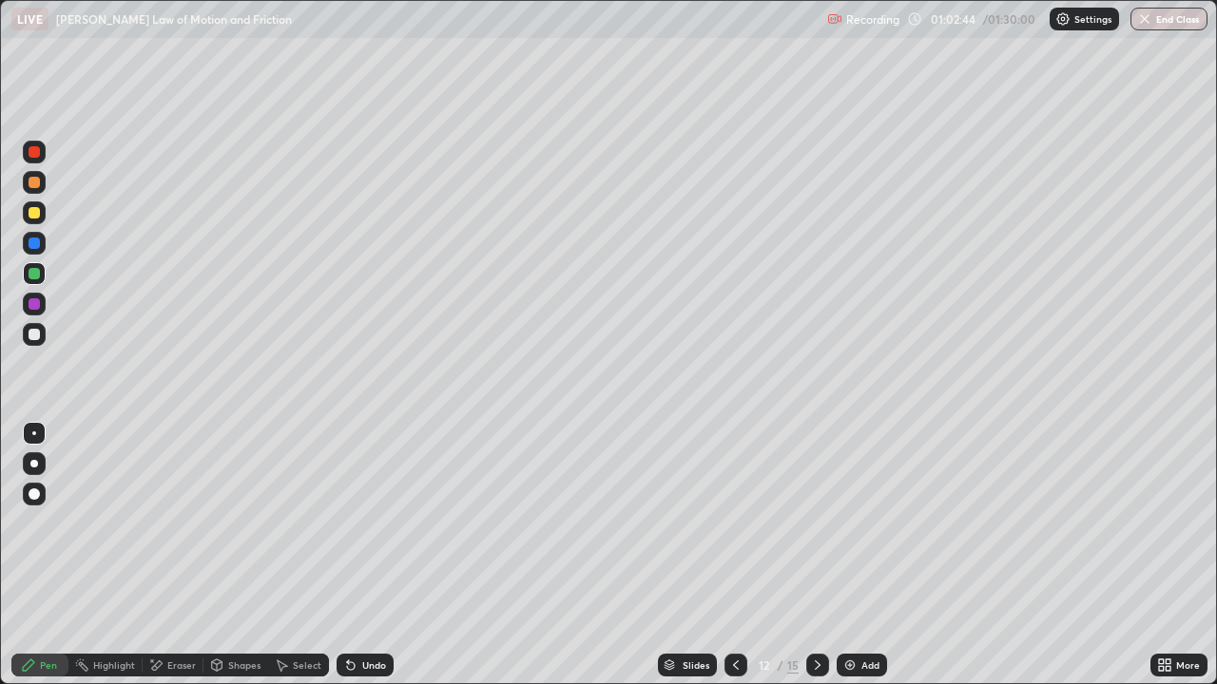
click at [816, 555] on icon at bounding box center [817, 665] width 15 height 15
click at [851, 555] on div "Add" at bounding box center [862, 665] width 50 height 23
click at [235, 555] on div "Shapes" at bounding box center [244, 666] width 32 height 10
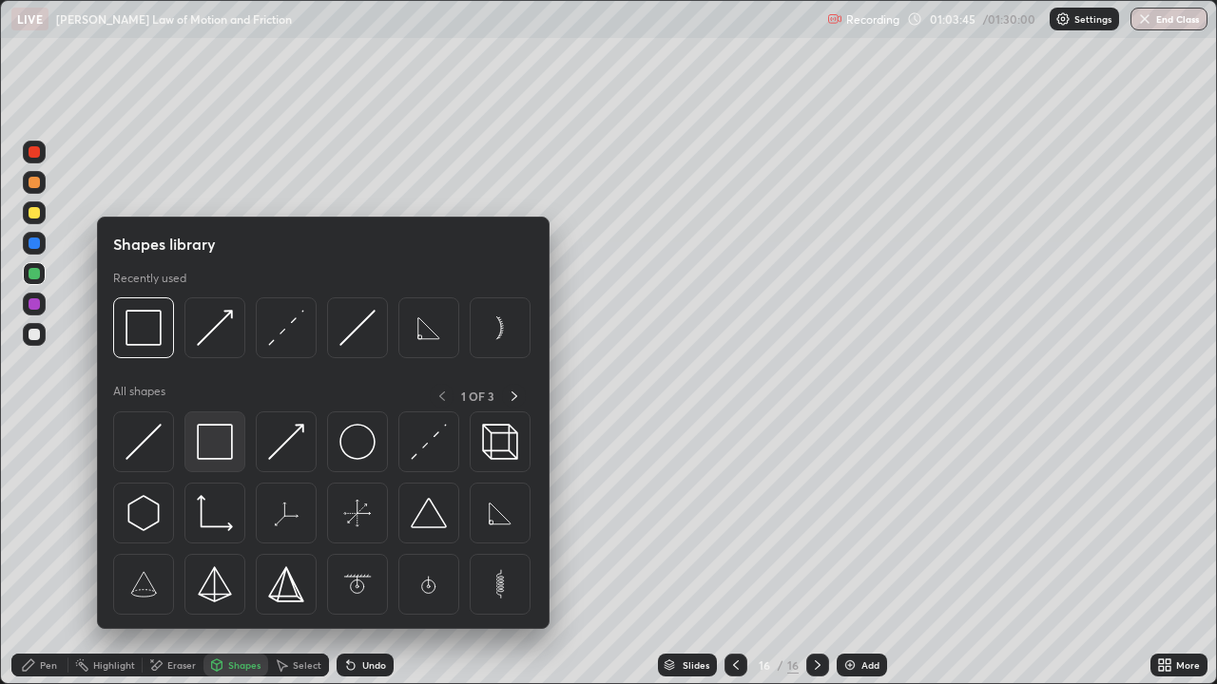
click at [222, 458] on img at bounding box center [215, 442] width 36 height 36
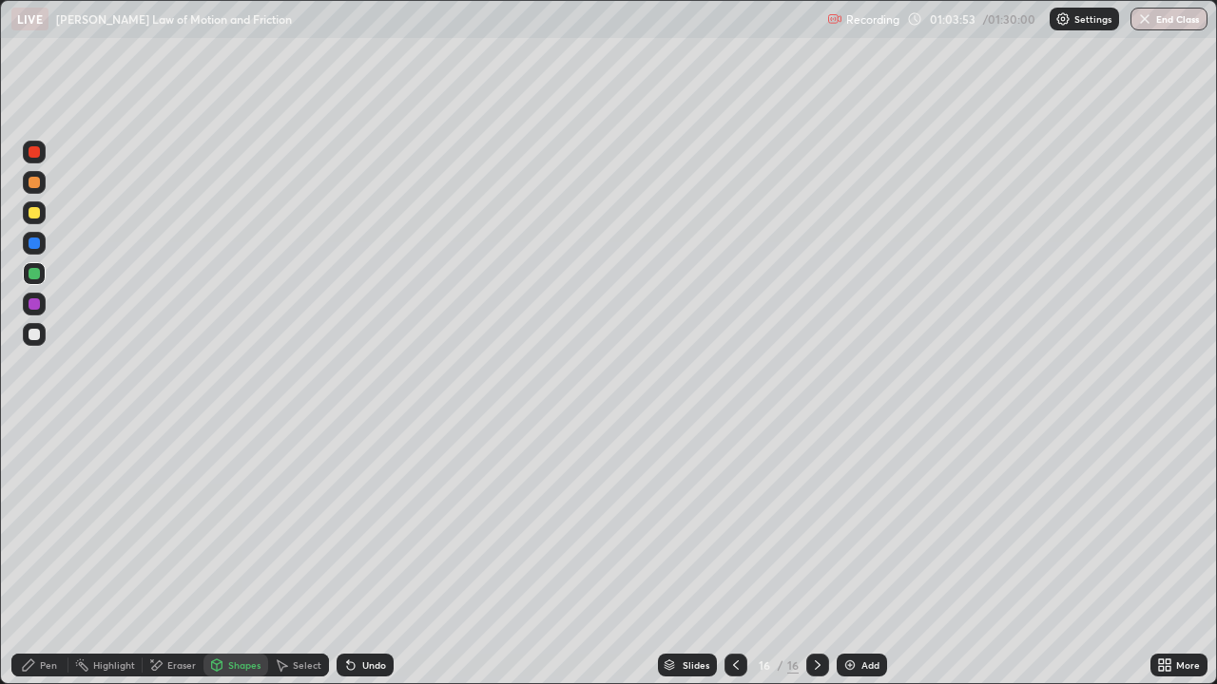
click at [43, 555] on div "Pen" at bounding box center [48, 666] width 17 height 10
click at [170, 555] on div "Eraser" at bounding box center [173, 665] width 61 height 23
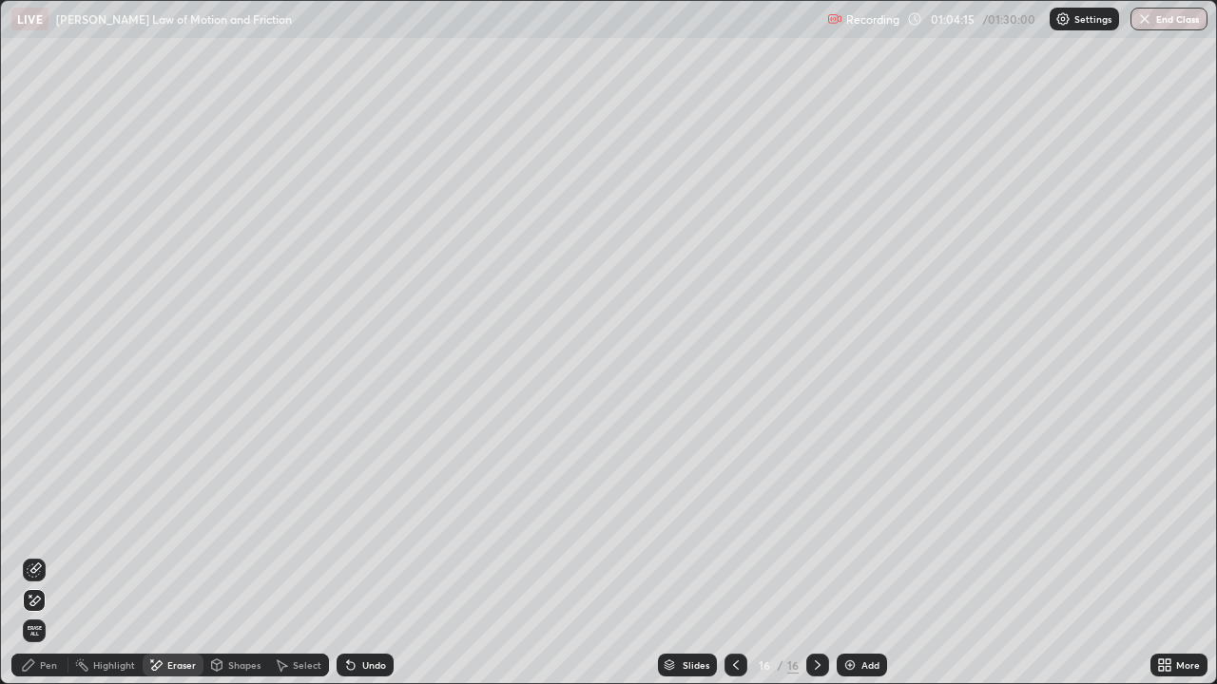
click at [46, 555] on div "Pen" at bounding box center [39, 665] width 57 height 23
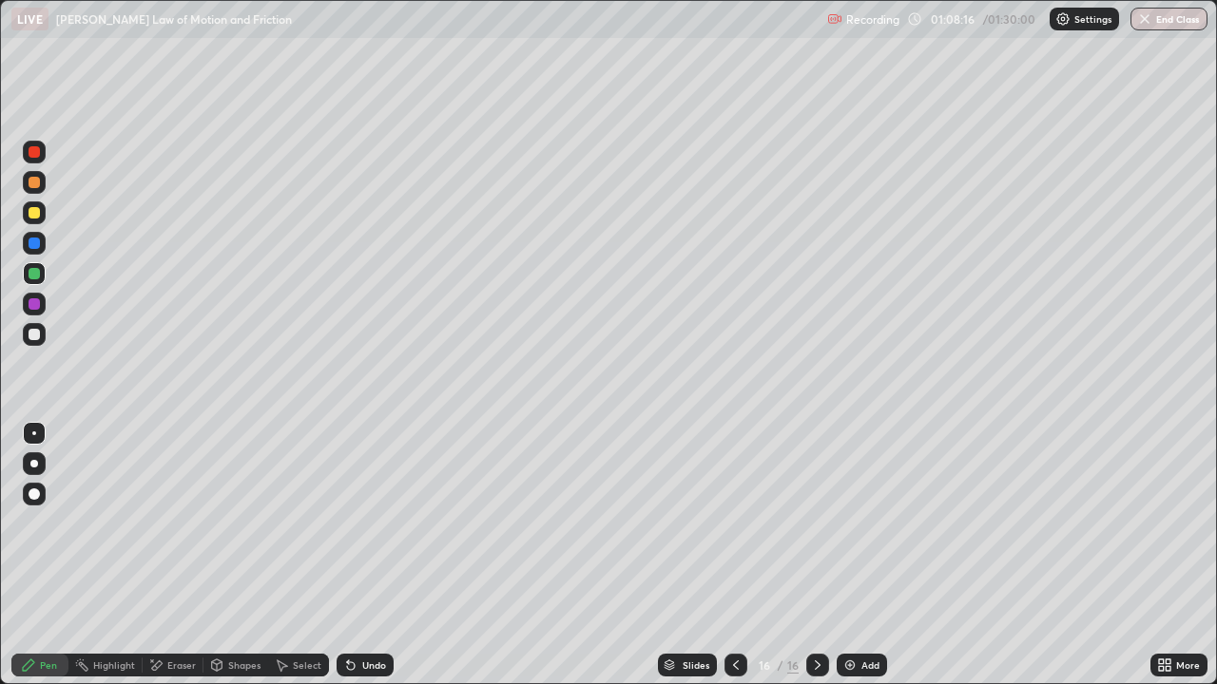
click at [39, 333] on div at bounding box center [34, 334] width 11 height 11
click at [370, 555] on div "Undo" at bounding box center [374, 666] width 24 height 10
click at [185, 555] on div "Eraser" at bounding box center [181, 666] width 29 height 10
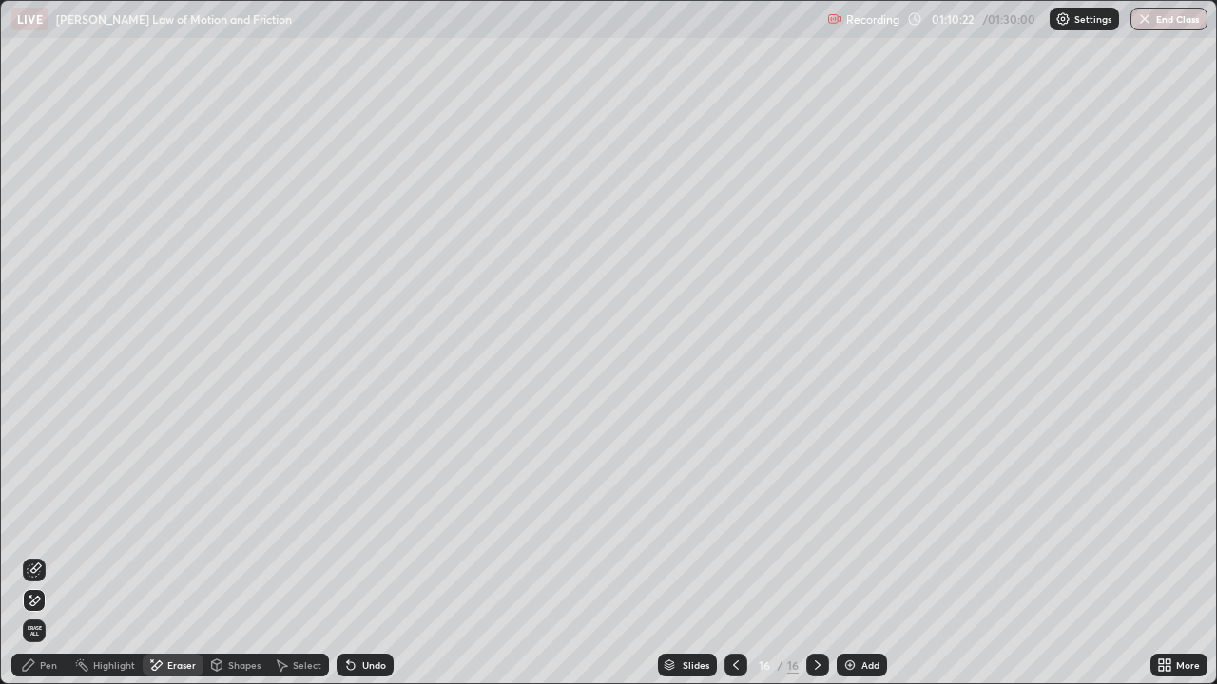
click at [48, 555] on div "Pen" at bounding box center [39, 665] width 57 height 23
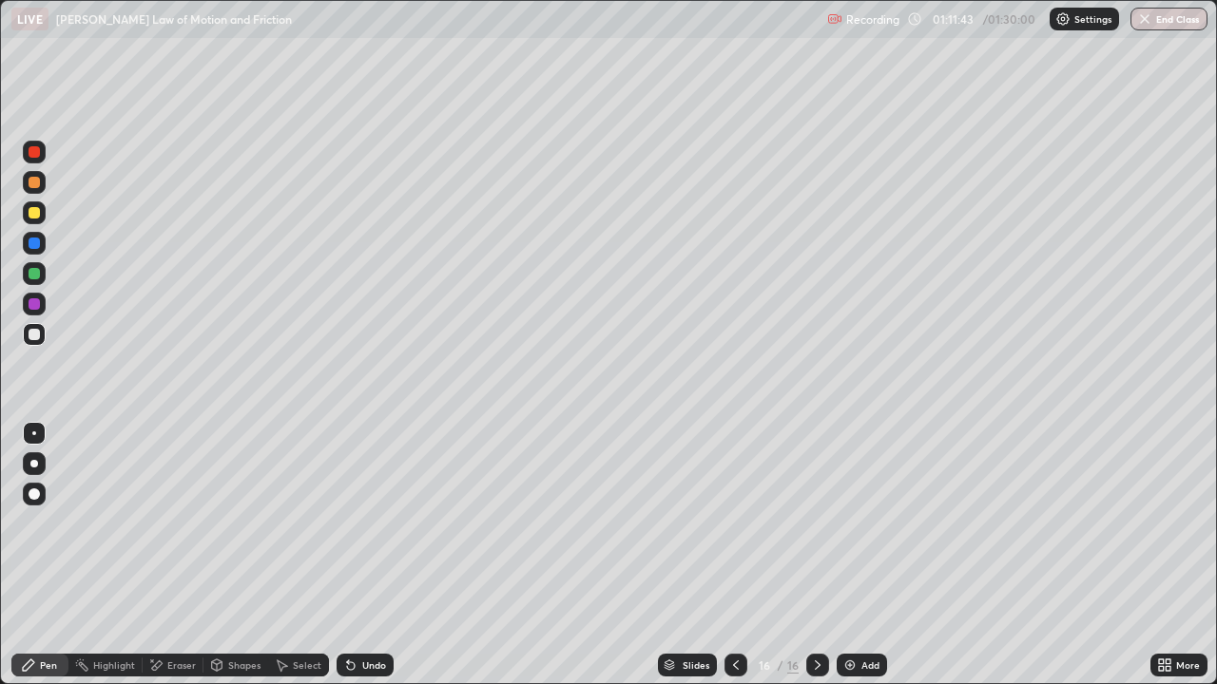
click at [866, 555] on div "Add" at bounding box center [870, 666] width 18 height 10
click at [741, 555] on div at bounding box center [735, 665] width 23 height 23
click at [873, 555] on div "Add" at bounding box center [870, 666] width 18 height 10
click at [735, 555] on icon at bounding box center [735, 665] width 15 height 15
click at [816, 555] on icon at bounding box center [817, 665] width 15 height 15
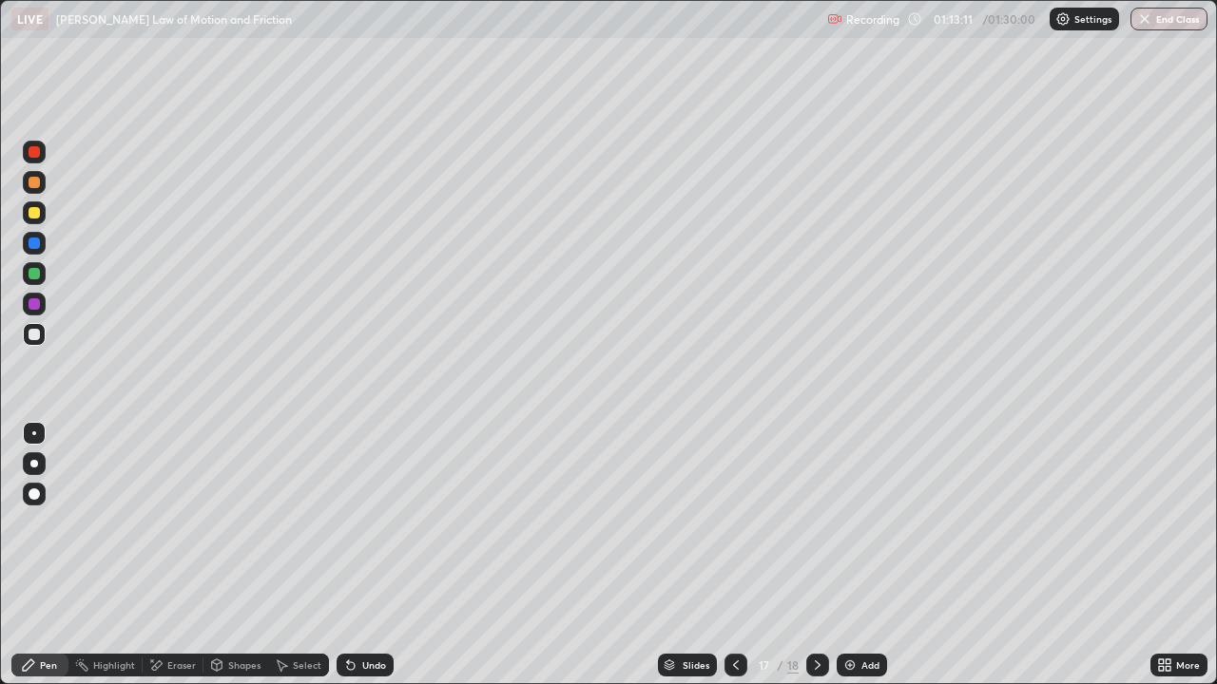
click at [732, 555] on div at bounding box center [735, 665] width 23 height 23
click at [816, 555] on icon at bounding box center [818, 666] width 6 height 10
click at [379, 555] on div "Undo" at bounding box center [365, 665] width 57 height 23
click at [735, 555] on icon at bounding box center [735, 665] width 15 height 15
click at [817, 555] on icon at bounding box center [817, 665] width 15 height 15
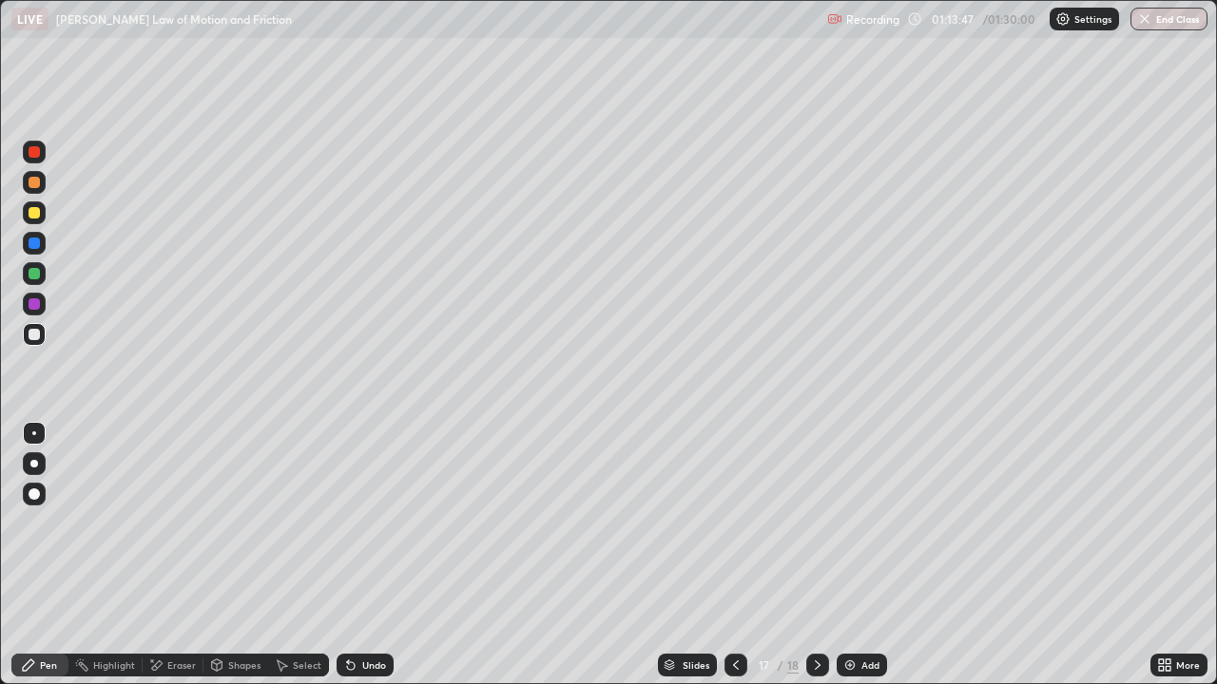
click at [733, 555] on icon at bounding box center [736, 666] width 6 height 10
click at [813, 555] on icon at bounding box center [817, 665] width 15 height 15
click at [45, 210] on div at bounding box center [34, 213] width 23 height 23
click at [733, 555] on div at bounding box center [735, 665] width 23 height 38
click at [814, 555] on icon at bounding box center [817, 665] width 15 height 15
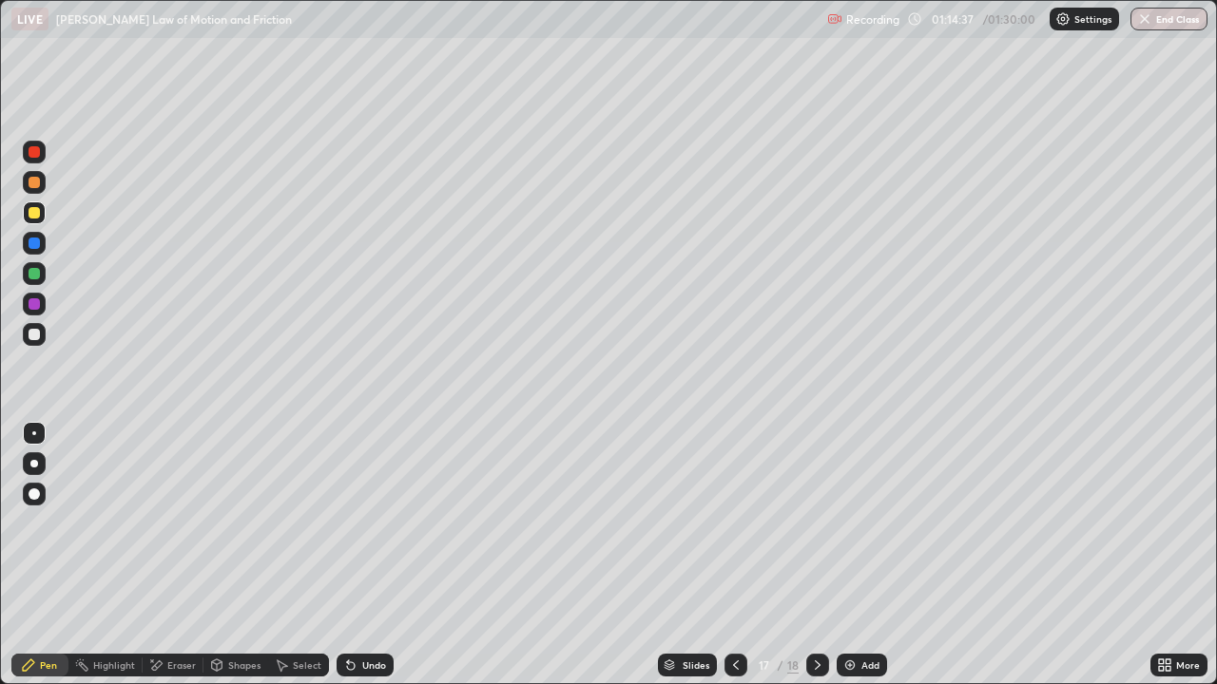
click at [742, 555] on div at bounding box center [735, 665] width 23 height 23
click at [818, 555] on div at bounding box center [817, 665] width 23 height 23
click at [857, 555] on div "Add" at bounding box center [862, 665] width 50 height 23
click at [816, 555] on icon at bounding box center [817, 665] width 15 height 15
click at [735, 555] on icon at bounding box center [735, 665] width 15 height 15
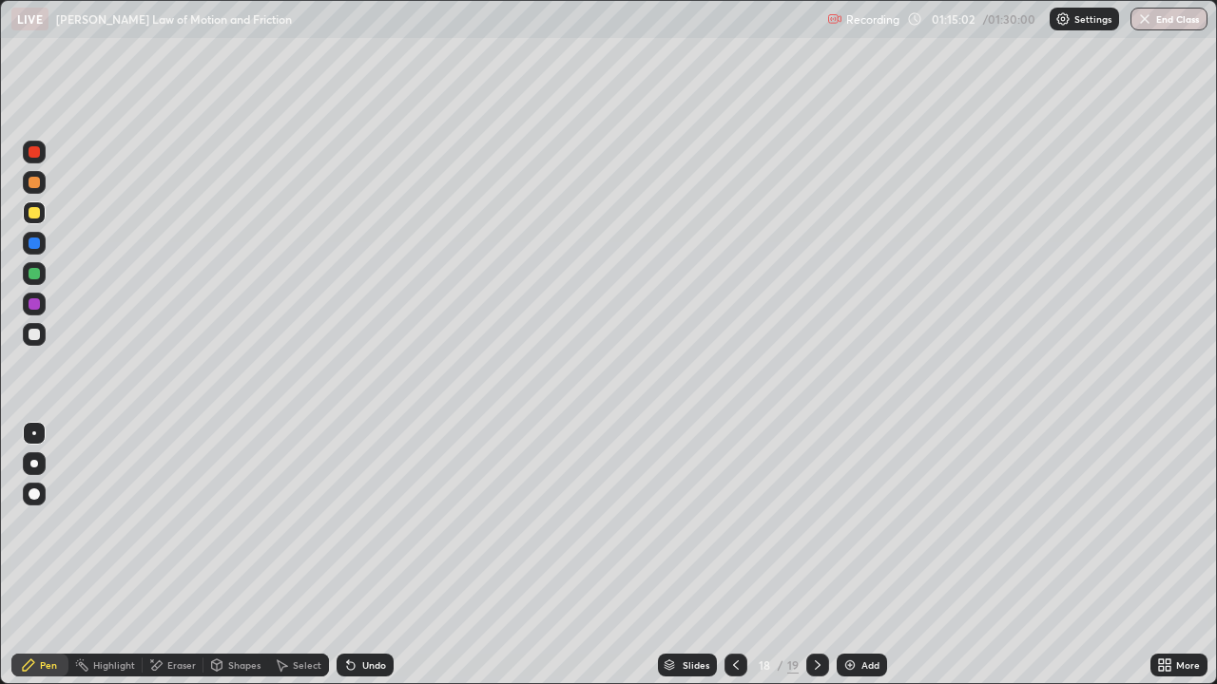
click at [734, 555] on icon at bounding box center [735, 665] width 15 height 15
click at [817, 555] on icon at bounding box center [817, 665] width 15 height 15
click at [736, 555] on icon at bounding box center [735, 665] width 15 height 15
click at [818, 555] on icon at bounding box center [817, 665] width 15 height 15
click at [734, 555] on icon at bounding box center [735, 665] width 15 height 15
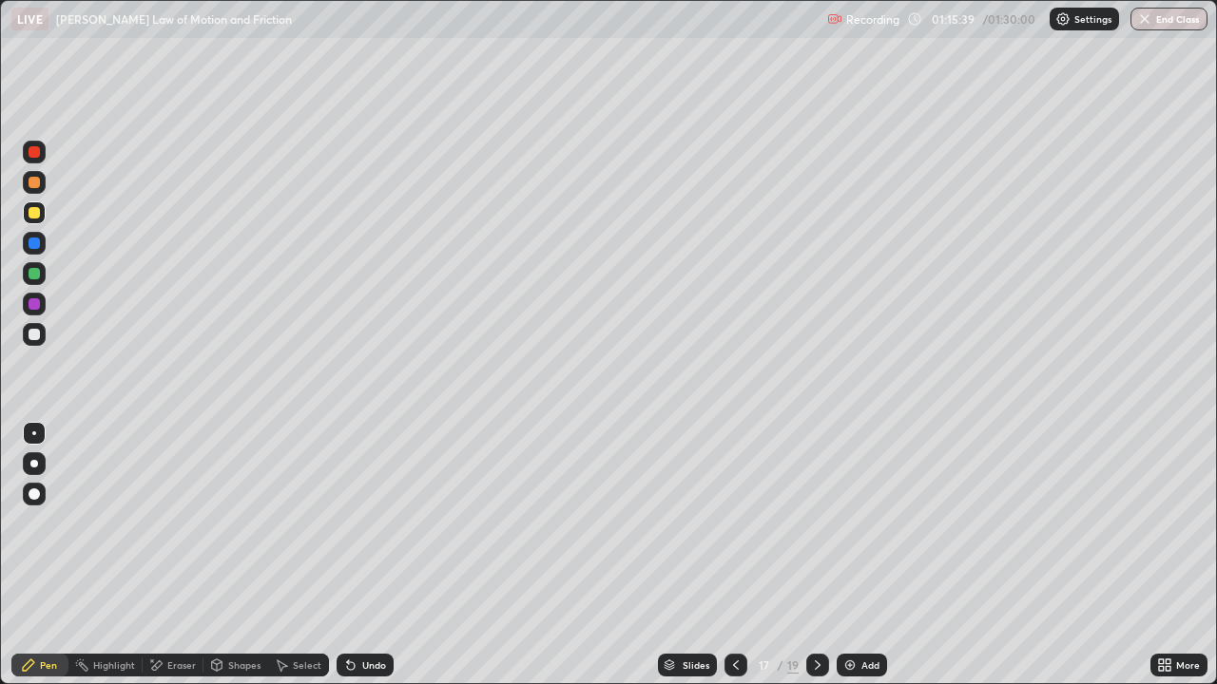
click at [818, 555] on icon at bounding box center [817, 665] width 15 height 15
click at [383, 555] on div "Undo" at bounding box center [365, 665] width 57 height 23
click at [373, 555] on div "Undo" at bounding box center [374, 666] width 24 height 10
click at [374, 555] on div "Undo" at bounding box center [374, 666] width 24 height 10
click at [379, 555] on div "Undo" at bounding box center [374, 666] width 24 height 10
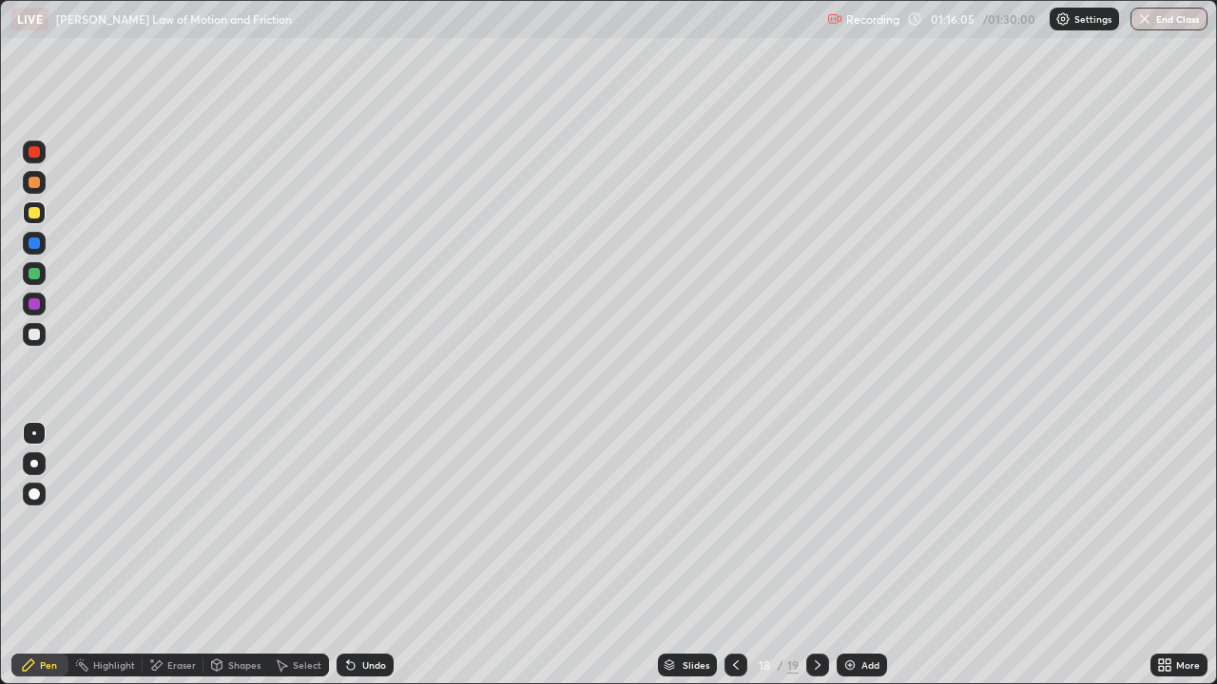
click at [372, 555] on div "Undo" at bounding box center [365, 665] width 57 height 23
click at [367, 555] on div "Undo" at bounding box center [374, 666] width 24 height 10
click at [734, 555] on icon at bounding box center [735, 665] width 15 height 15
click at [731, 555] on icon at bounding box center [735, 665] width 15 height 15
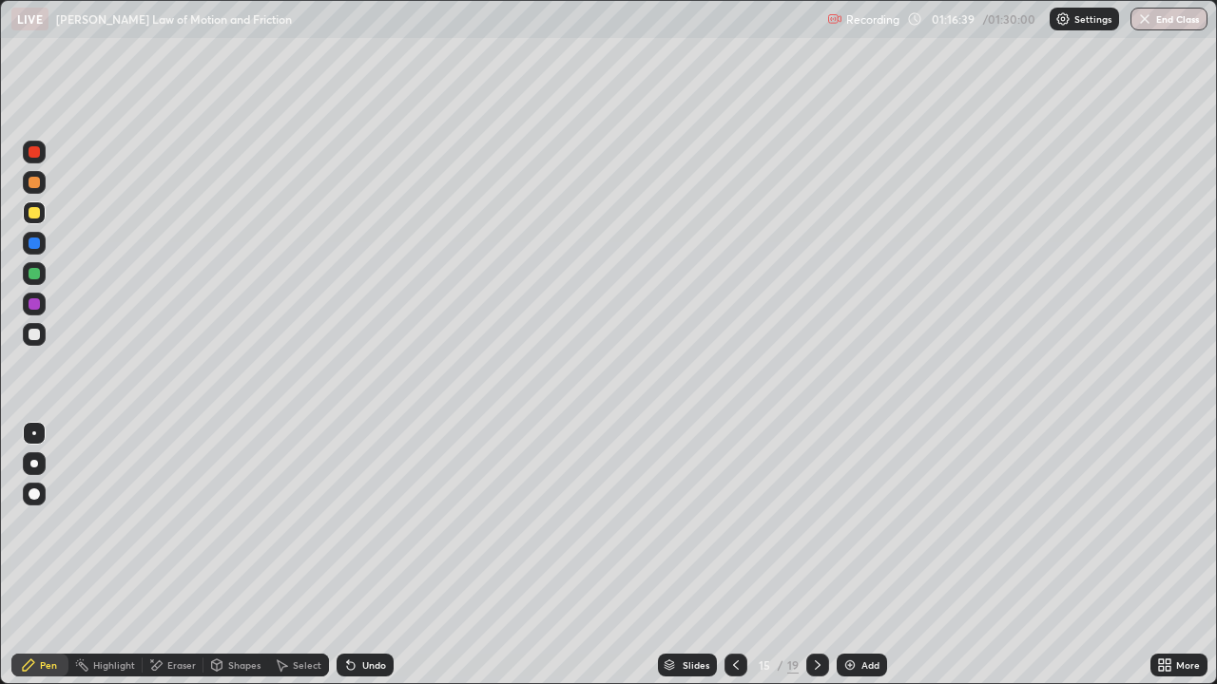
click at [816, 555] on icon at bounding box center [817, 665] width 15 height 15
click at [808, 555] on div at bounding box center [817, 665] width 23 height 23
click at [853, 555] on img at bounding box center [849, 665] width 15 height 15
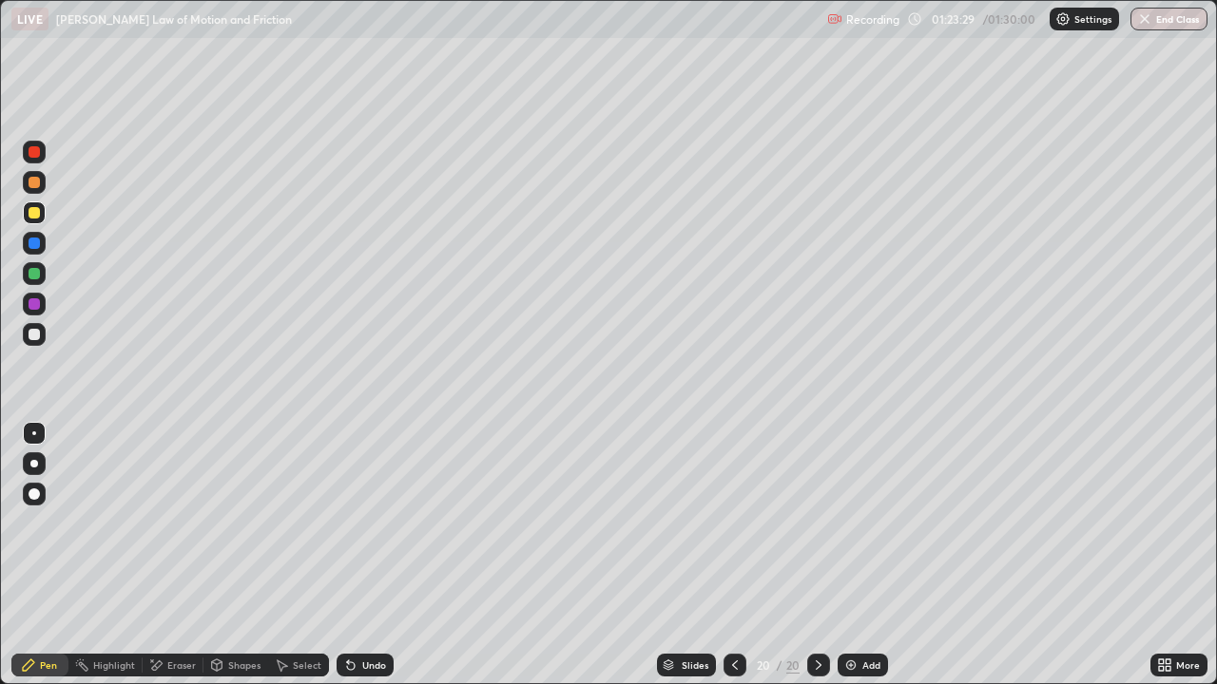
click at [858, 555] on div "Add" at bounding box center [863, 665] width 50 height 23
click at [217, 555] on icon at bounding box center [217, 667] width 0 height 7
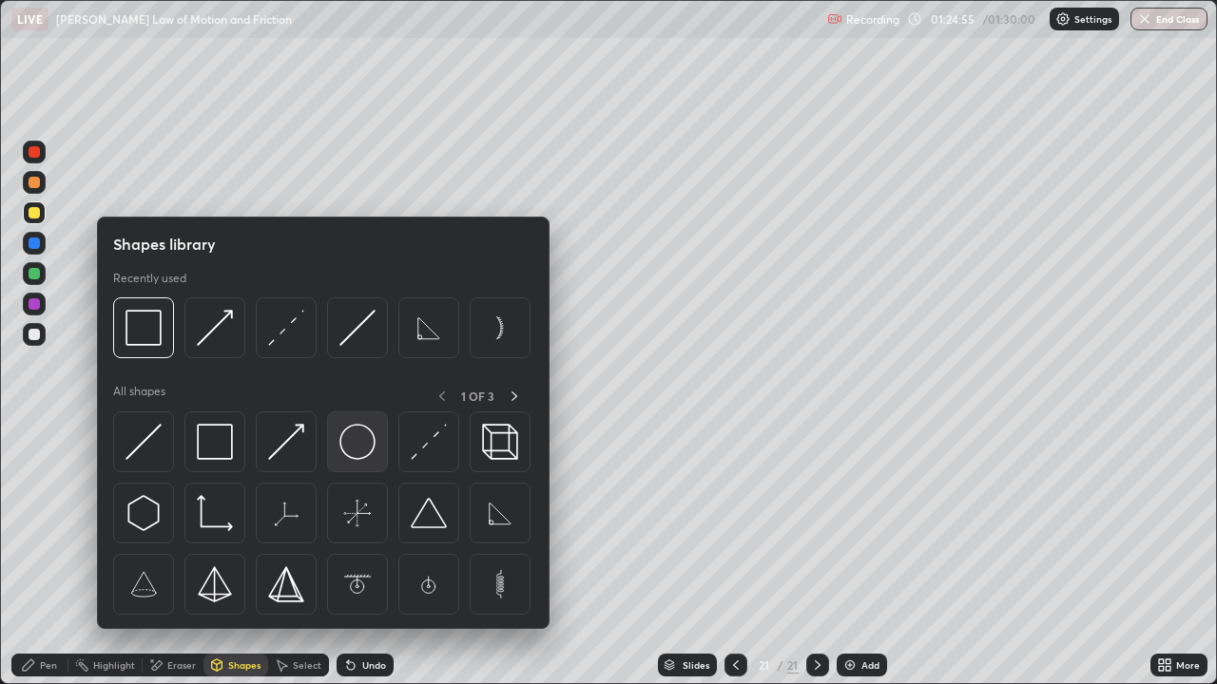
click at [349, 435] on img at bounding box center [357, 442] width 36 height 36
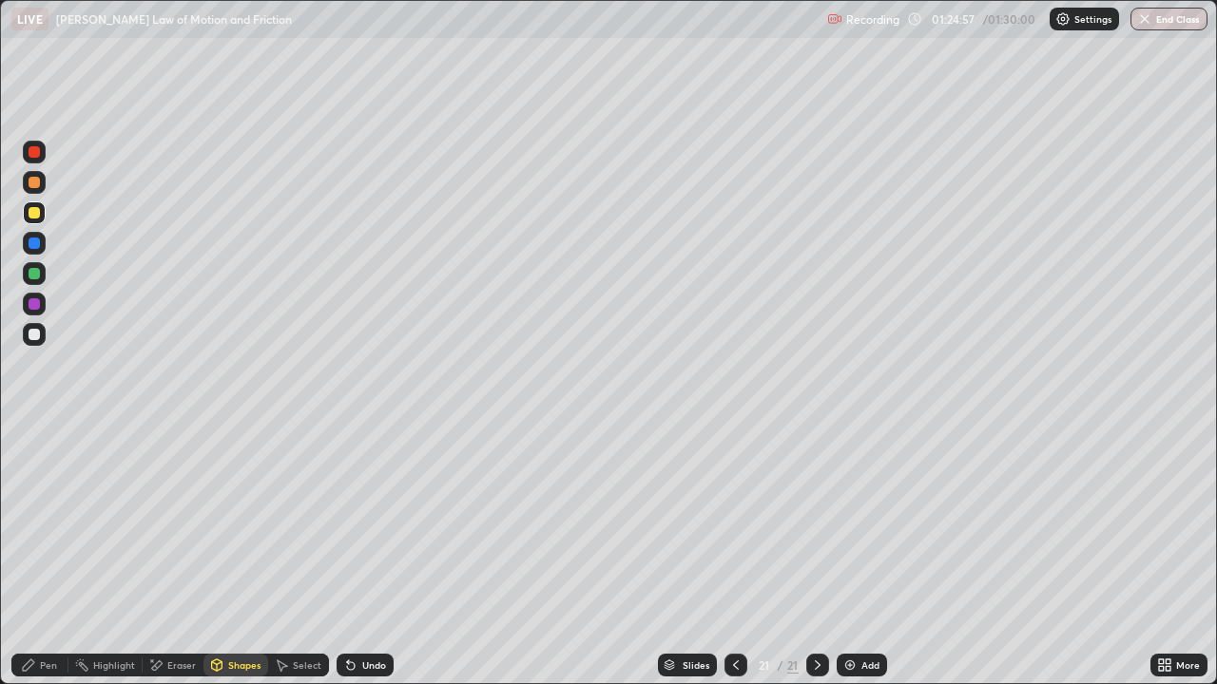
click at [162, 555] on icon at bounding box center [155, 666] width 15 height 16
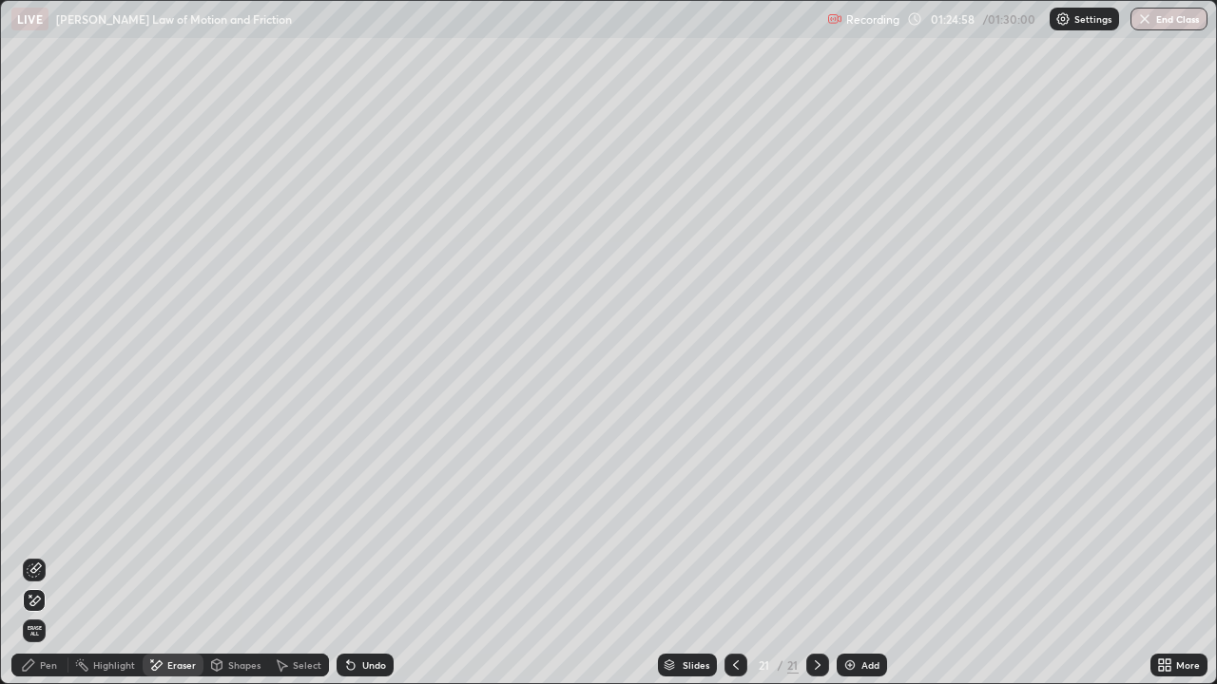
click at [30, 555] on icon at bounding box center [34, 570] width 15 height 15
click at [60, 555] on div "Pen" at bounding box center [39, 665] width 57 height 23
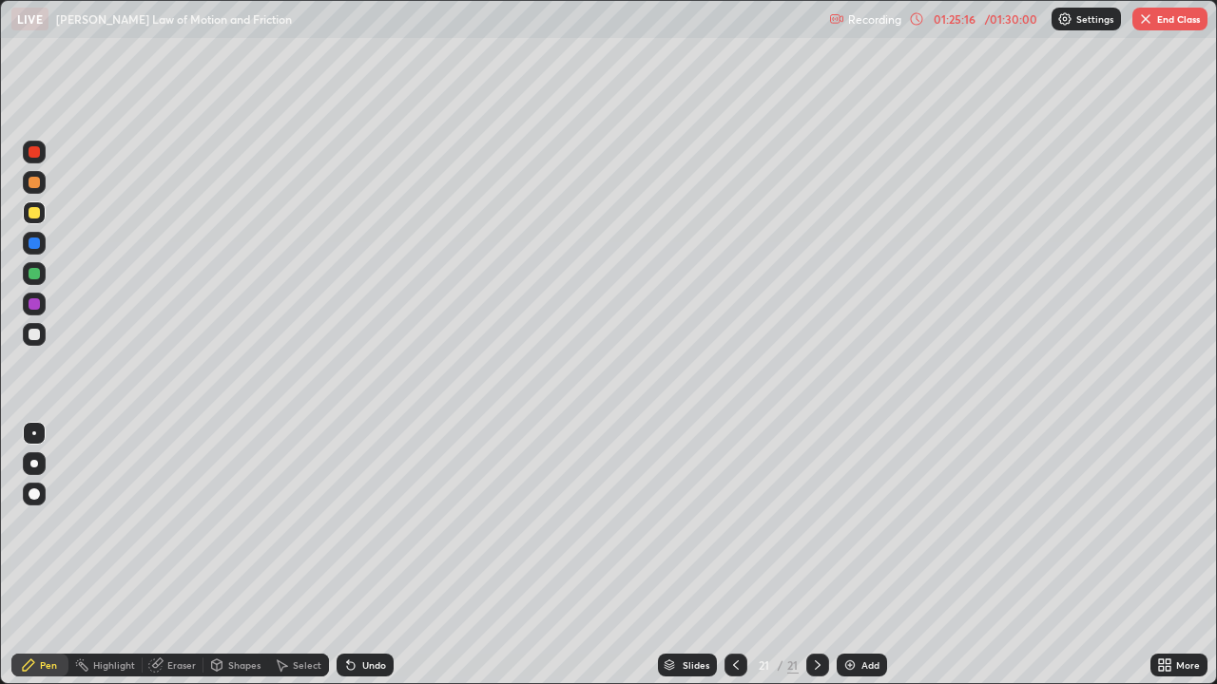
click at [377, 555] on div "Undo" at bounding box center [374, 666] width 24 height 10
click at [379, 555] on div "Undo" at bounding box center [374, 666] width 24 height 10
click at [382, 555] on div "Undo" at bounding box center [374, 666] width 24 height 10
click at [372, 555] on div "Undo" at bounding box center [365, 665] width 57 height 23
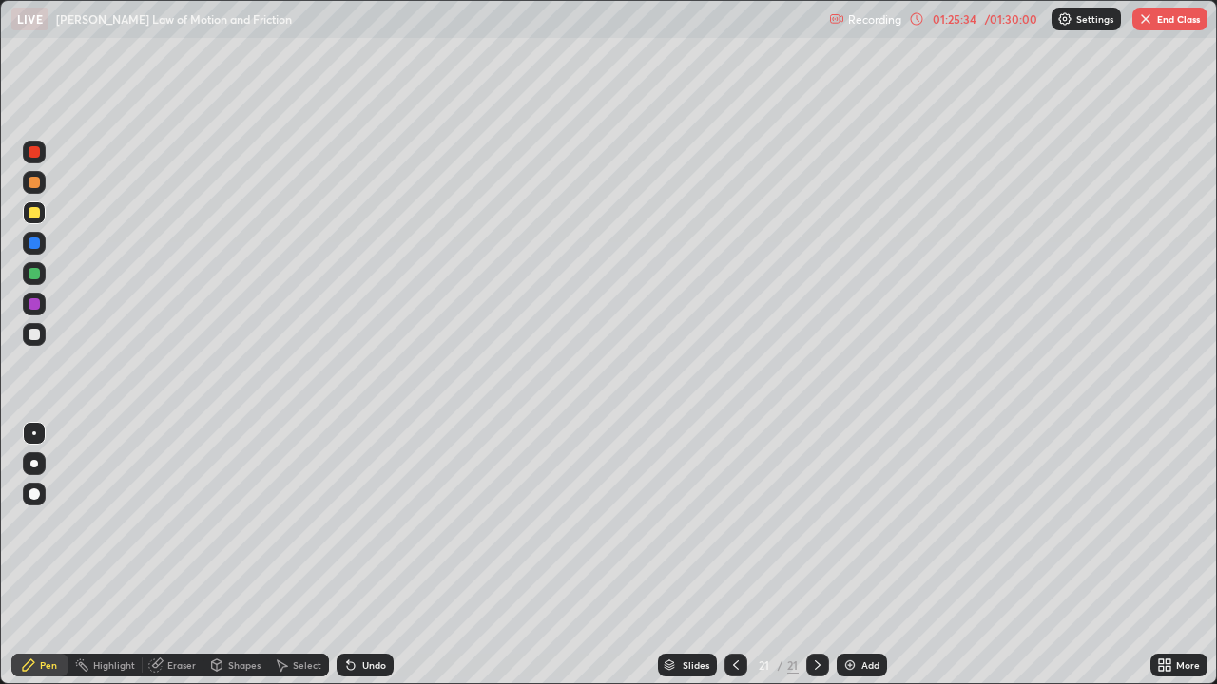
click at [379, 555] on div "Undo" at bounding box center [361, 665] width 65 height 38
click at [385, 555] on div "Undo" at bounding box center [365, 665] width 57 height 23
click at [1145, 20] on img "button" at bounding box center [1145, 18] width 15 height 15
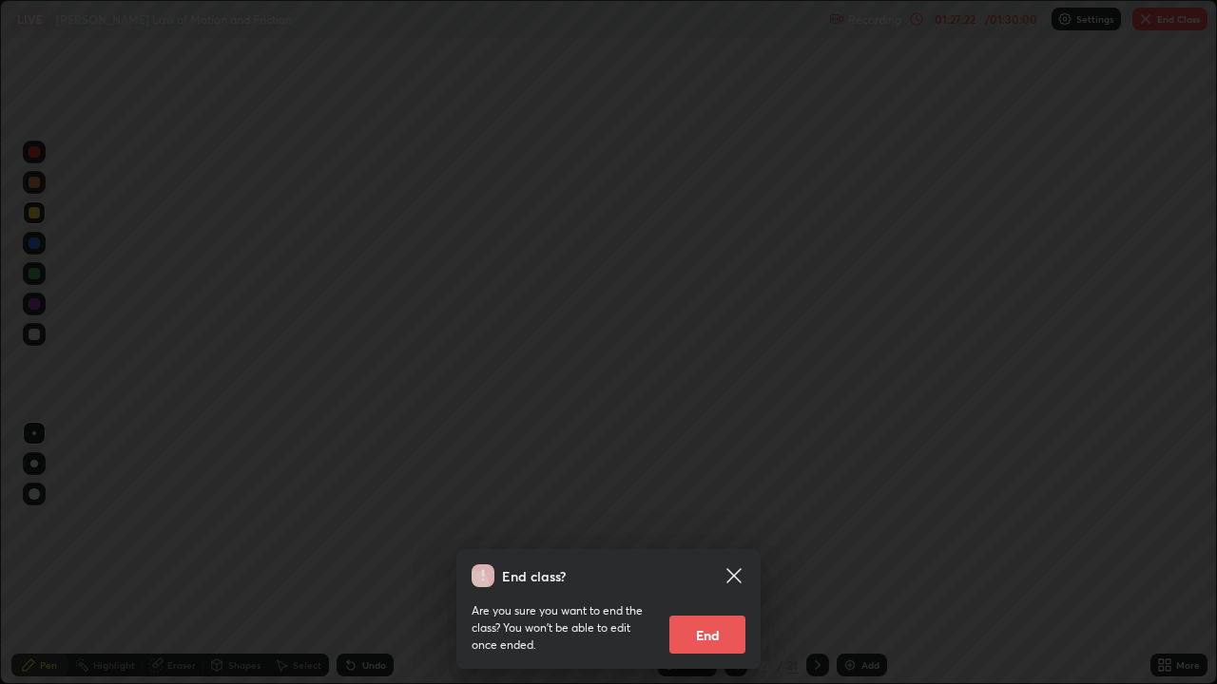
click at [710, 555] on button "End" at bounding box center [707, 635] width 76 height 38
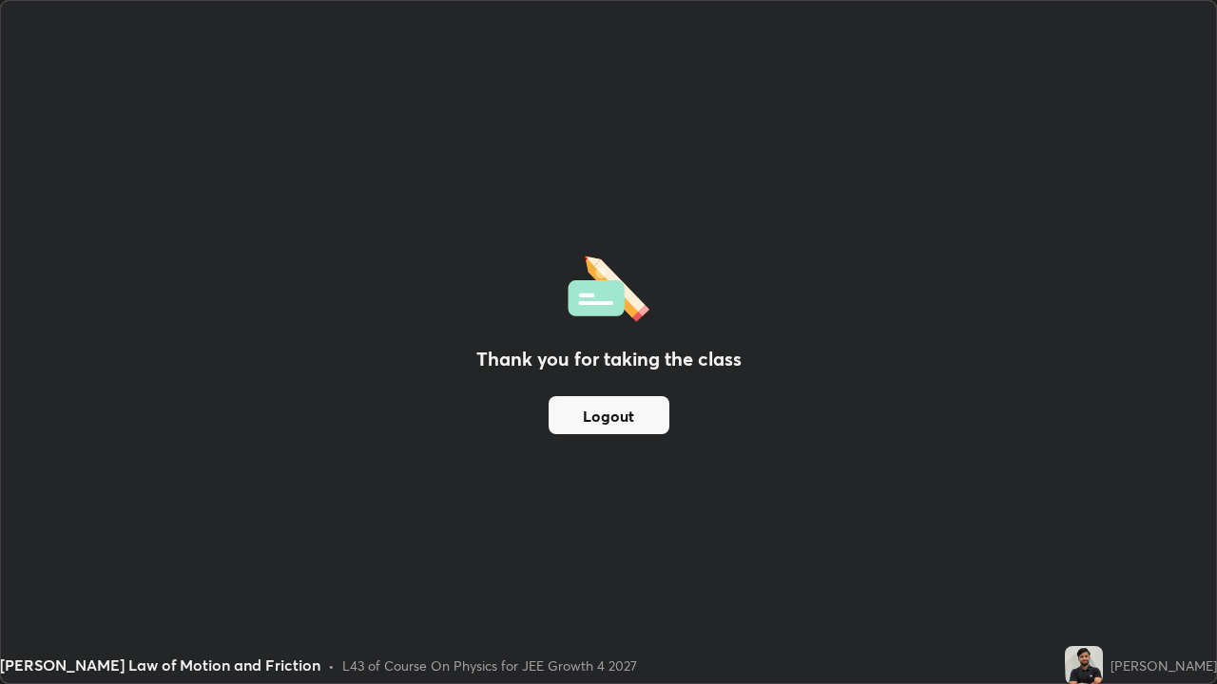
click at [604, 411] on button "Logout" at bounding box center [609, 415] width 121 height 38
click at [612, 413] on button "Logout" at bounding box center [609, 415] width 121 height 38
click at [605, 414] on button "Logout" at bounding box center [609, 415] width 121 height 38
